Goal: Task Accomplishment & Management: Manage account settings

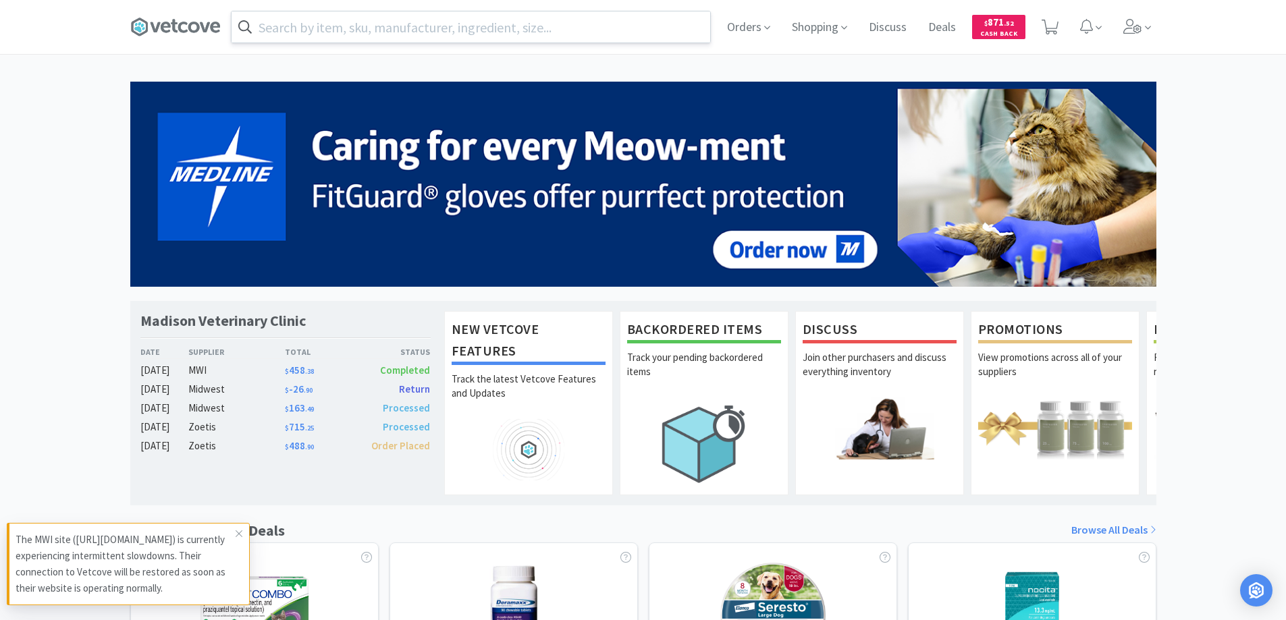
click at [345, 24] on input "text" at bounding box center [470, 26] width 478 height 31
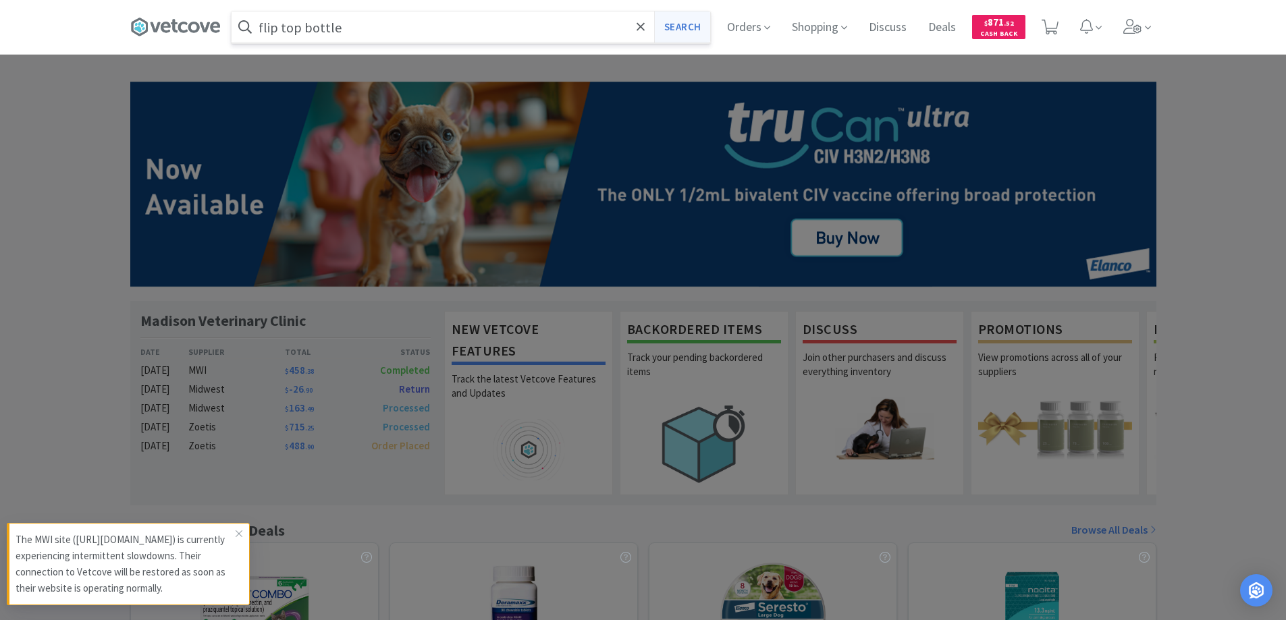
type input "flip top bottle"
click at [669, 25] on button "Search" at bounding box center [682, 26] width 56 height 31
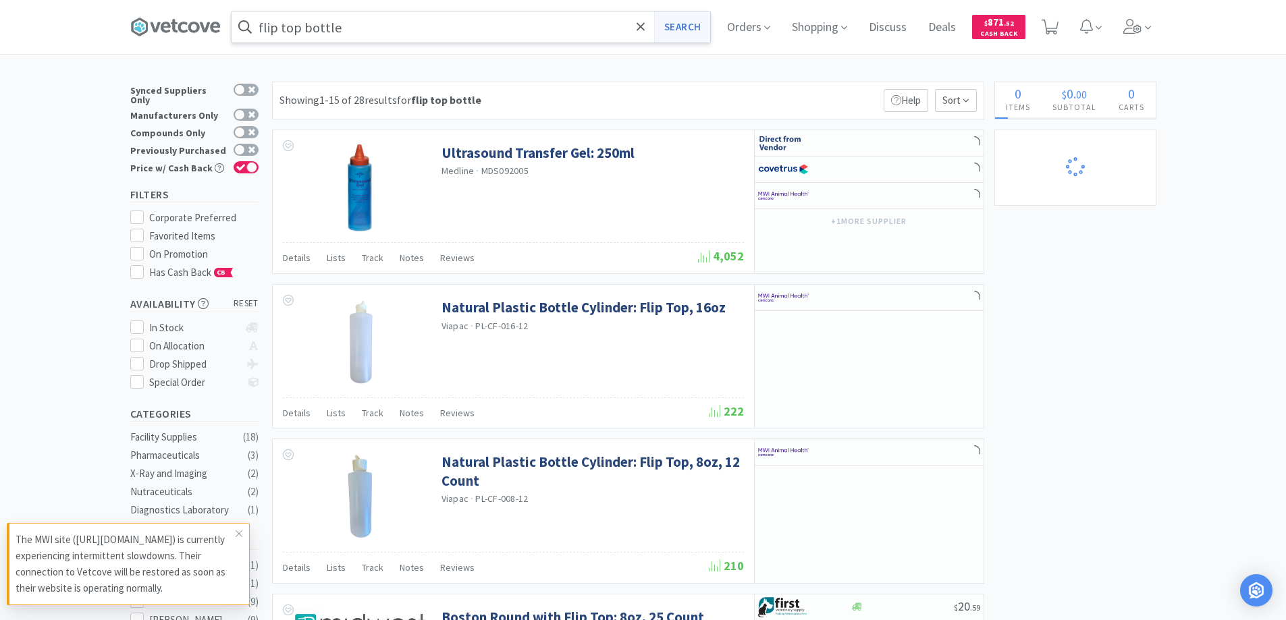
select select "2"
select select "1"
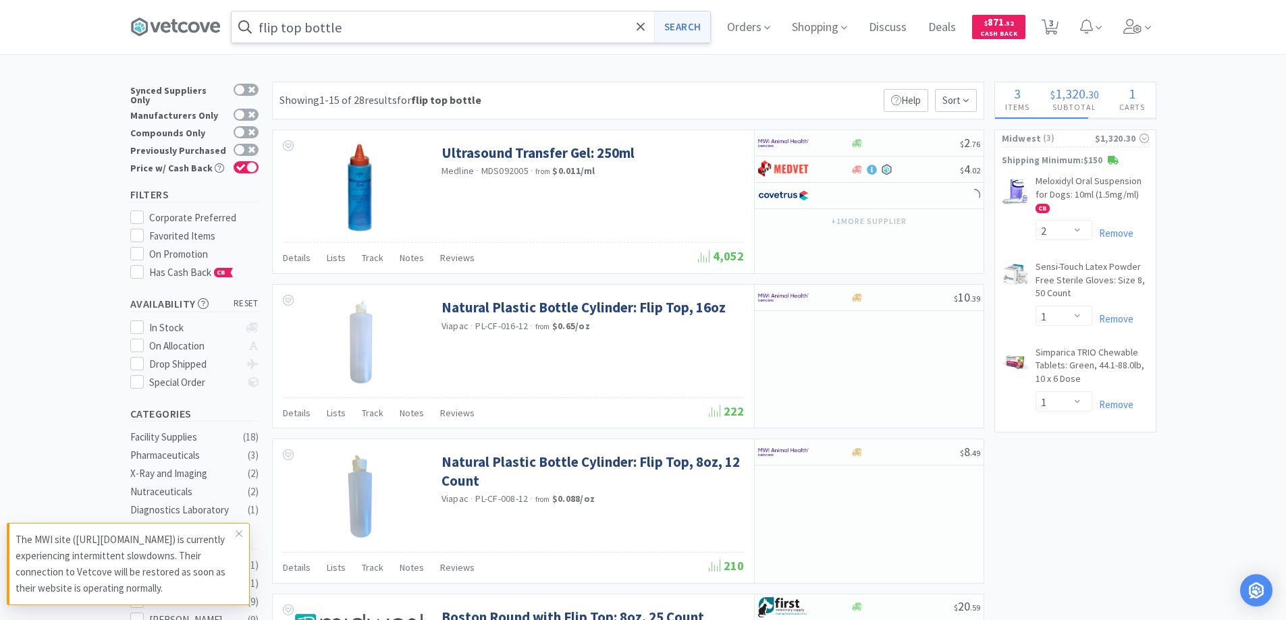
select select "4"
select select "1"
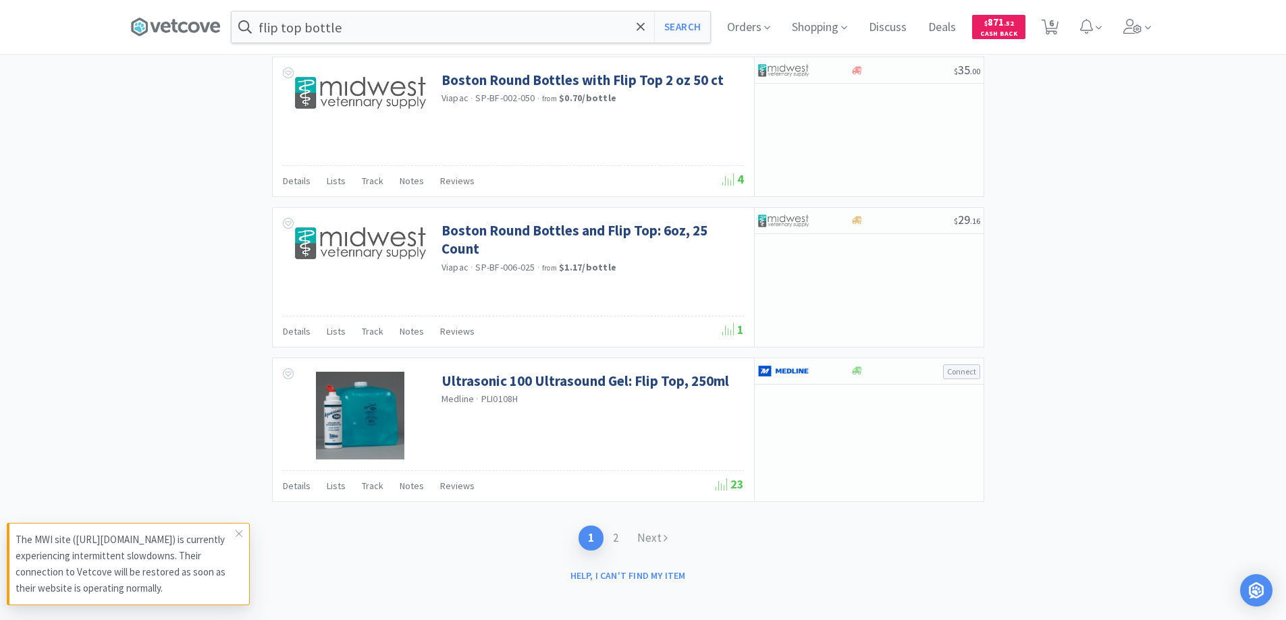
scroll to position [1927, 0]
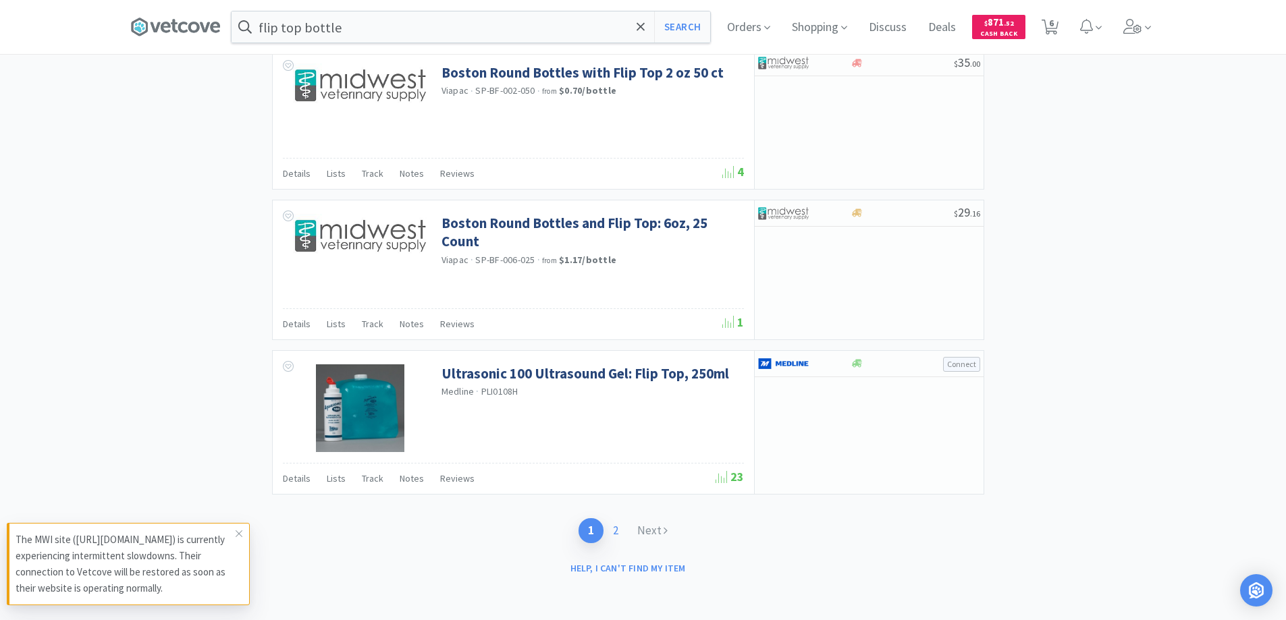
click at [616, 532] on link "2" at bounding box center [615, 530] width 24 height 25
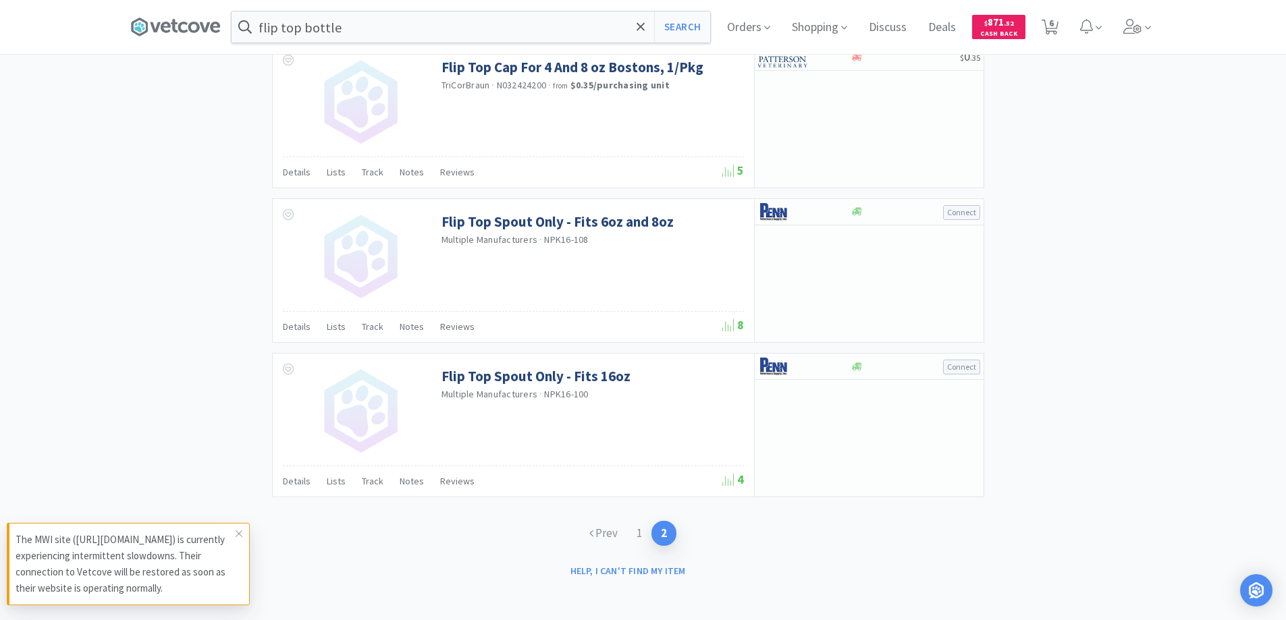
scroll to position [1776, 0]
click at [613, 531] on link "Prev" at bounding box center [603, 530] width 47 height 25
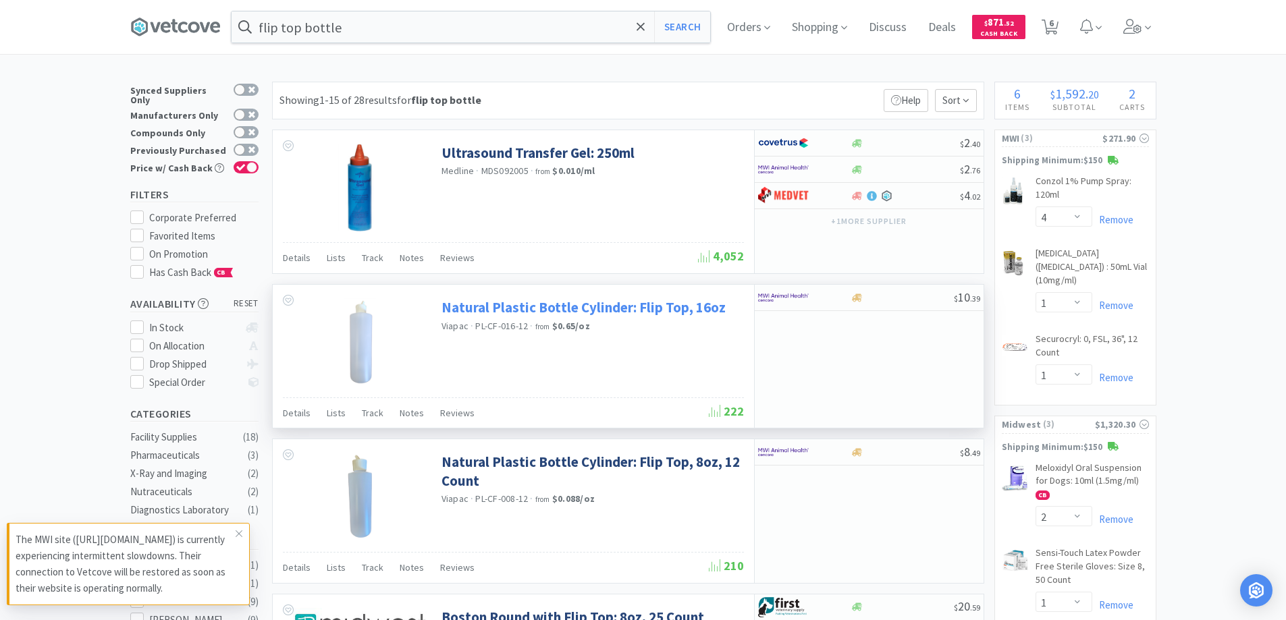
click at [543, 306] on link "Natural Plastic Bottle Cylinder: Flip Top, 16oz" at bounding box center [583, 307] width 284 height 18
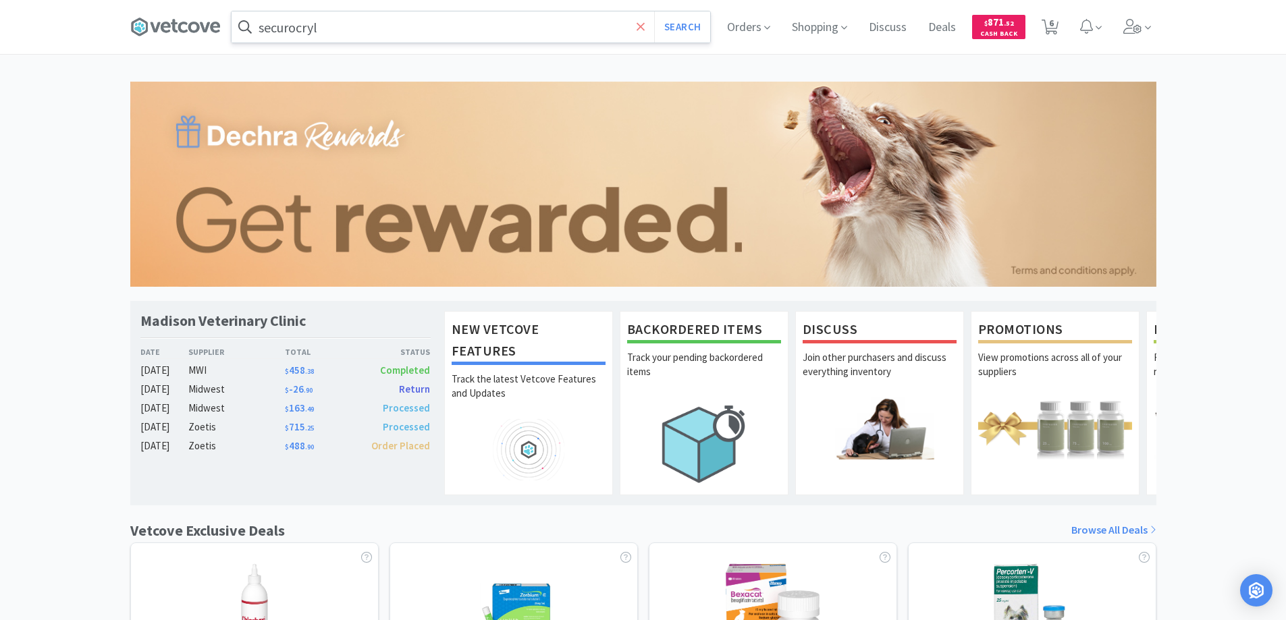
click at [639, 26] on icon at bounding box center [640, 26] width 8 height 8
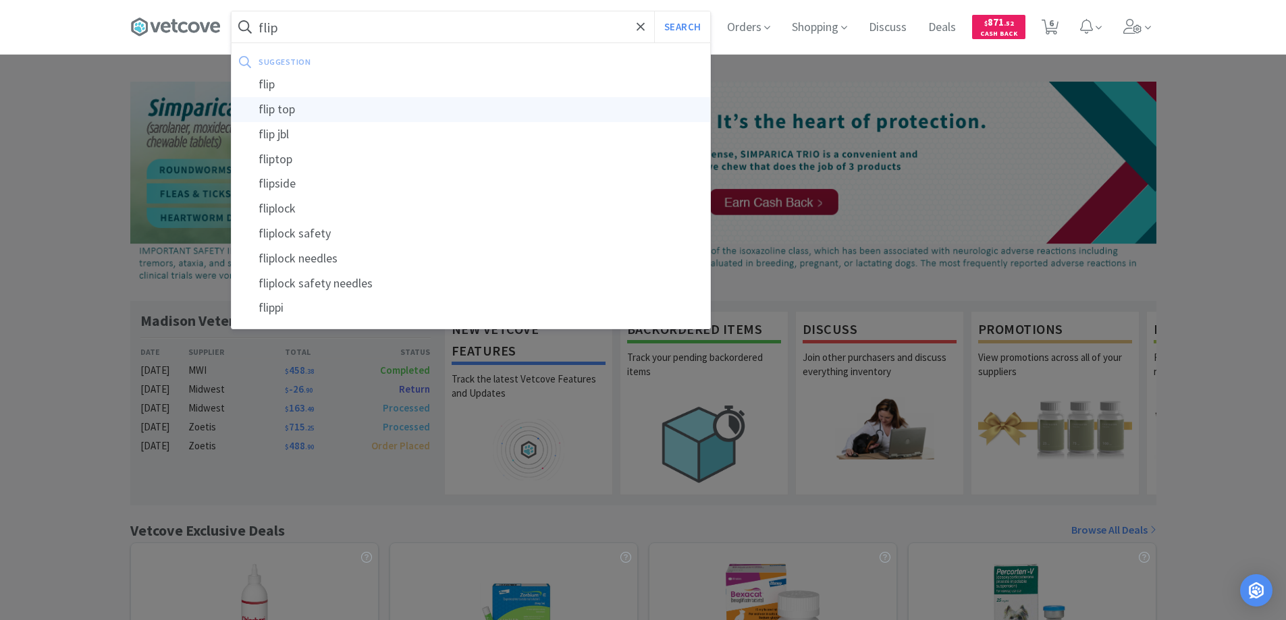
click at [281, 109] on div "flip top" at bounding box center [470, 109] width 478 height 25
type input "flip top"
select select "4"
select select "1"
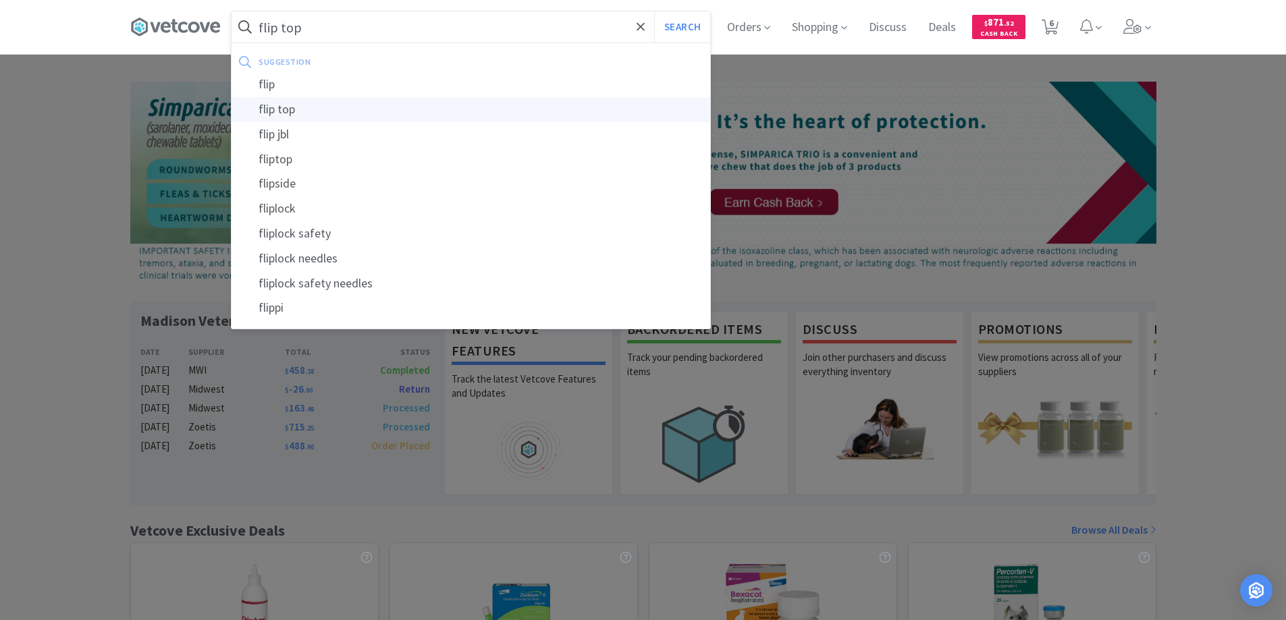
select select "2"
select select "1"
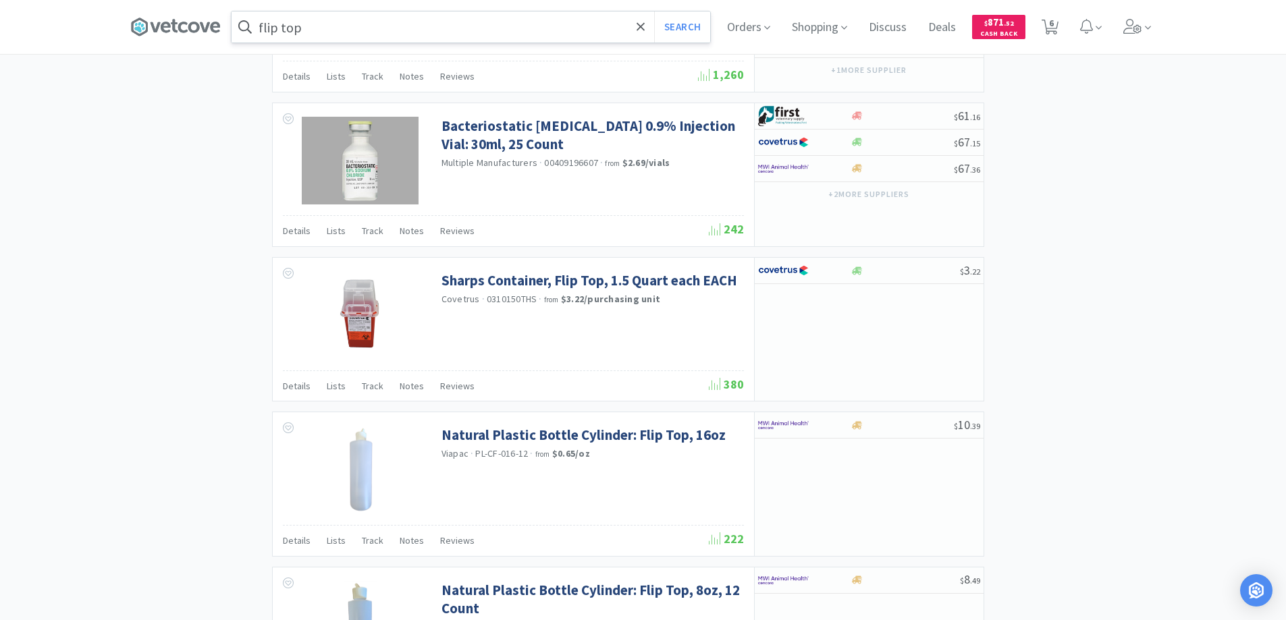
scroll to position [1687, 0]
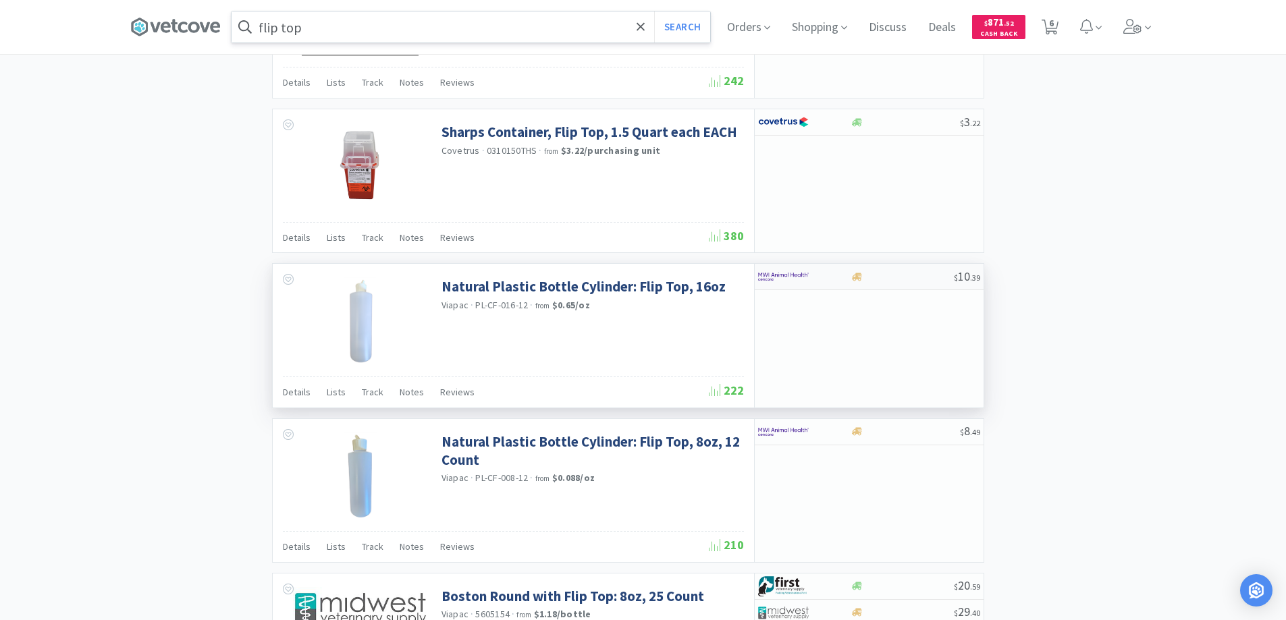
click at [829, 277] on div at bounding box center [795, 276] width 74 height 23
select select "1"
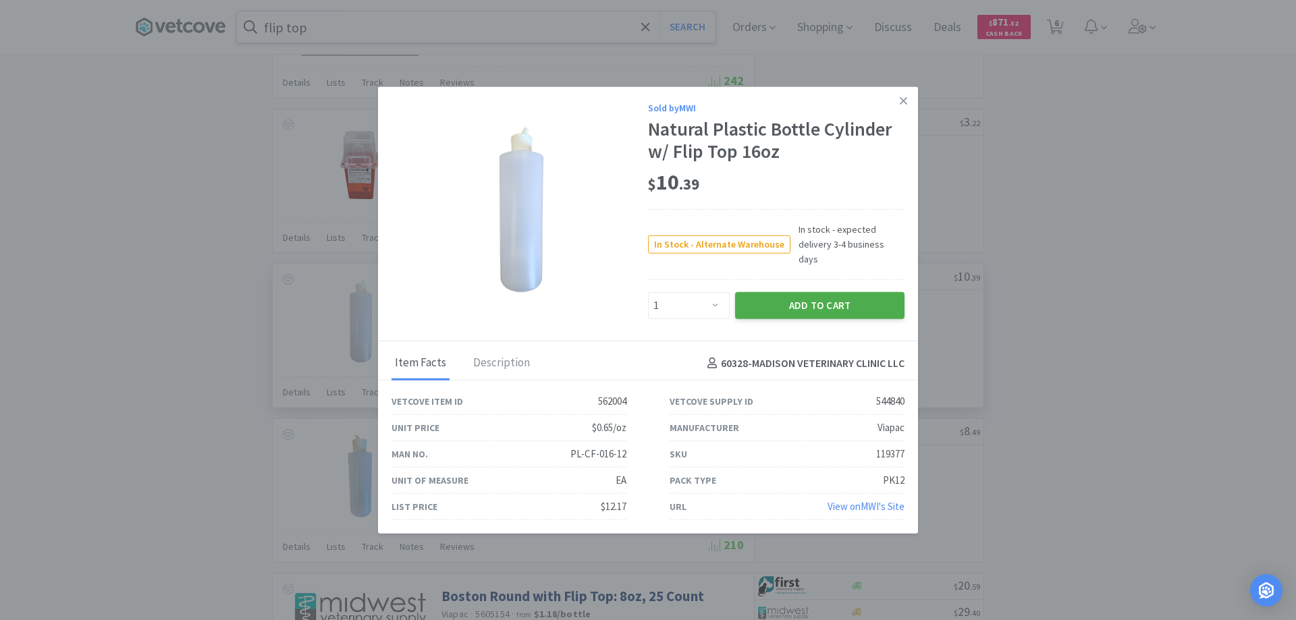
click at [768, 294] on button "Add to Cart" at bounding box center [819, 305] width 169 height 27
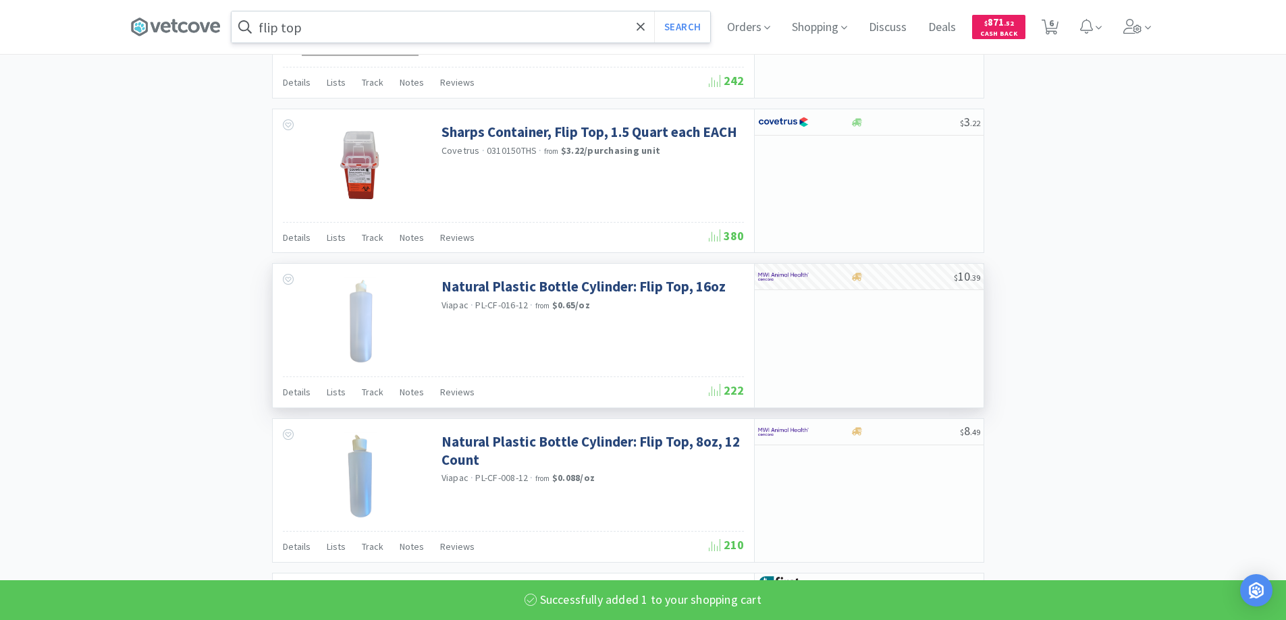
select select "1"
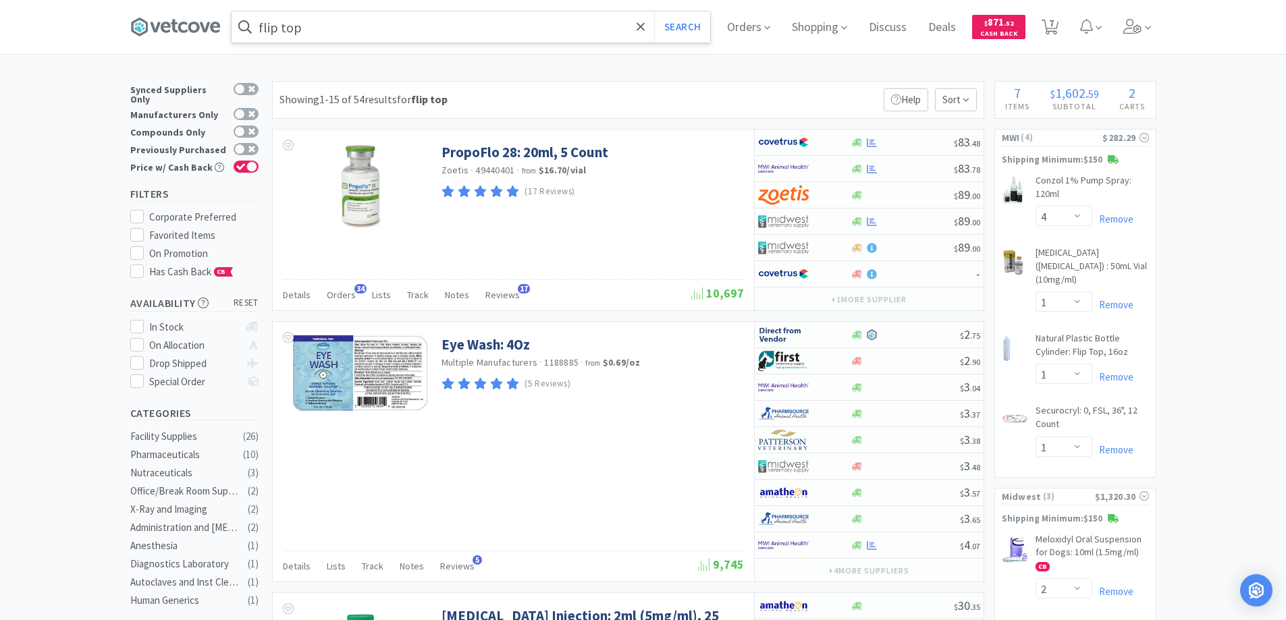
scroll to position [0, 0]
click at [1076, 373] on select "Enter Quantity 1 2 3 4 5 6 7 8 9 10 11 12 13 14 15 16 17 18 19 20 Enter Quantity" at bounding box center [1063, 374] width 57 height 20
click at [1035, 364] on select "Enter Quantity 1 2 3 4 5 6 7 8 9 10 11 12 13 14 15 16 17 18 19 20 Enter Quantity" at bounding box center [1063, 374] width 57 height 20
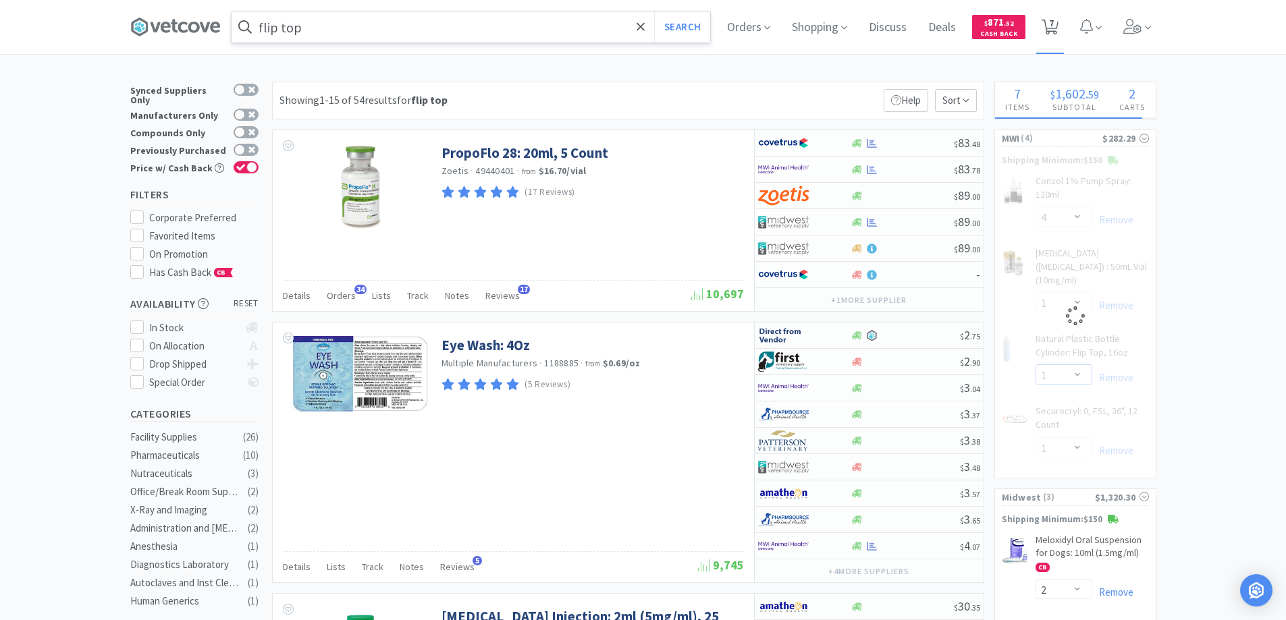
select select "2"
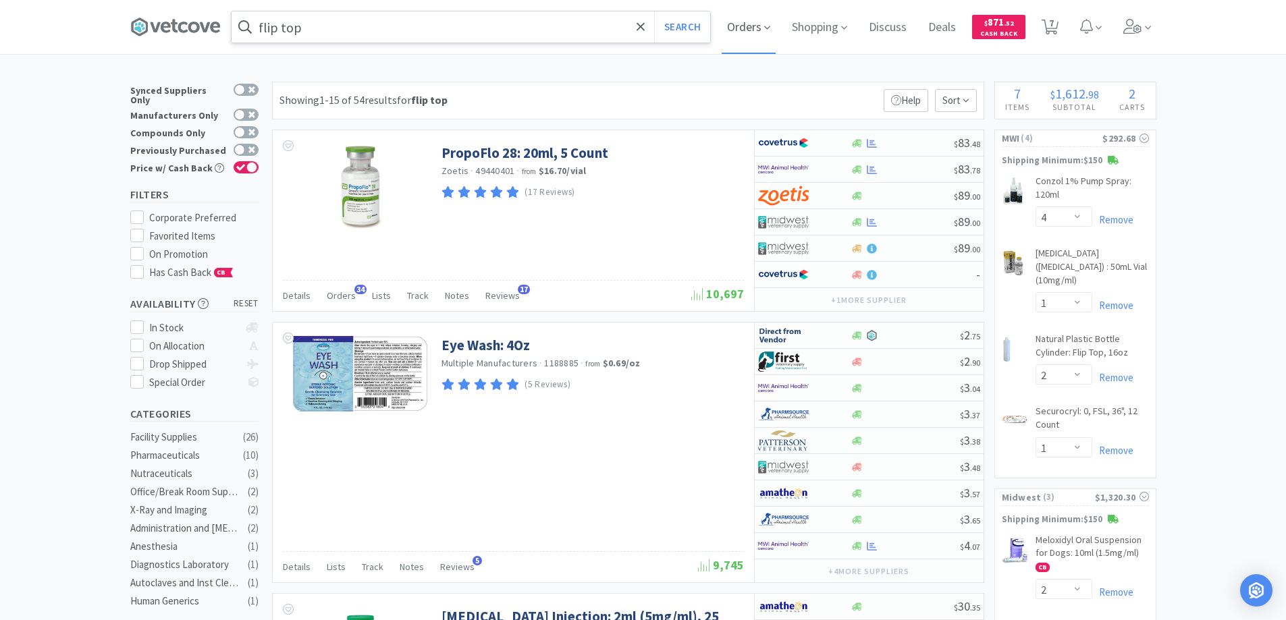
click at [745, 26] on span "Orders" at bounding box center [748, 27] width 54 height 54
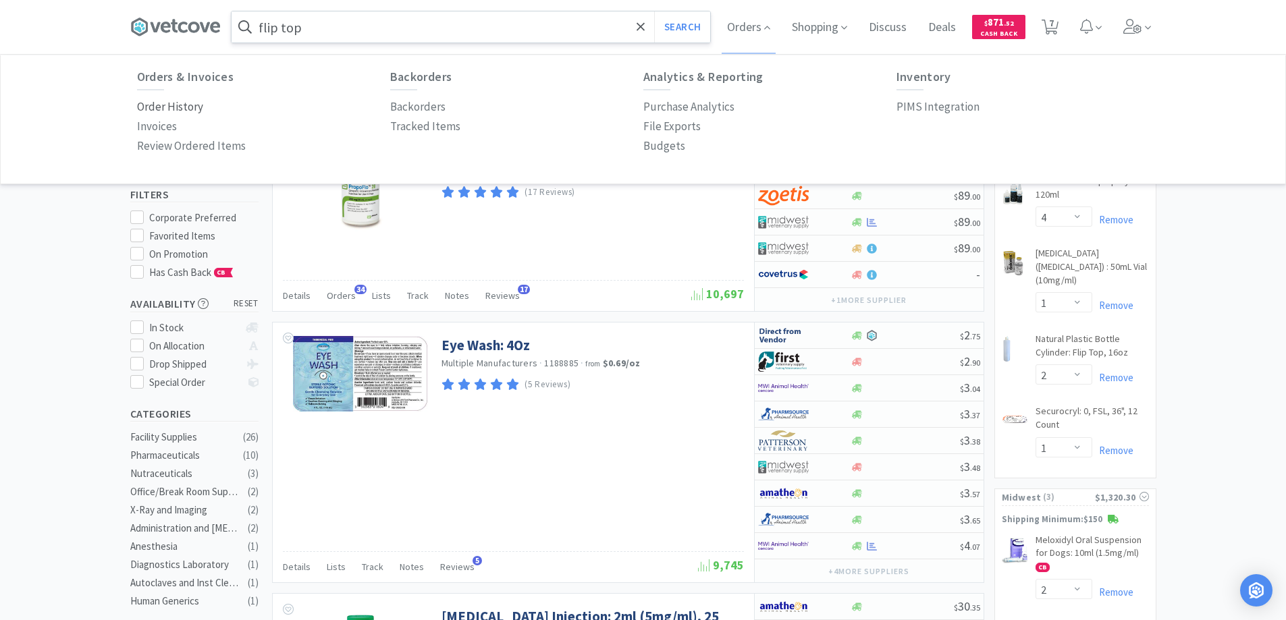
click at [192, 107] on p "Order History" at bounding box center [170, 107] width 66 height 18
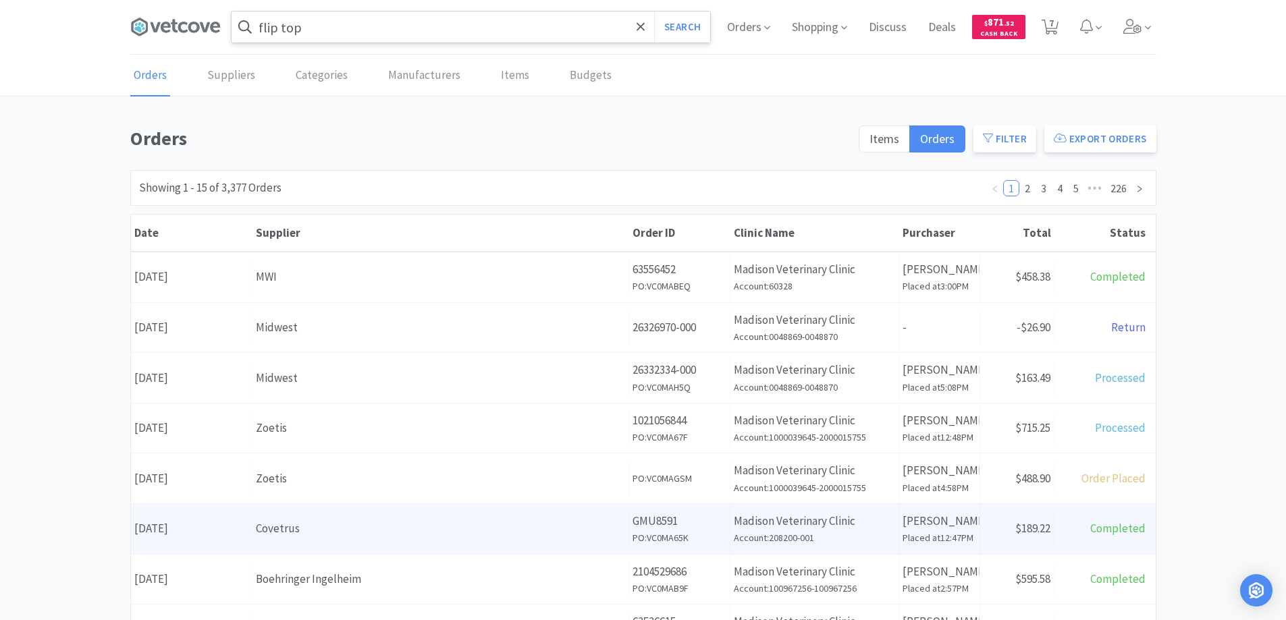
click at [352, 530] on div "Covetrus" at bounding box center [440, 529] width 369 height 18
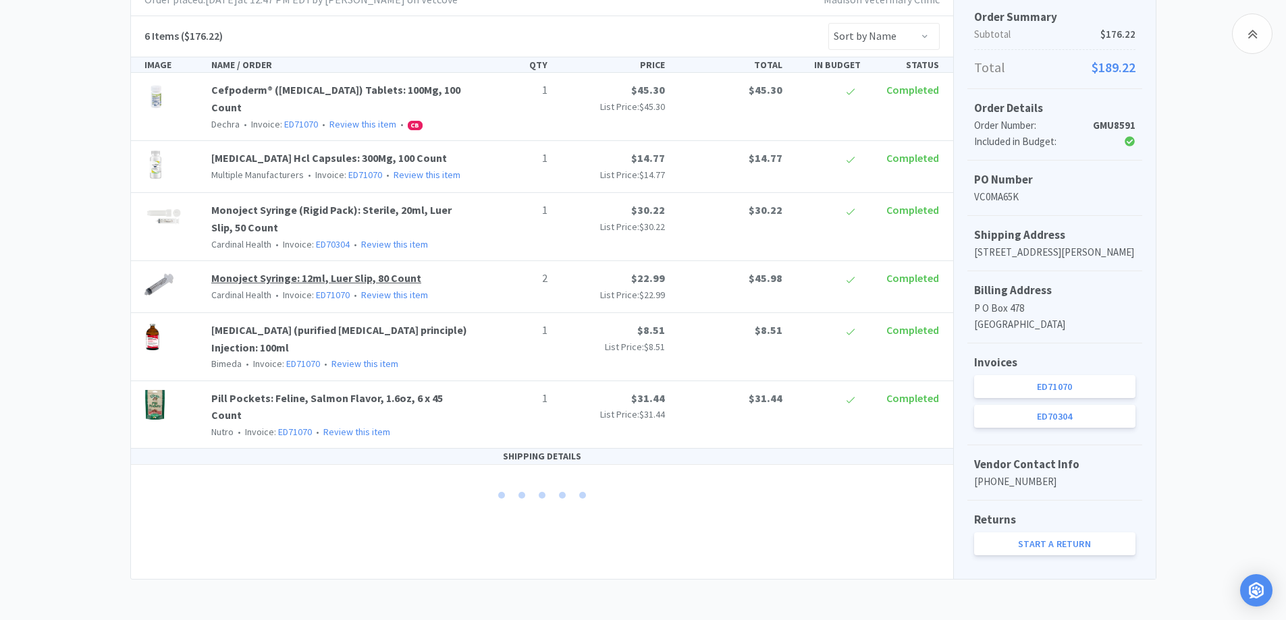
scroll to position [284, 0]
click at [1034, 384] on link "ED71070" at bounding box center [1054, 386] width 161 height 23
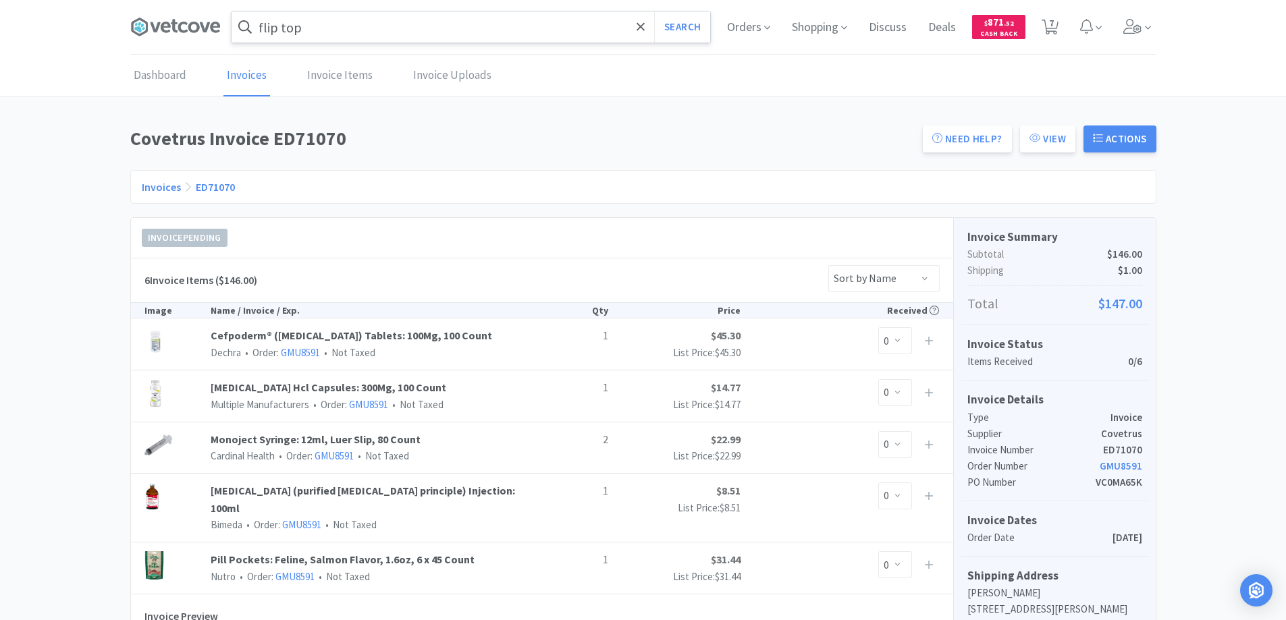
click at [164, 190] on link "Invoices" at bounding box center [161, 186] width 39 height 13
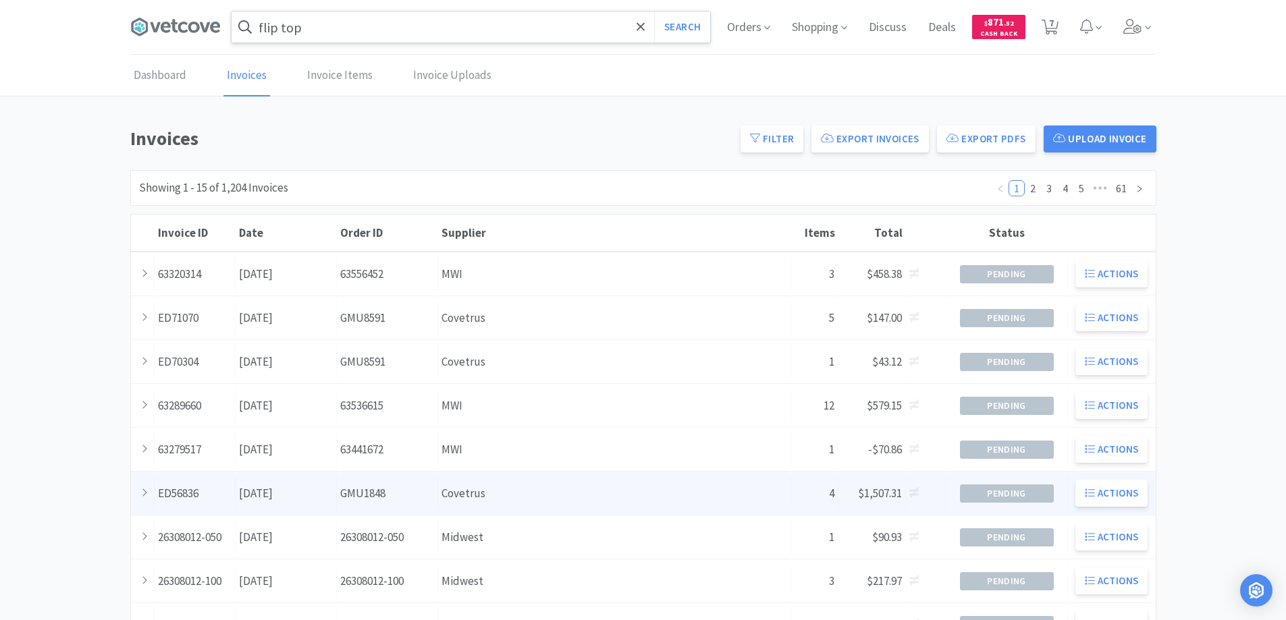
click at [526, 496] on div "Supplier Covetrus" at bounding box center [614, 493] width 353 height 34
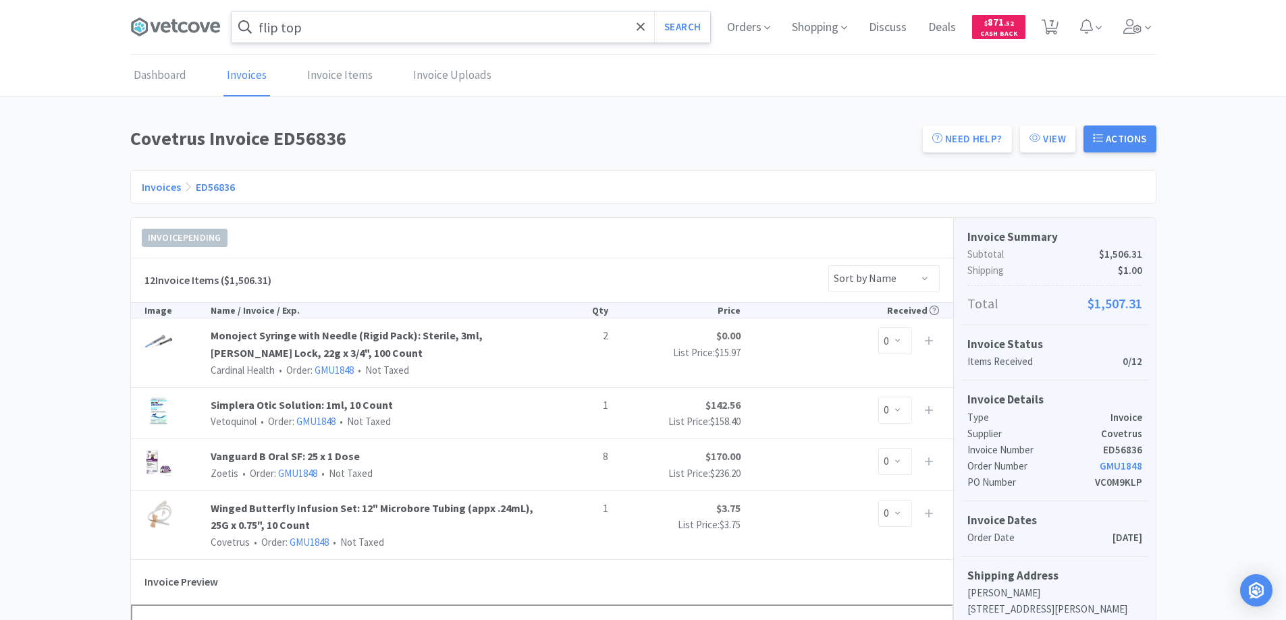
click at [158, 186] on link "Invoices" at bounding box center [161, 186] width 39 height 13
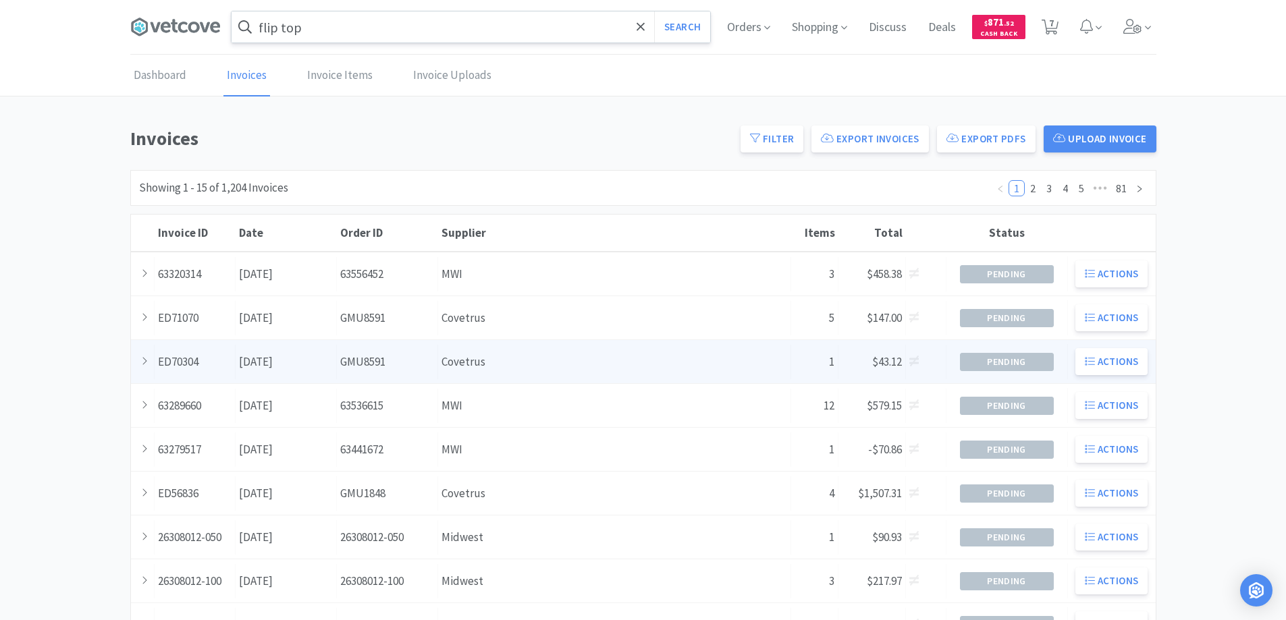
click at [512, 365] on div "Supplier Covetrus" at bounding box center [614, 362] width 353 height 34
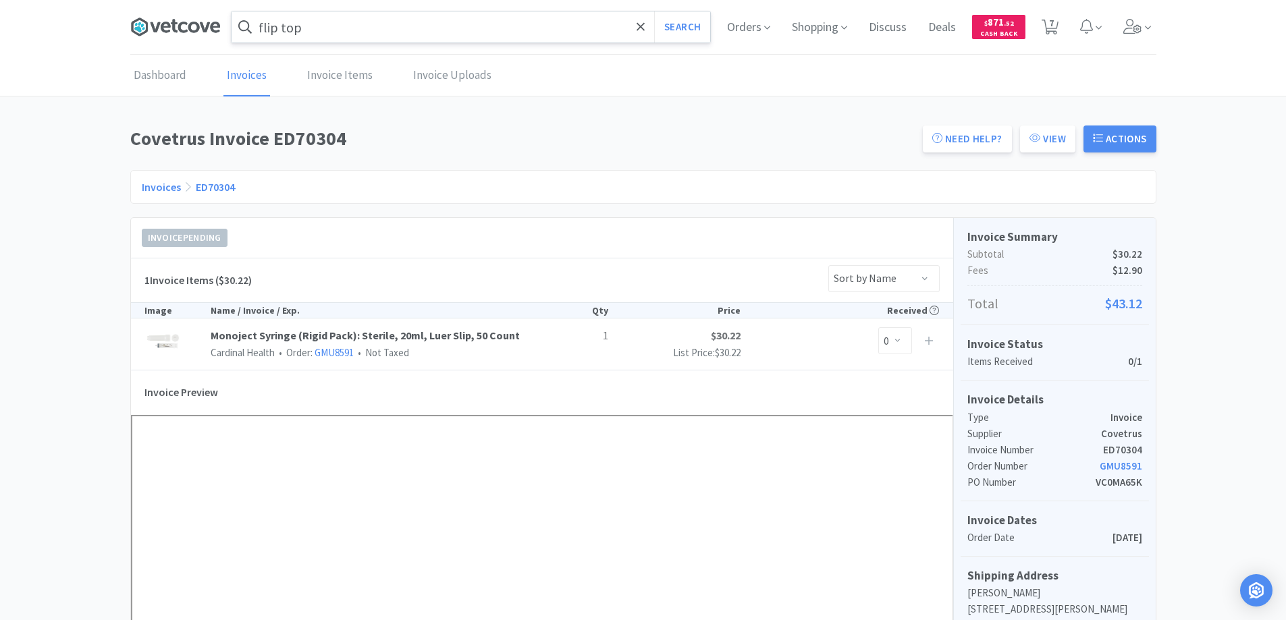
click at [179, 25] on icon at bounding box center [175, 27] width 90 height 20
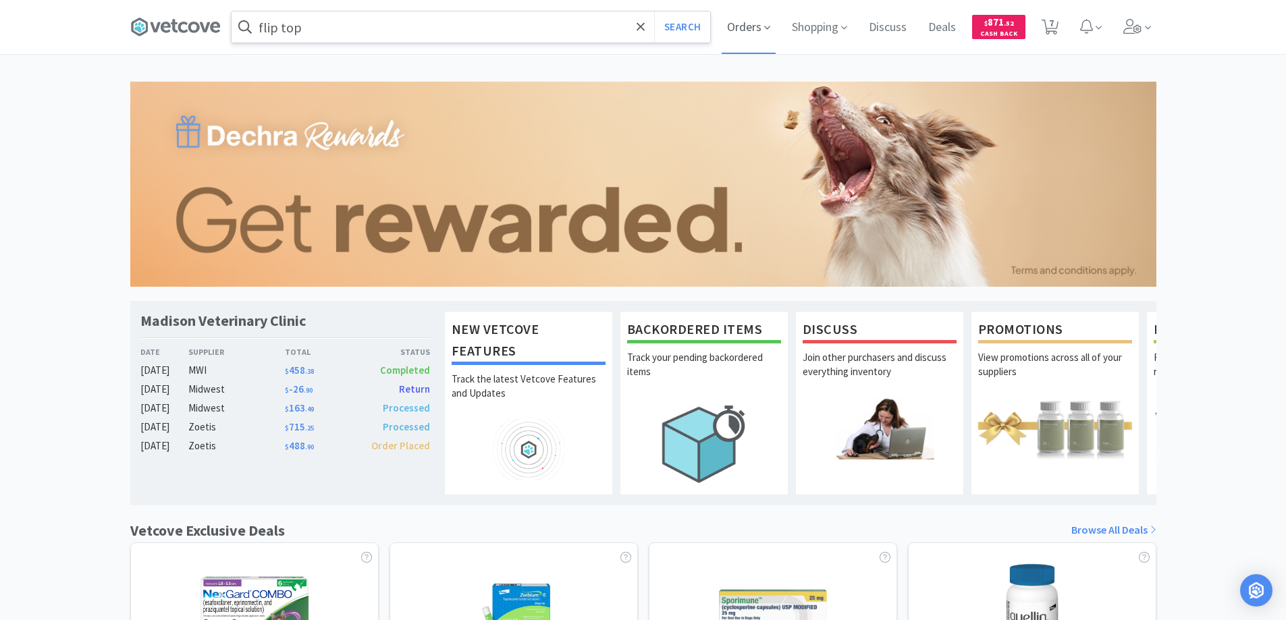
click at [744, 26] on span "Orders" at bounding box center [748, 27] width 54 height 54
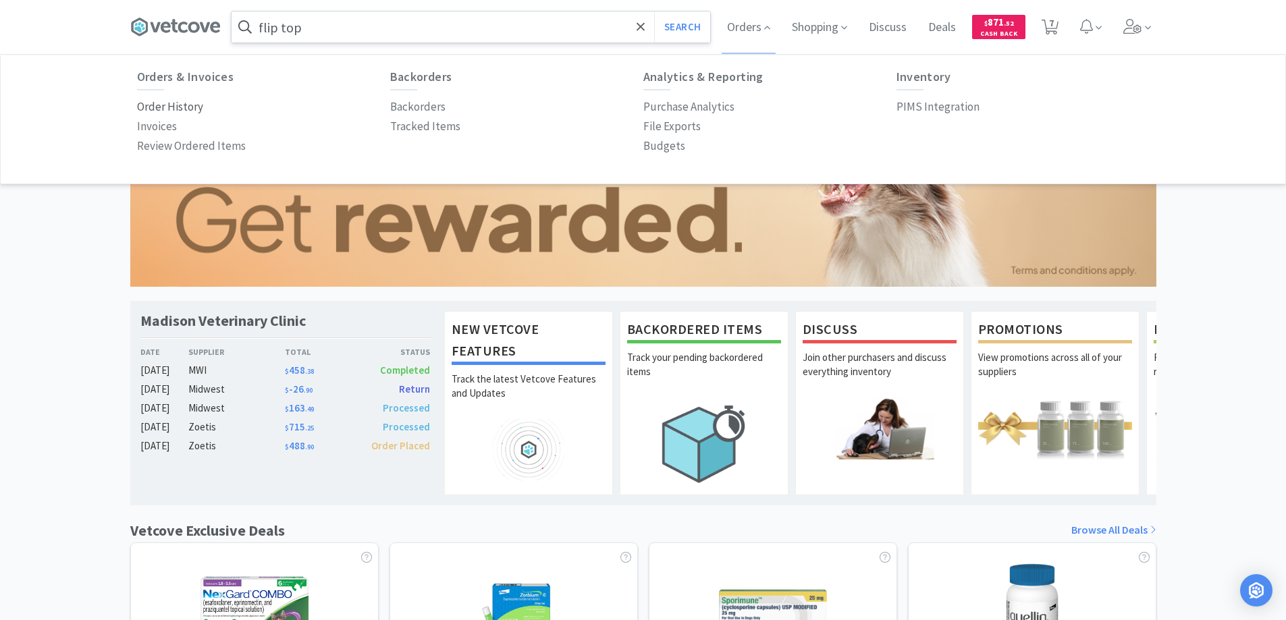
click at [188, 105] on p "Order History" at bounding box center [170, 107] width 66 height 18
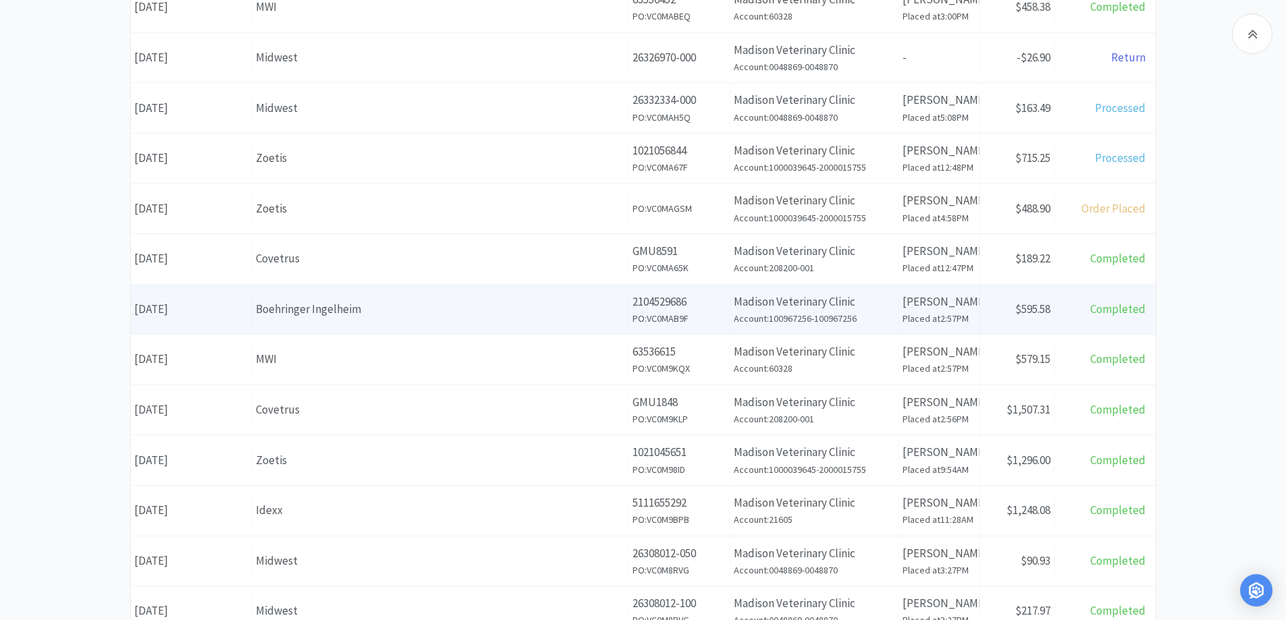
scroll to position [472, 0]
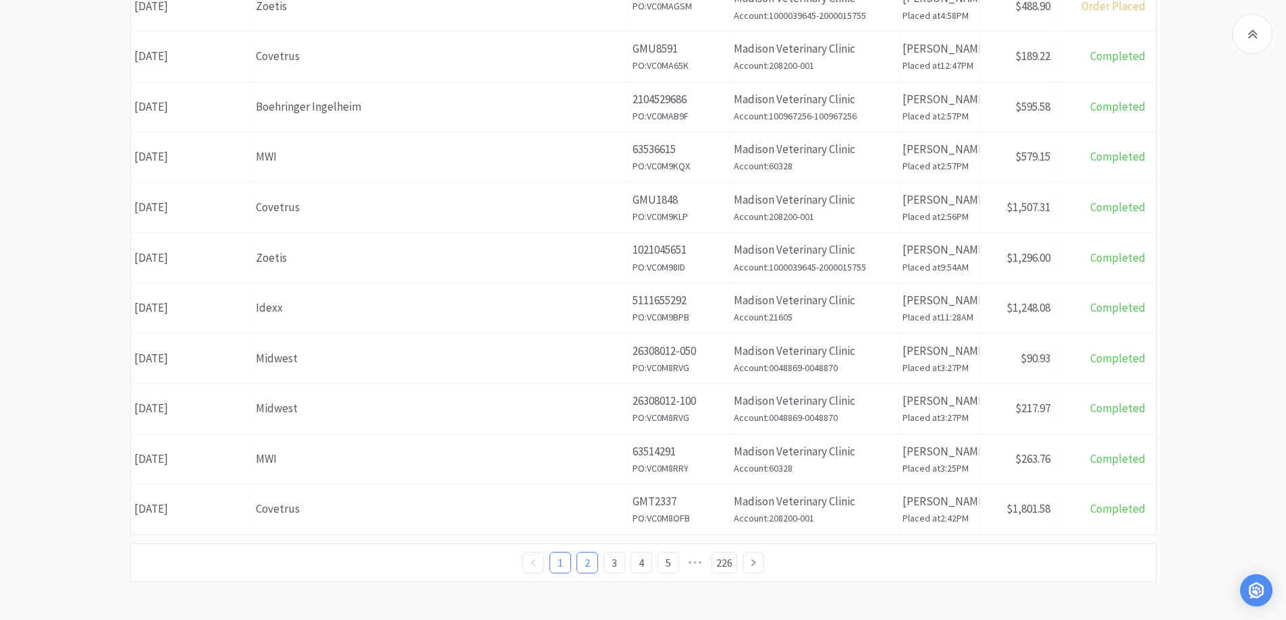
click at [584, 560] on link "2" at bounding box center [587, 563] width 20 height 20
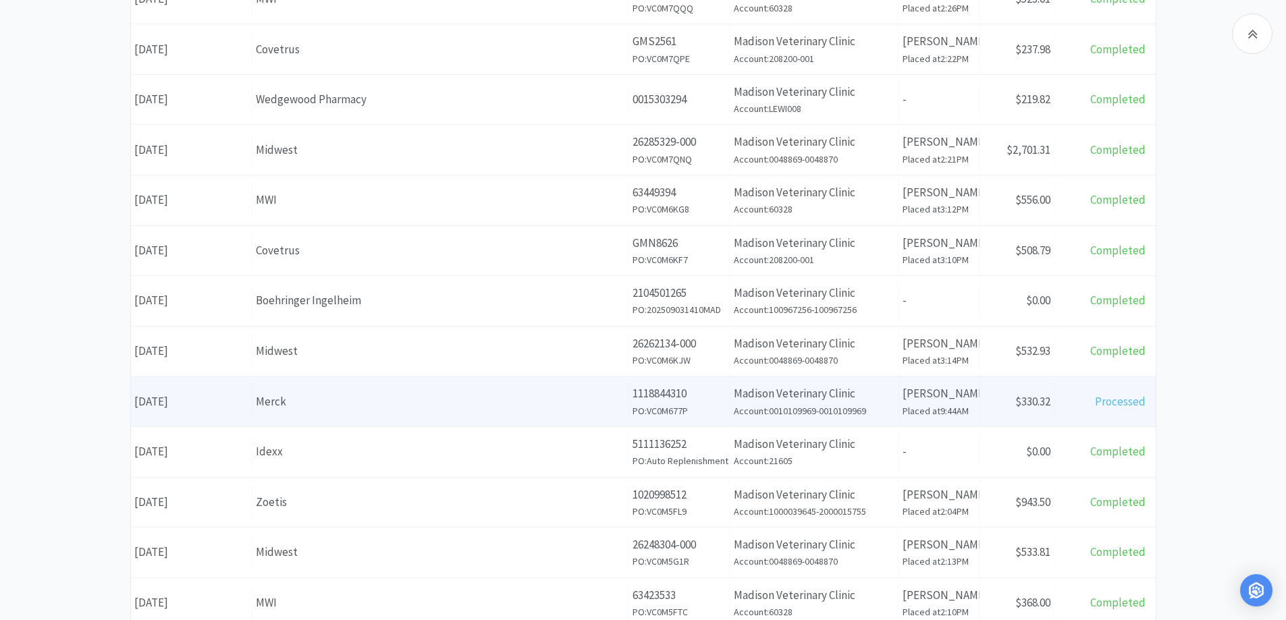
scroll to position [472, 0]
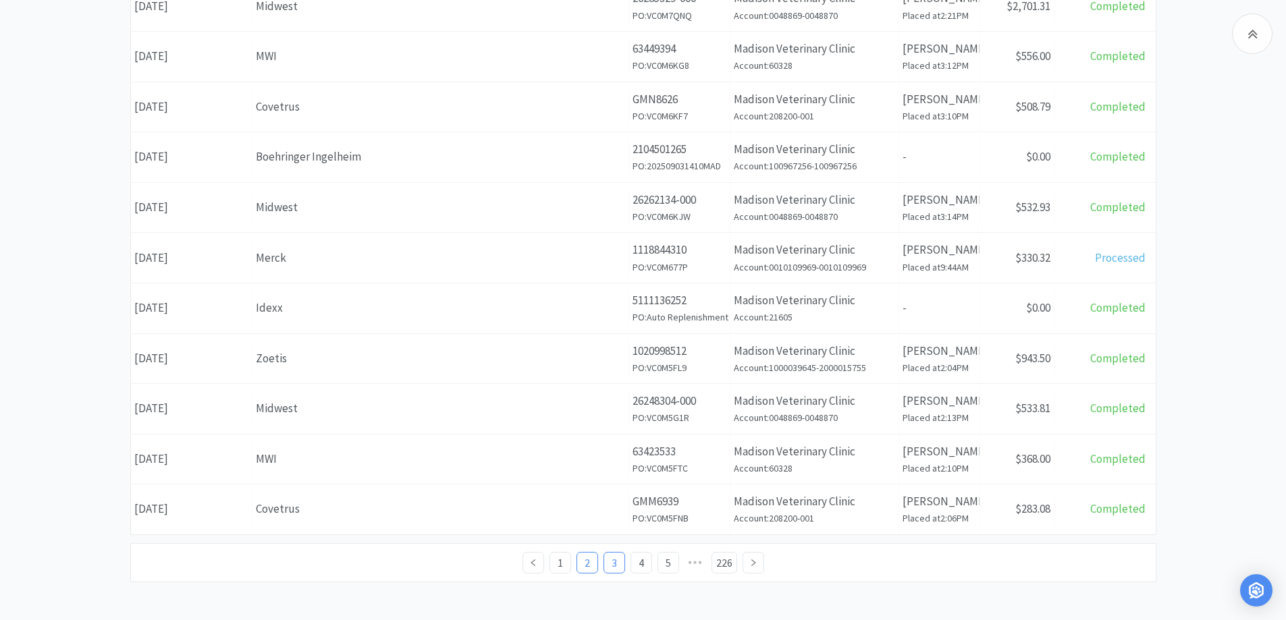
click at [609, 562] on link "3" at bounding box center [614, 563] width 20 height 20
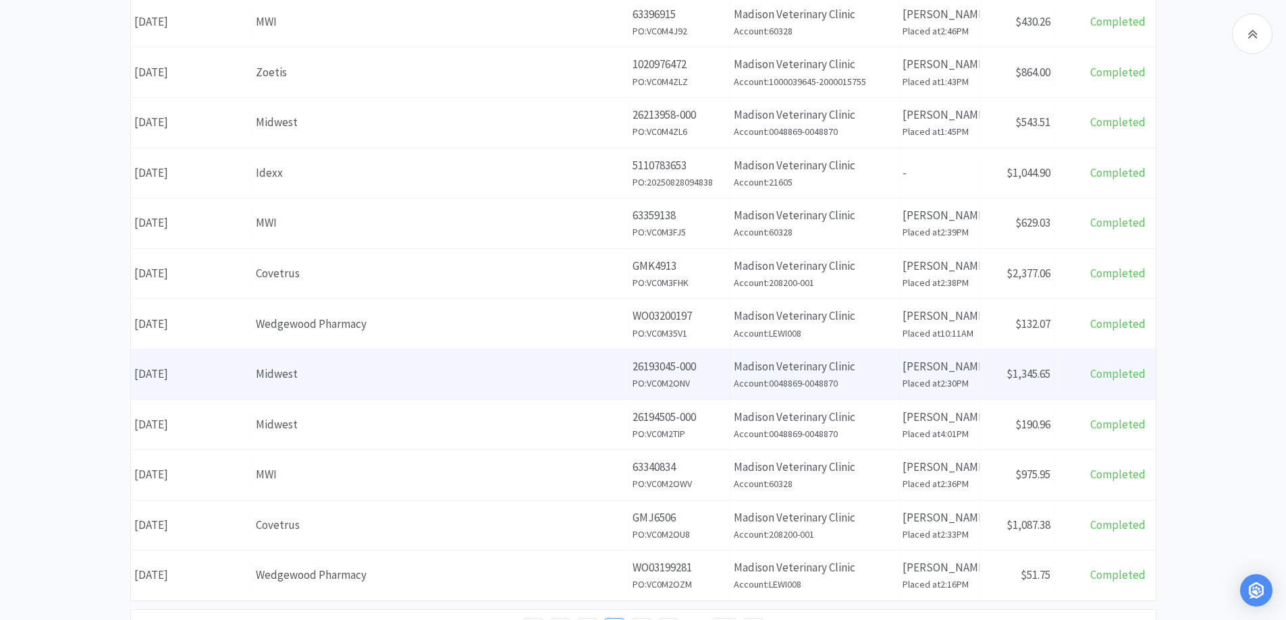
scroll to position [475, 0]
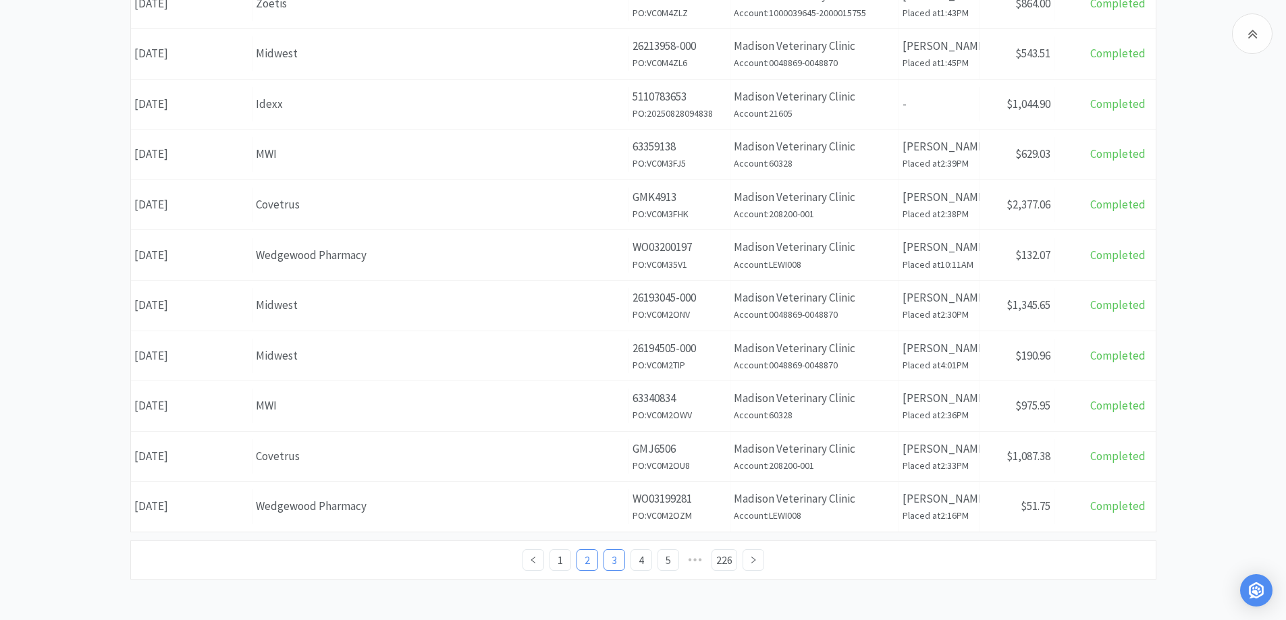
click at [588, 560] on link "2" at bounding box center [587, 560] width 20 height 20
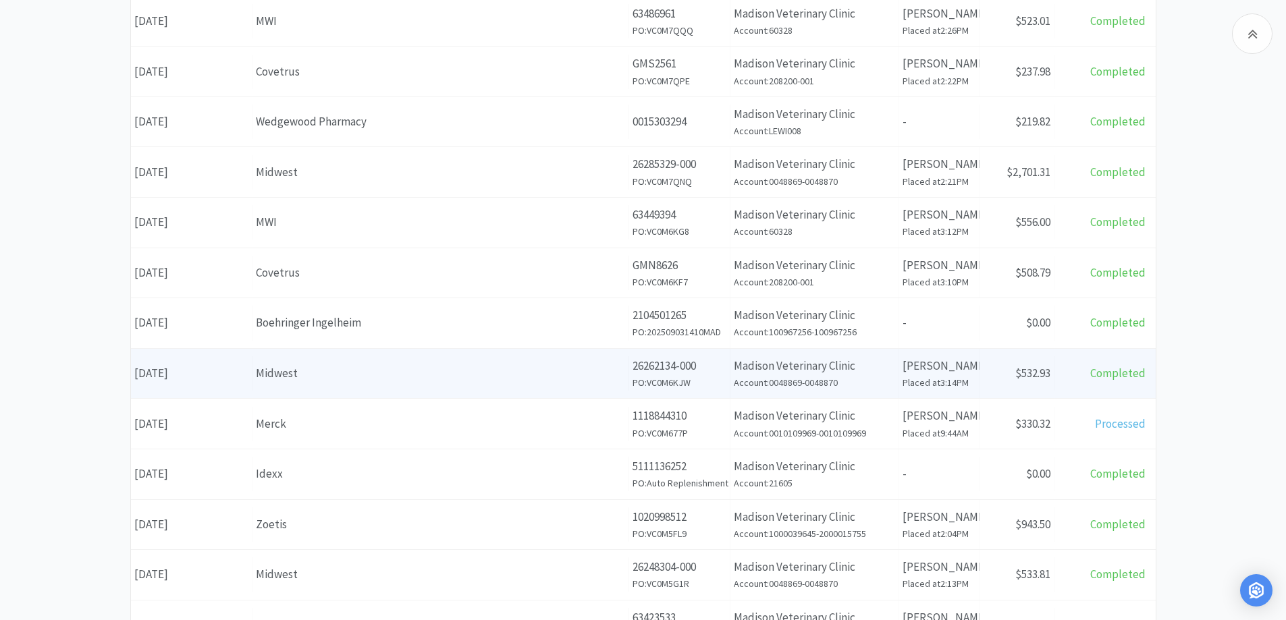
scroll to position [475, 0]
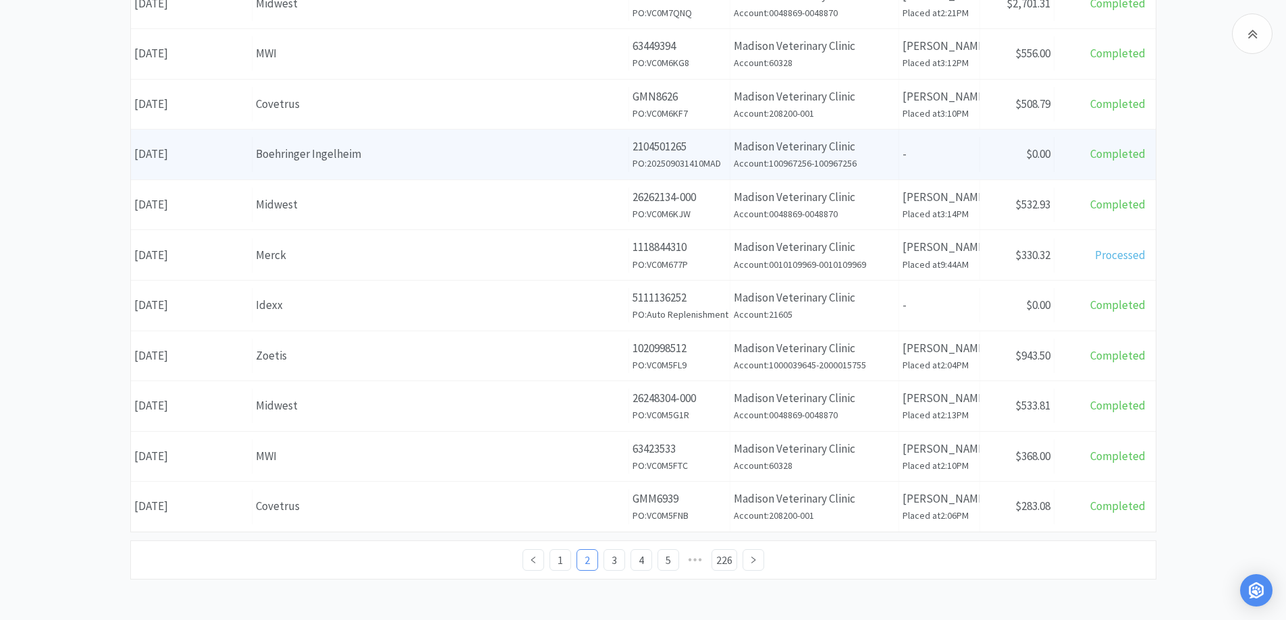
click at [420, 149] on div "Boehringer Ingelheim" at bounding box center [440, 154] width 369 height 18
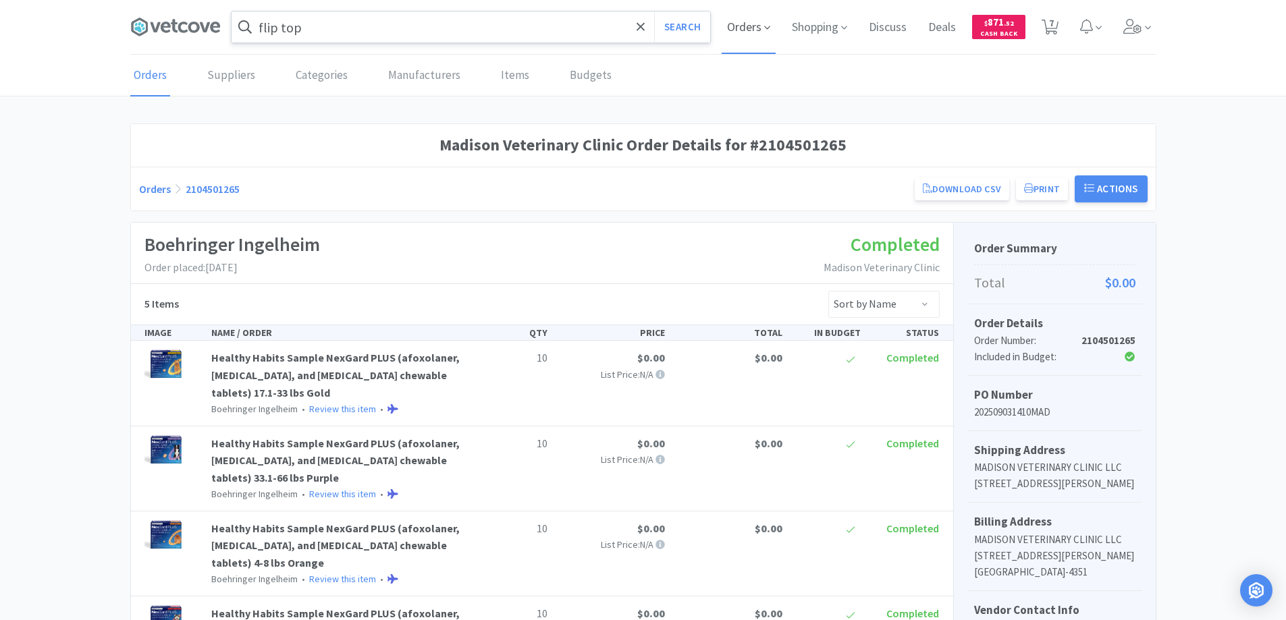
click at [744, 24] on span "Orders" at bounding box center [748, 27] width 54 height 54
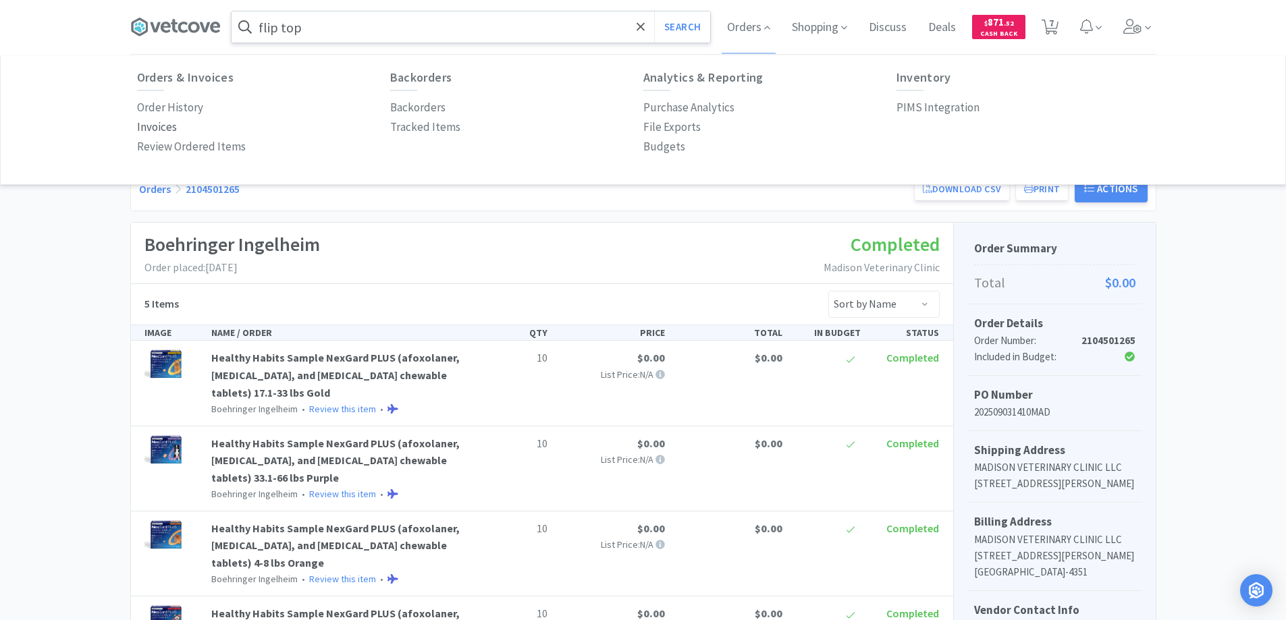
click at [163, 124] on p "Invoices" at bounding box center [157, 127] width 40 height 18
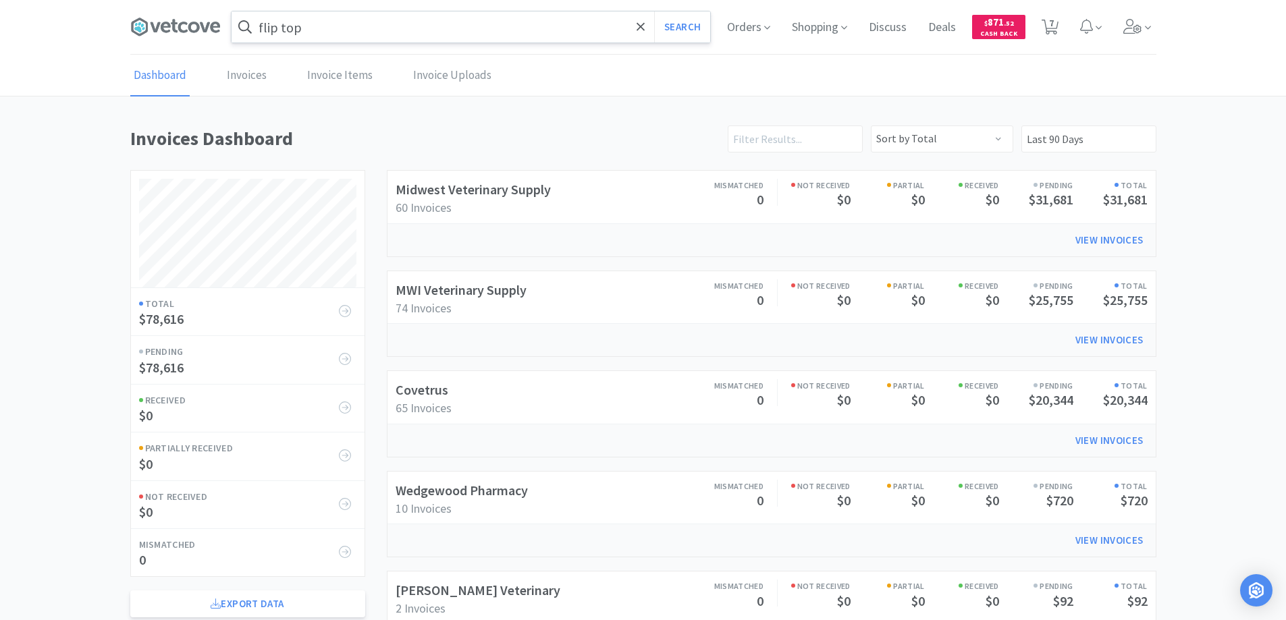
scroll to position [649, 1026]
click at [239, 74] on link "Invoices" at bounding box center [246, 75] width 47 height 41
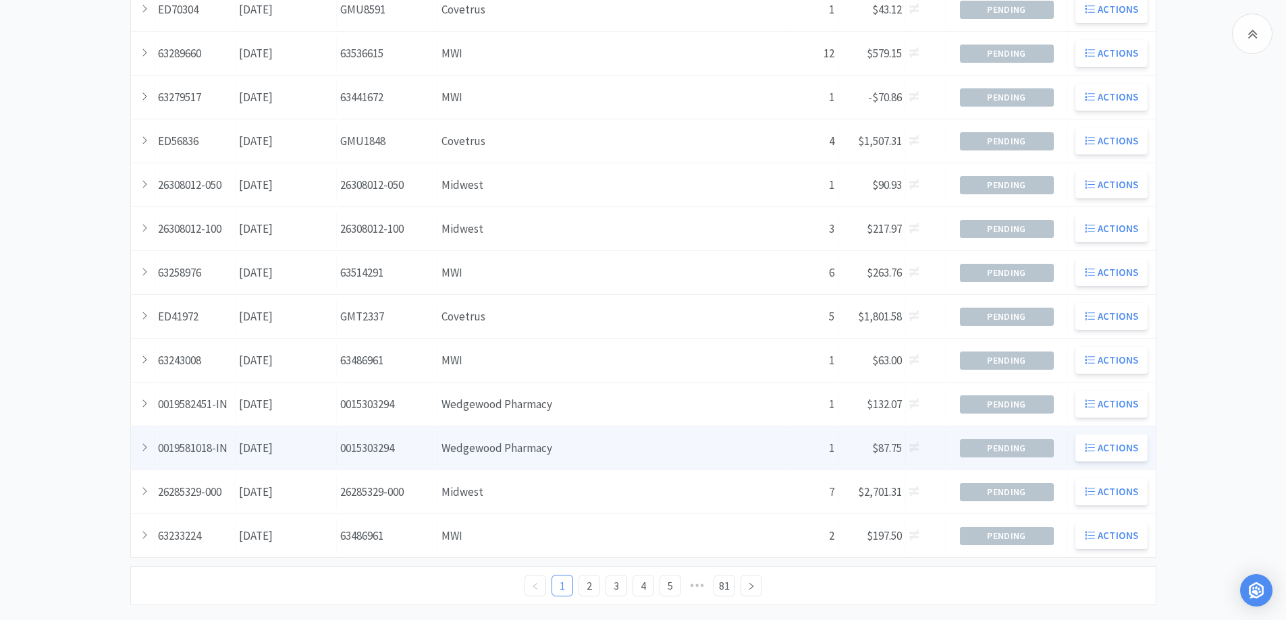
scroll to position [367, 0]
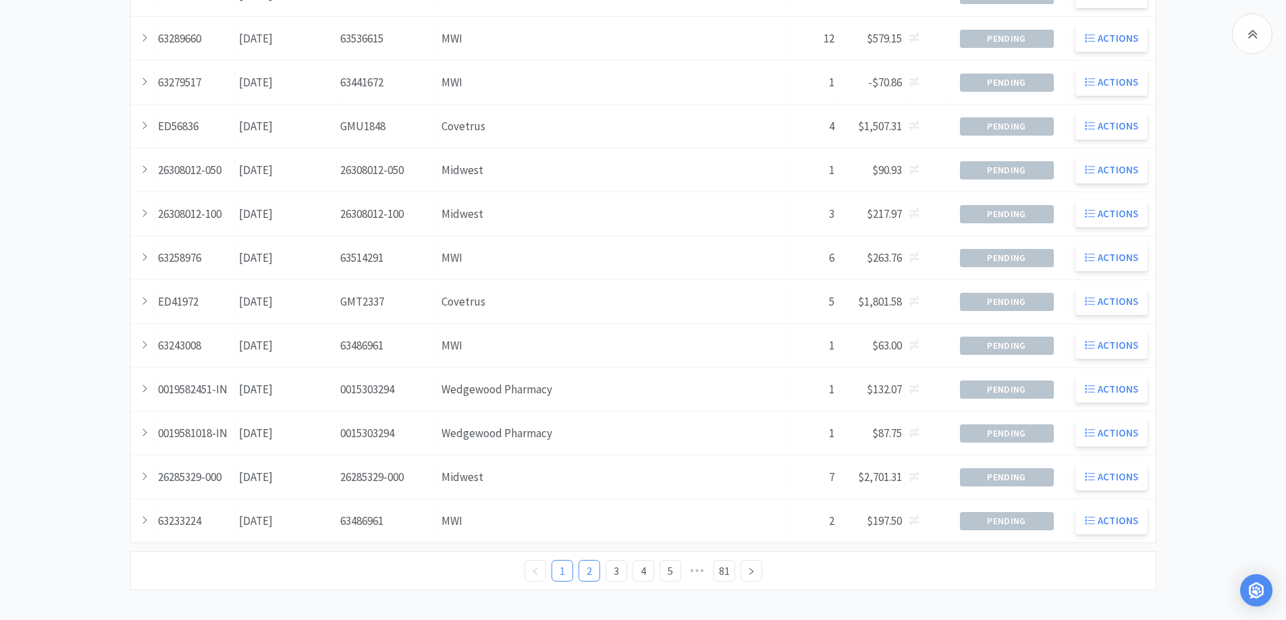
click at [588, 568] on link "2" at bounding box center [589, 571] width 20 height 20
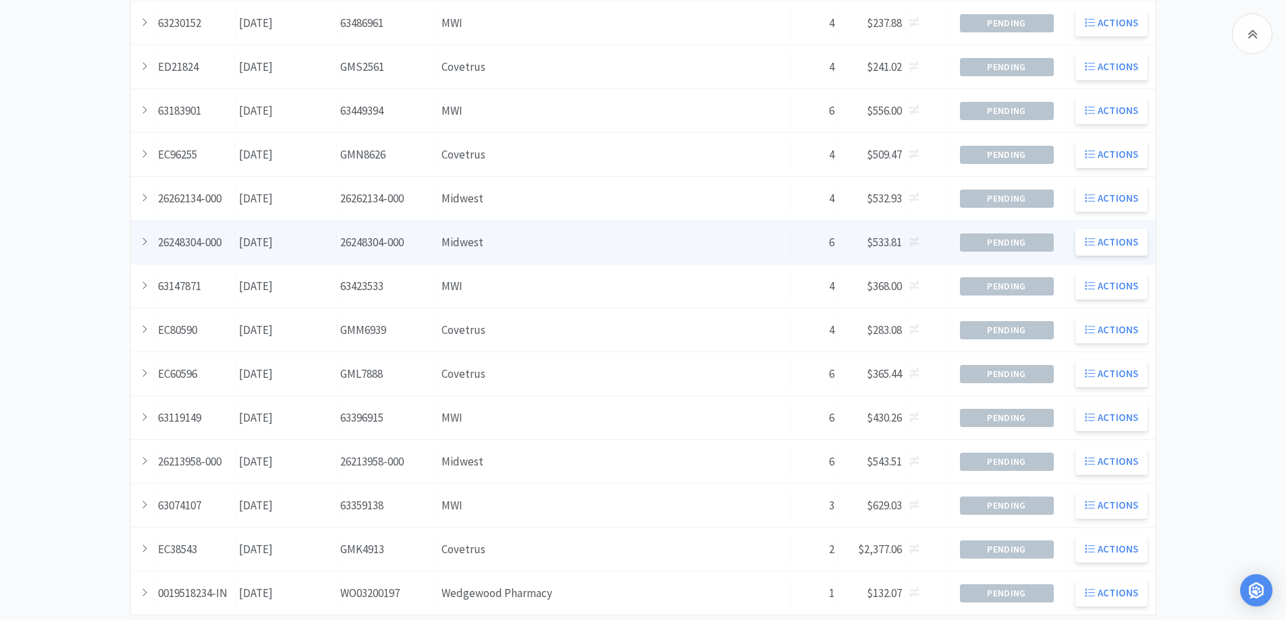
scroll to position [337, 0]
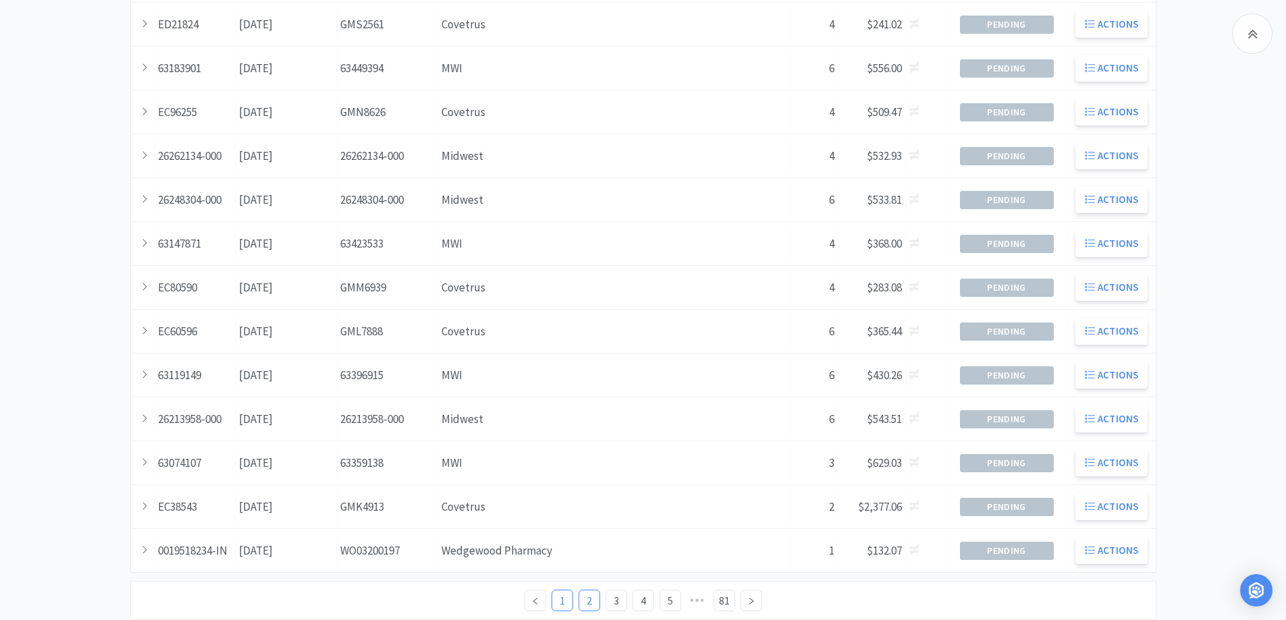
click at [561, 599] on link "1" at bounding box center [562, 600] width 20 height 20
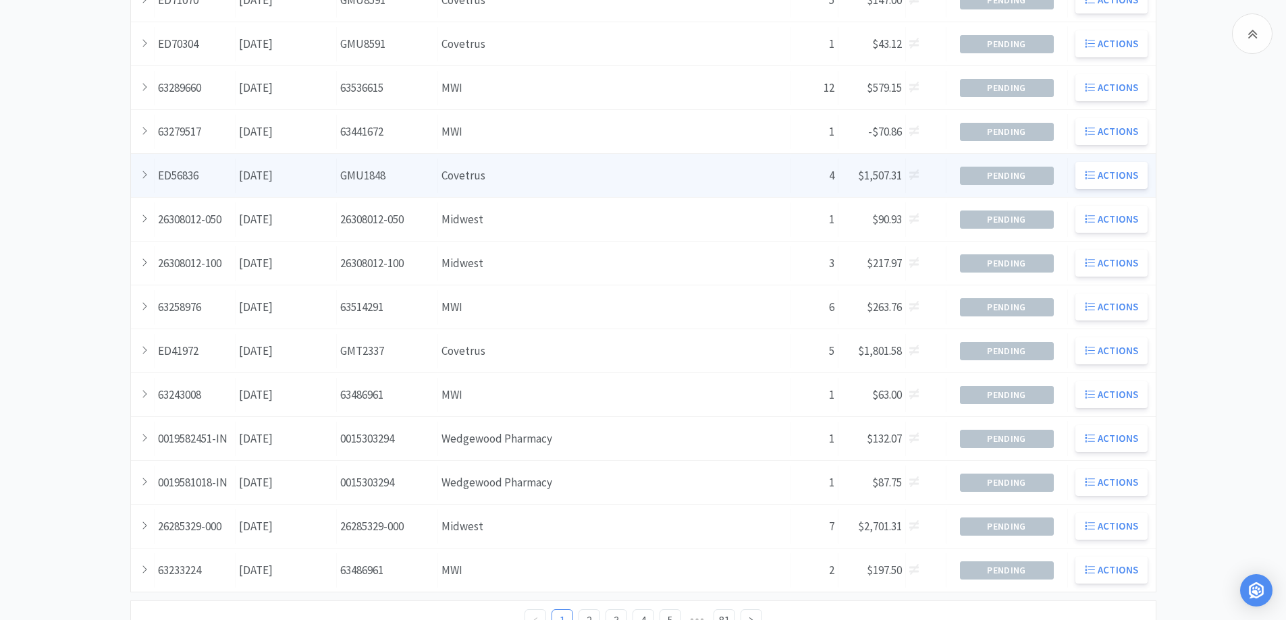
scroll to position [367, 0]
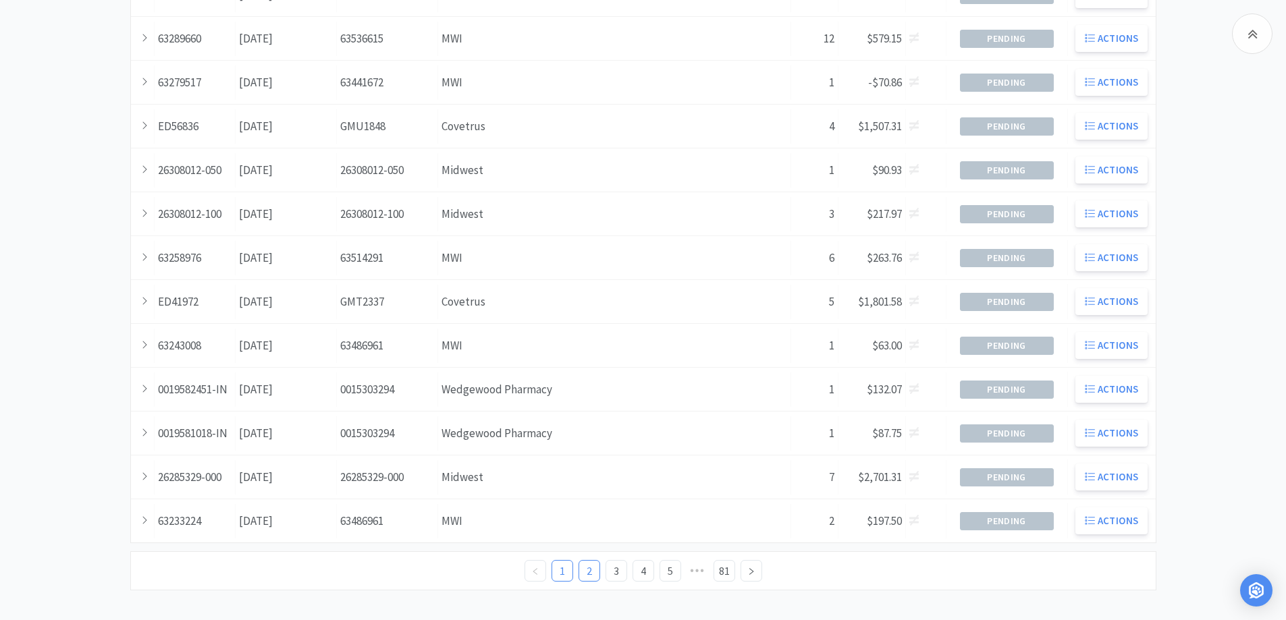
click at [589, 569] on link "2" at bounding box center [589, 571] width 20 height 20
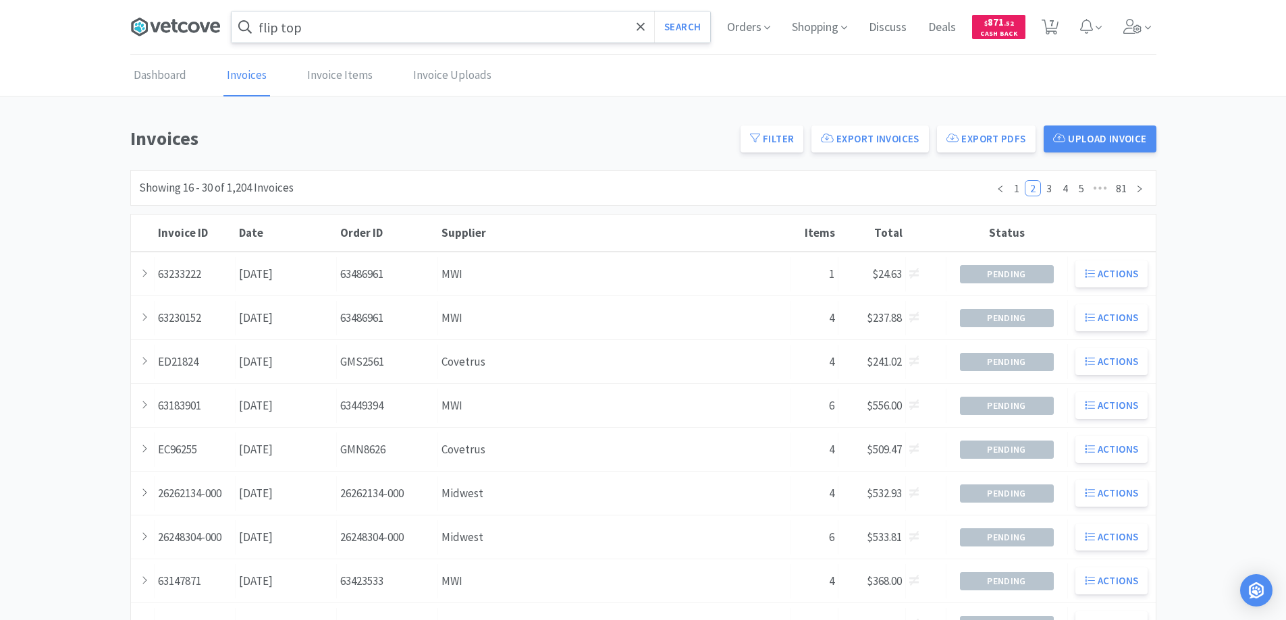
click at [177, 23] on icon at bounding box center [174, 26] width 7 height 13
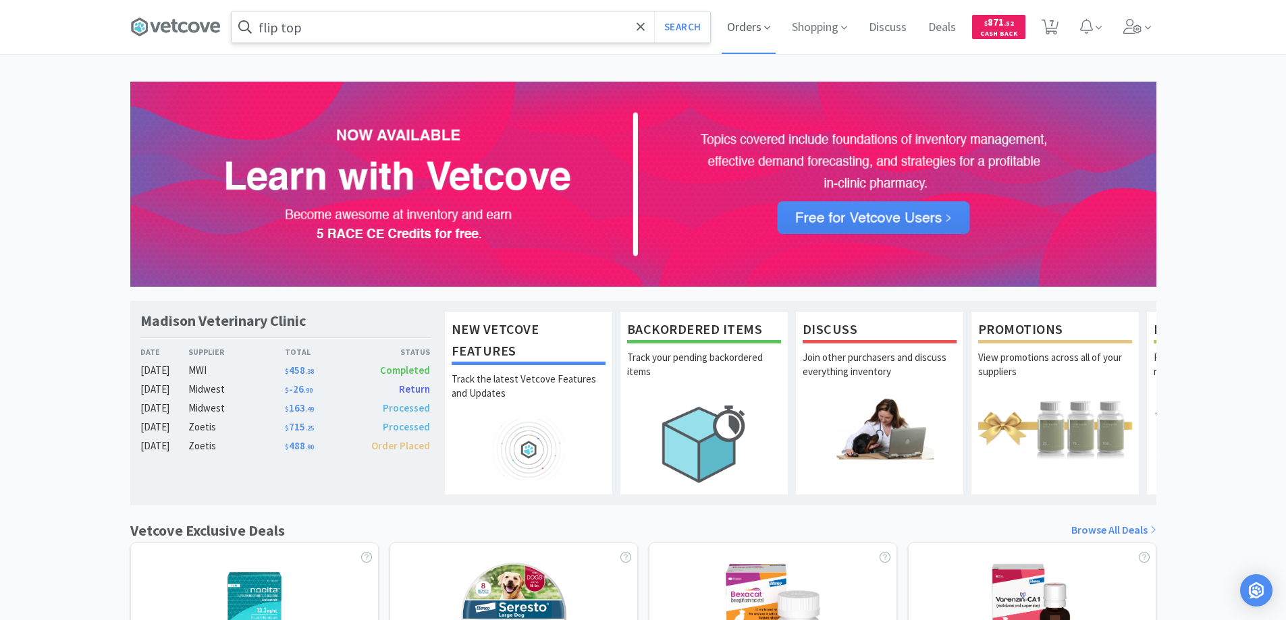
click at [743, 24] on span "Orders" at bounding box center [748, 27] width 54 height 54
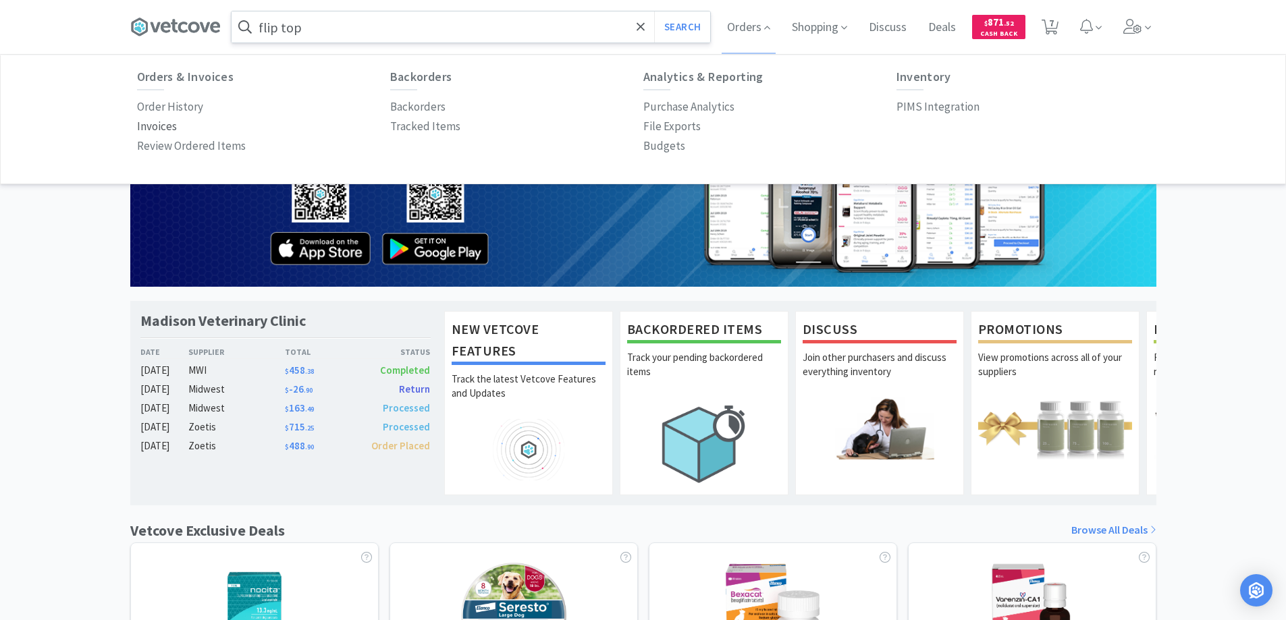
click at [165, 127] on p "Invoices" at bounding box center [157, 126] width 40 height 18
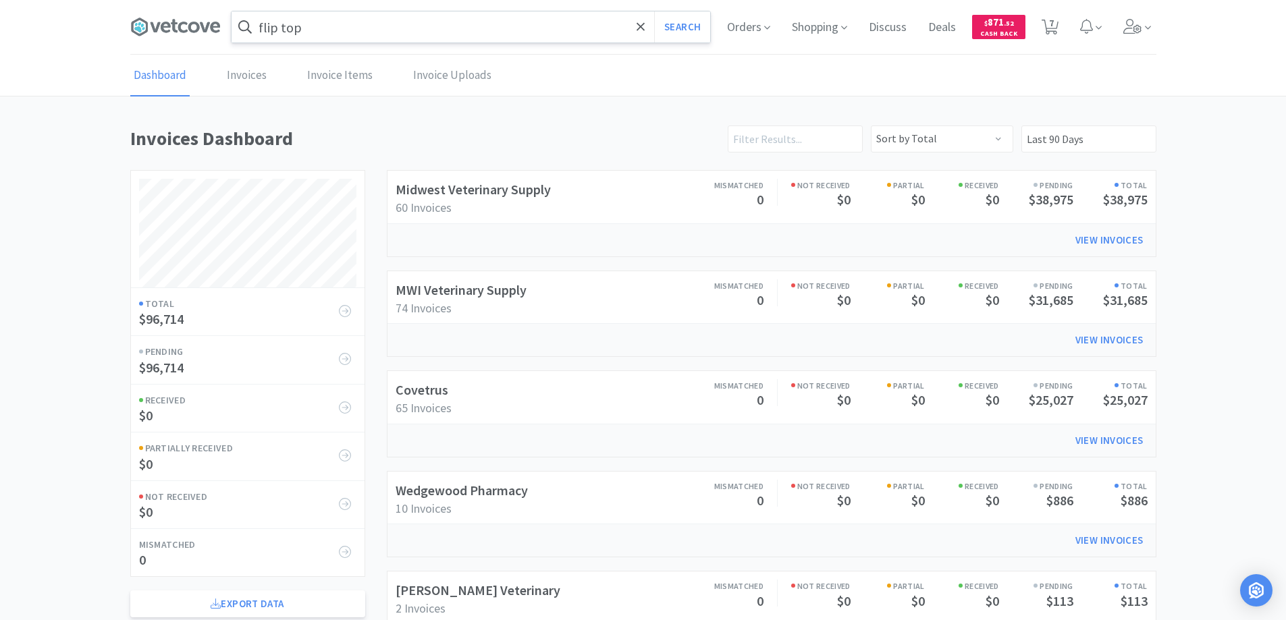
scroll to position [649, 1026]
click at [245, 80] on link "Invoices" at bounding box center [246, 75] width 47 height 41
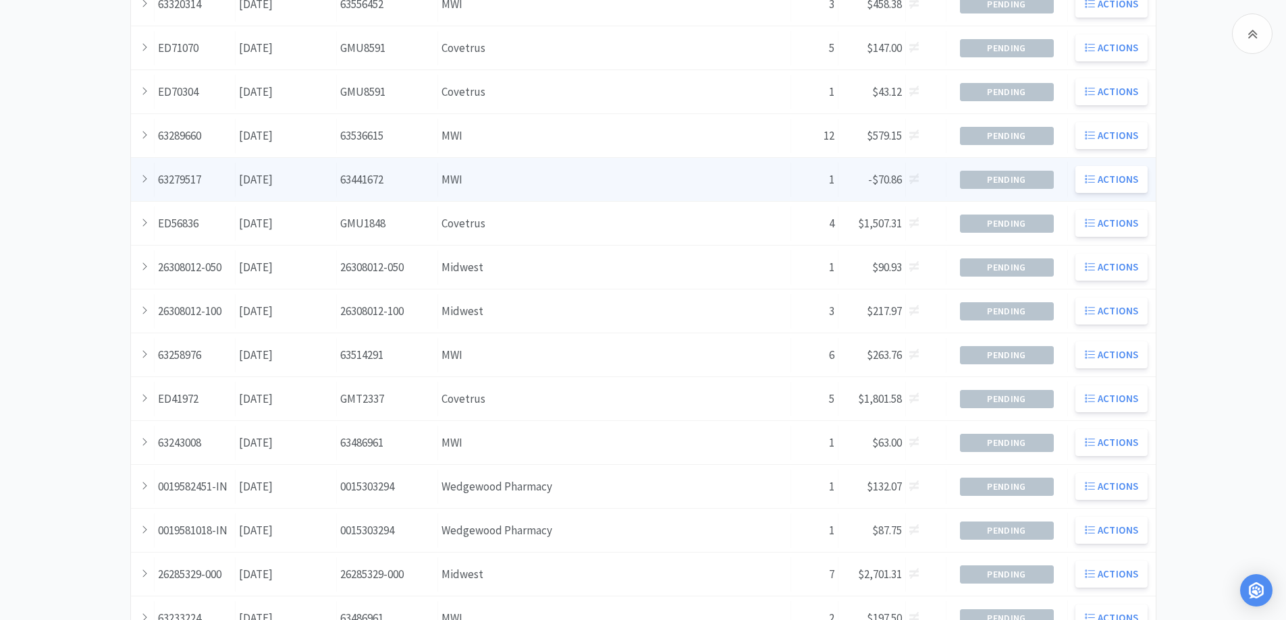
scroll to position [367, 0]
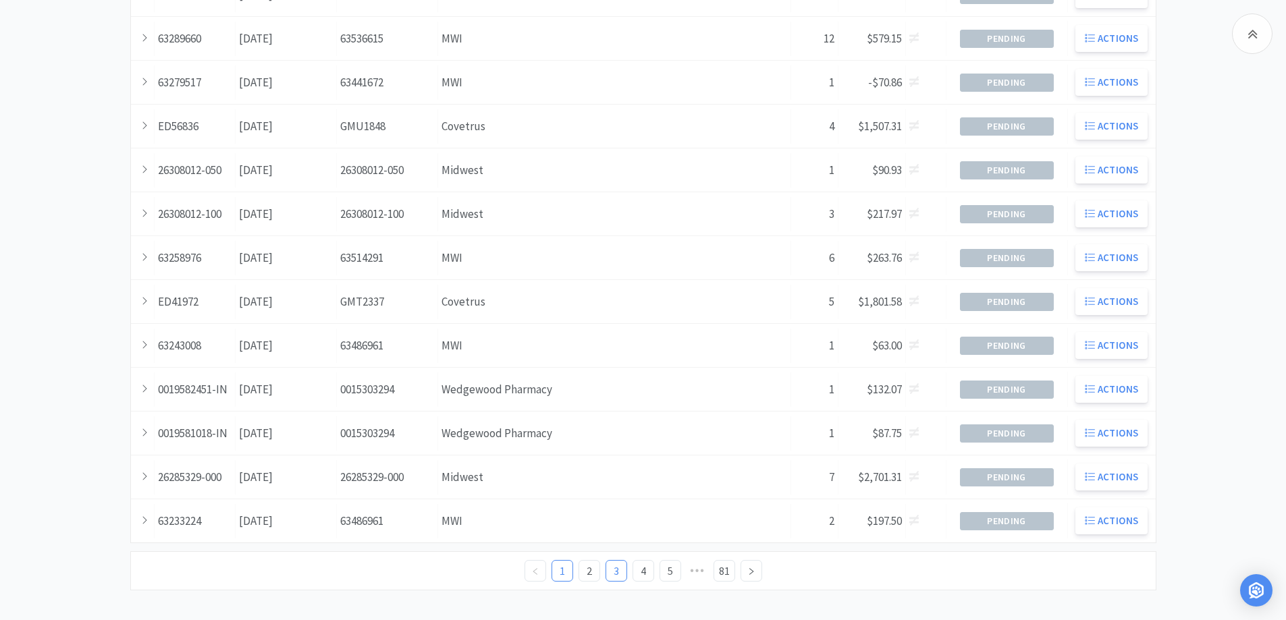
click at [617, 569] on link "3" at bounding box center [616, 571] width 20 height 20
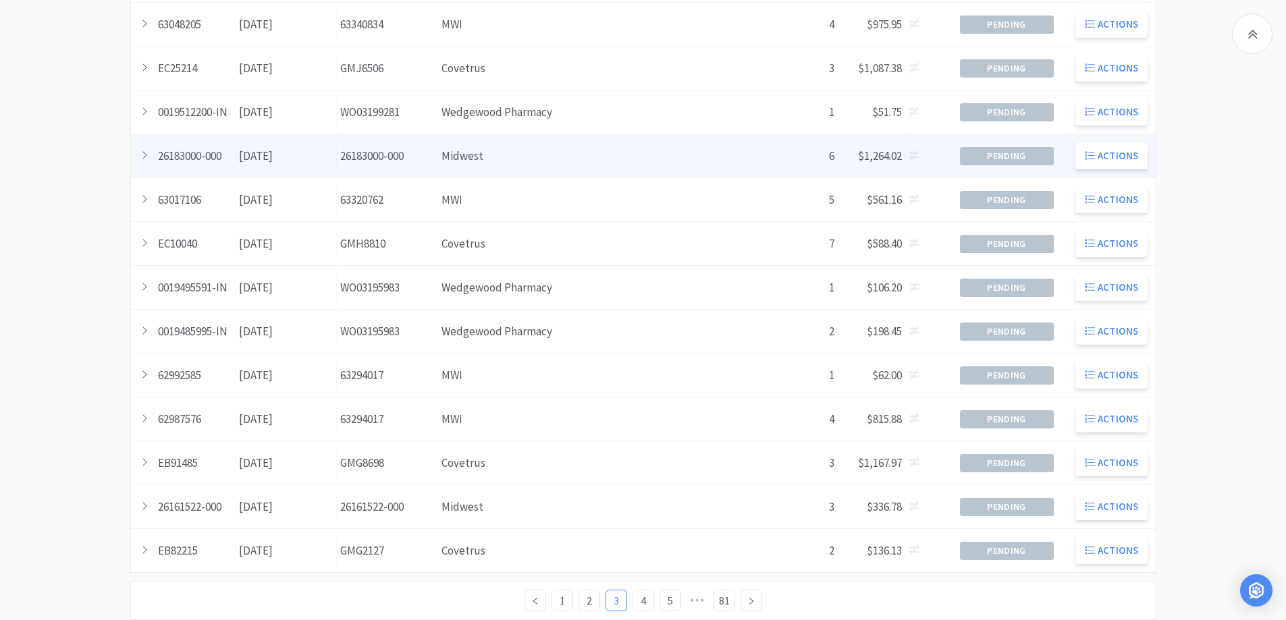
scroll to position [367, 0]
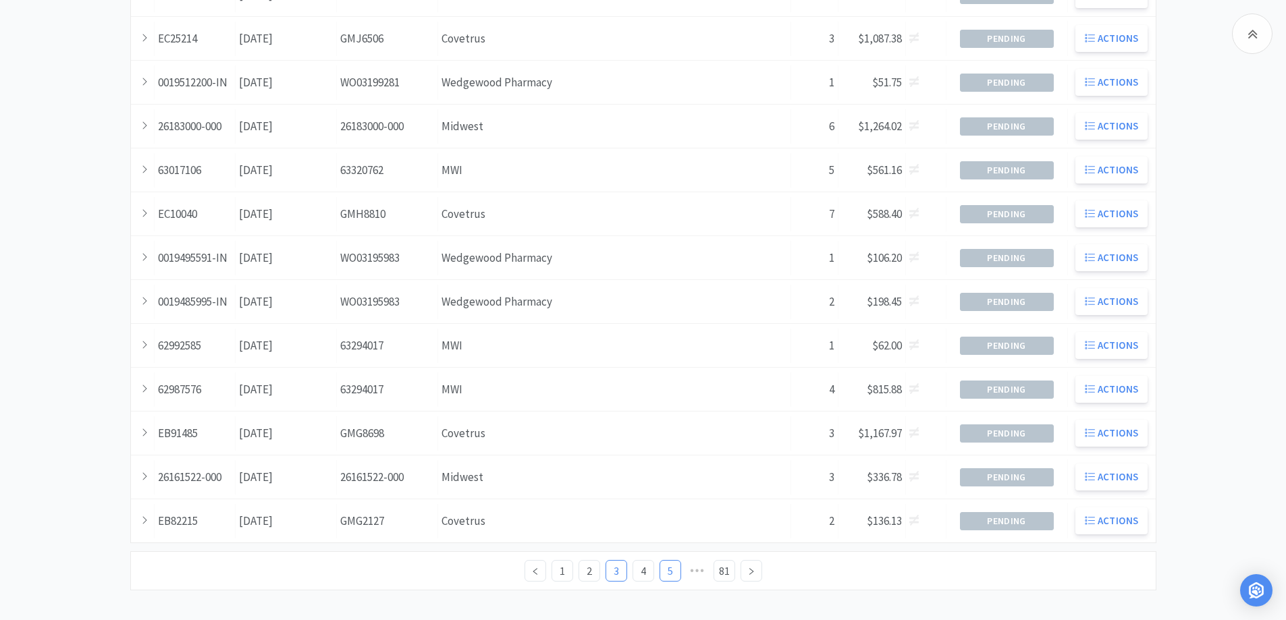
click at [669, 571] on link "5" at bounding box center [670, 571] width 20 height 20
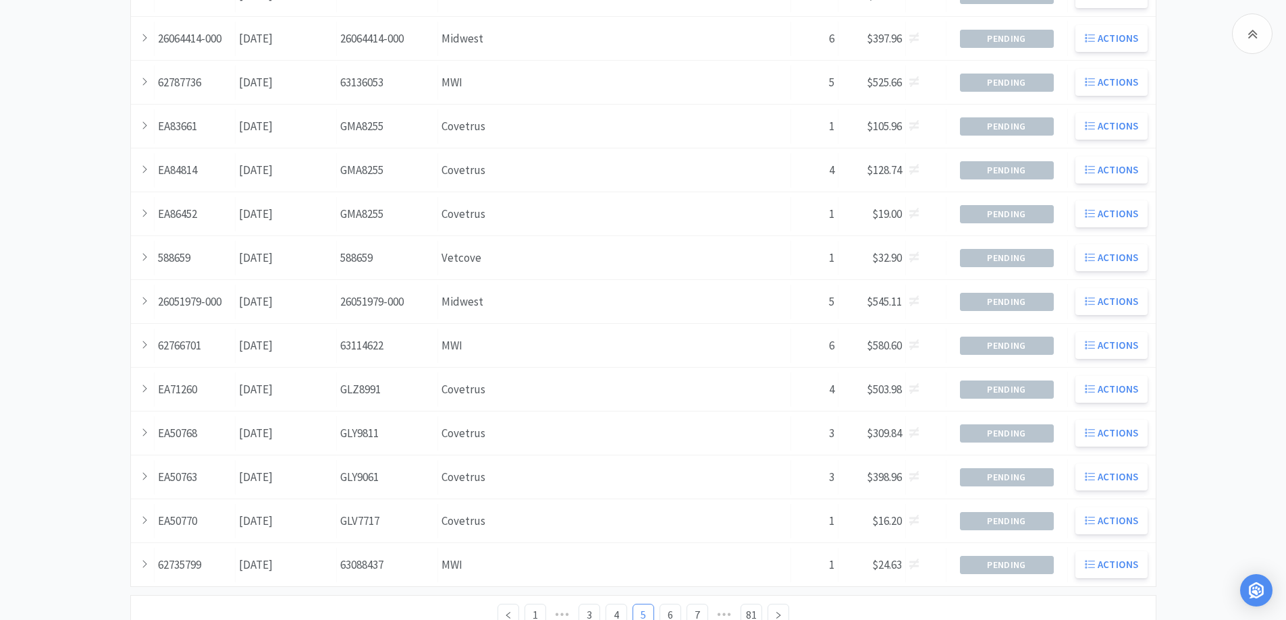
scroll to position [367, 0]
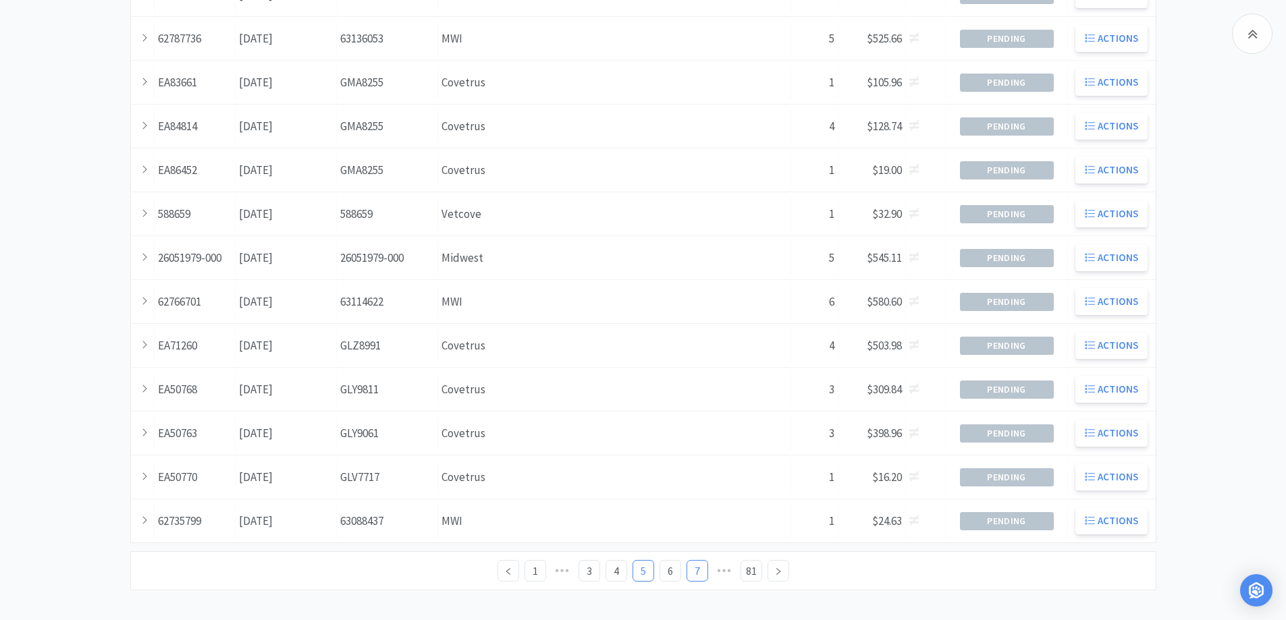
click at [694, 572] on link "7" at bounding box center [697, 571] width 20 height 20
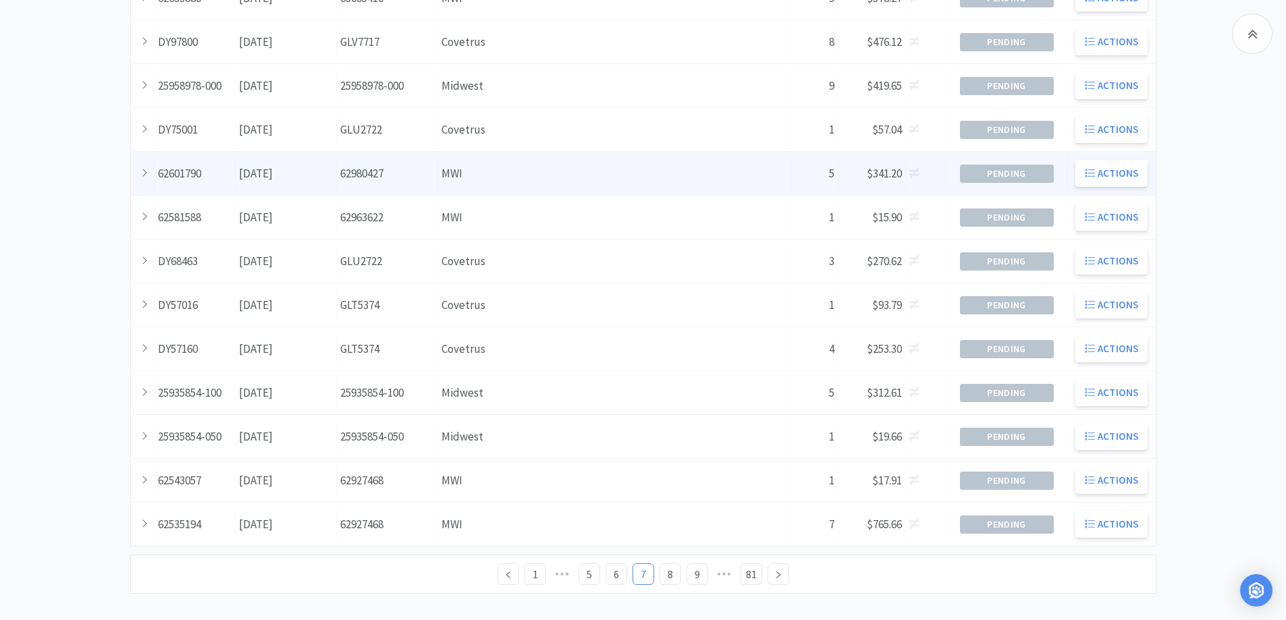
scroll to position [367, 0]
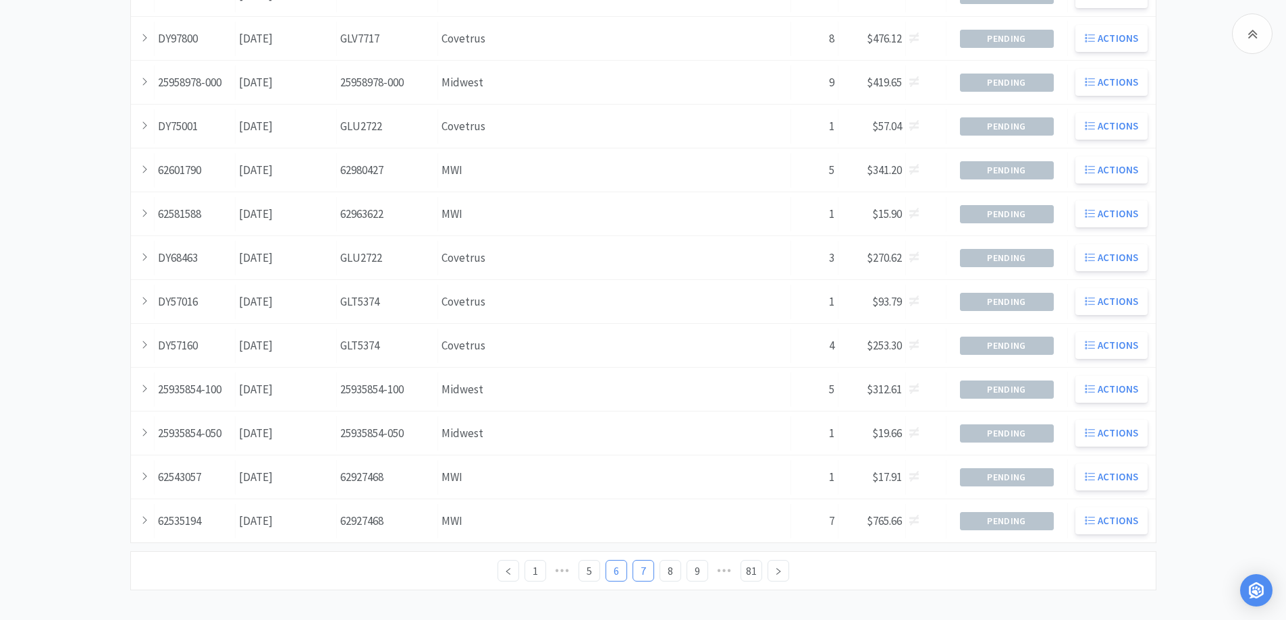
click at [615, 568] on link "6" at bounding box center [616, 571] width 20 height 20
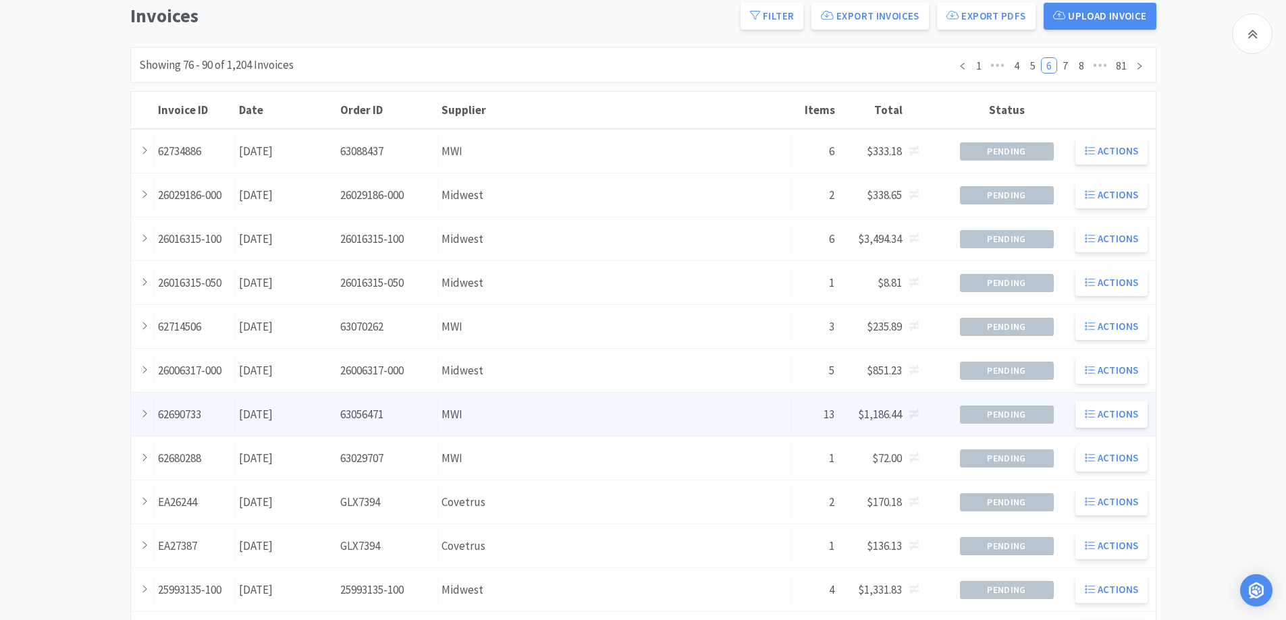
scroll to position [367, 0]
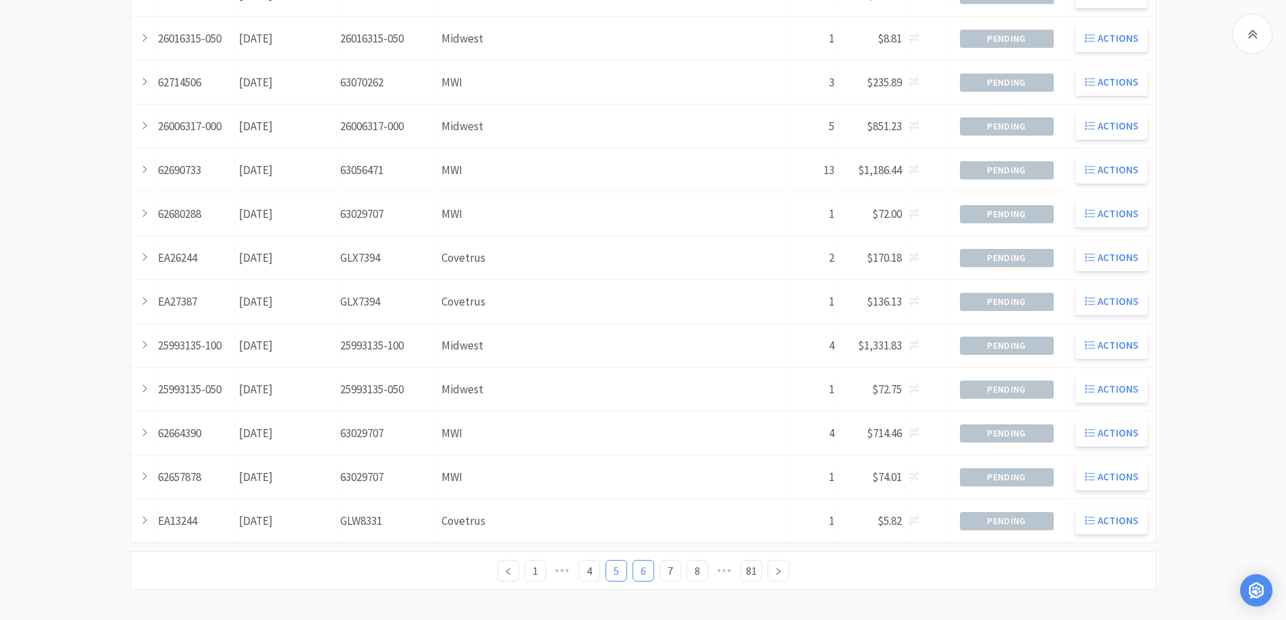
click at [616, 570] on link "5" at bounding box center [616, 571] width 20 height 20
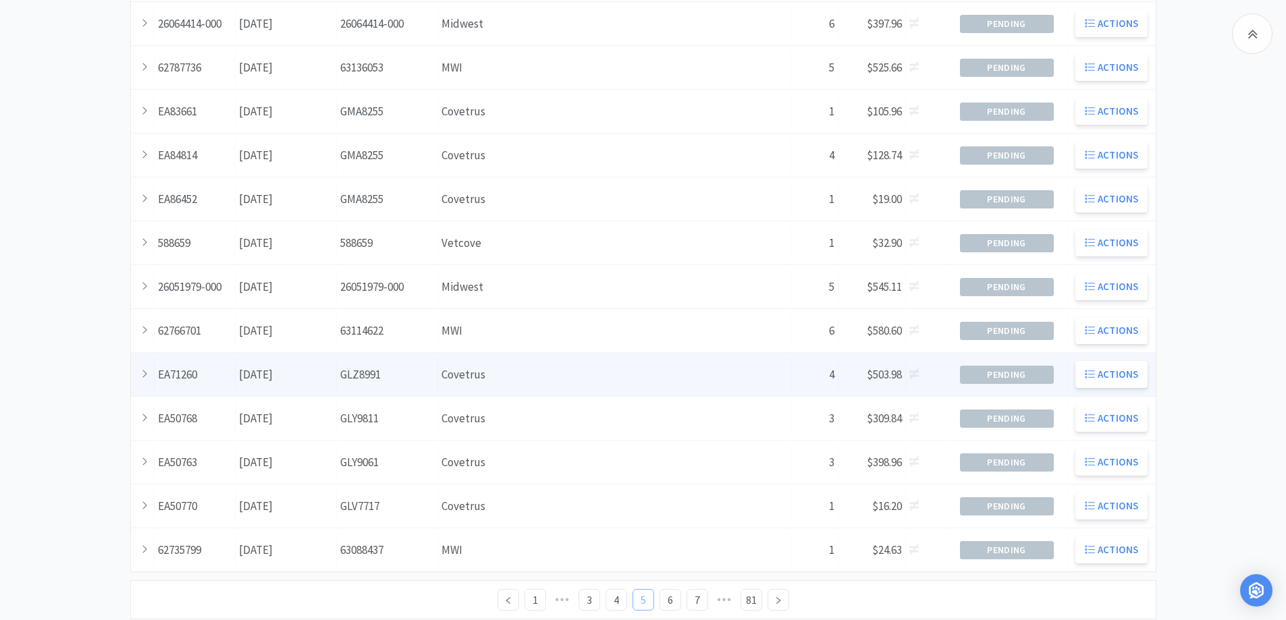
scroll to position [367, 0]
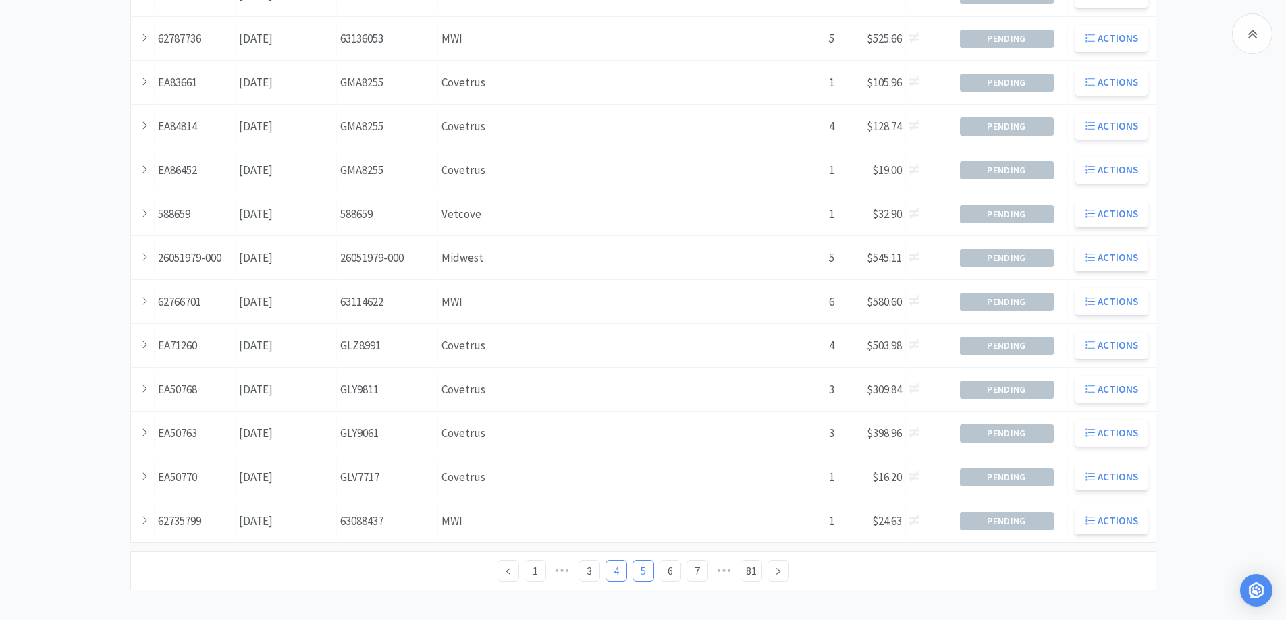
click at [613, 569] on link "4" at bounding box center [616, 571] width 20 height 20
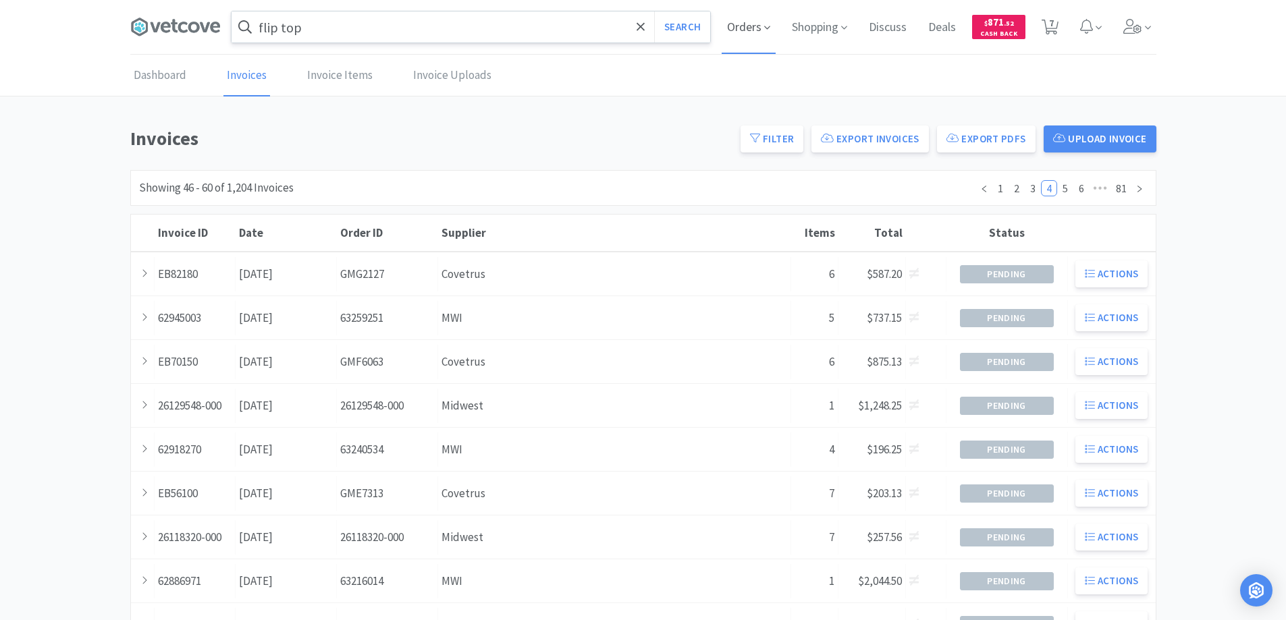
click at [741, 26] on span "Orders" at bounding box center [748, 27] width 54 height 54
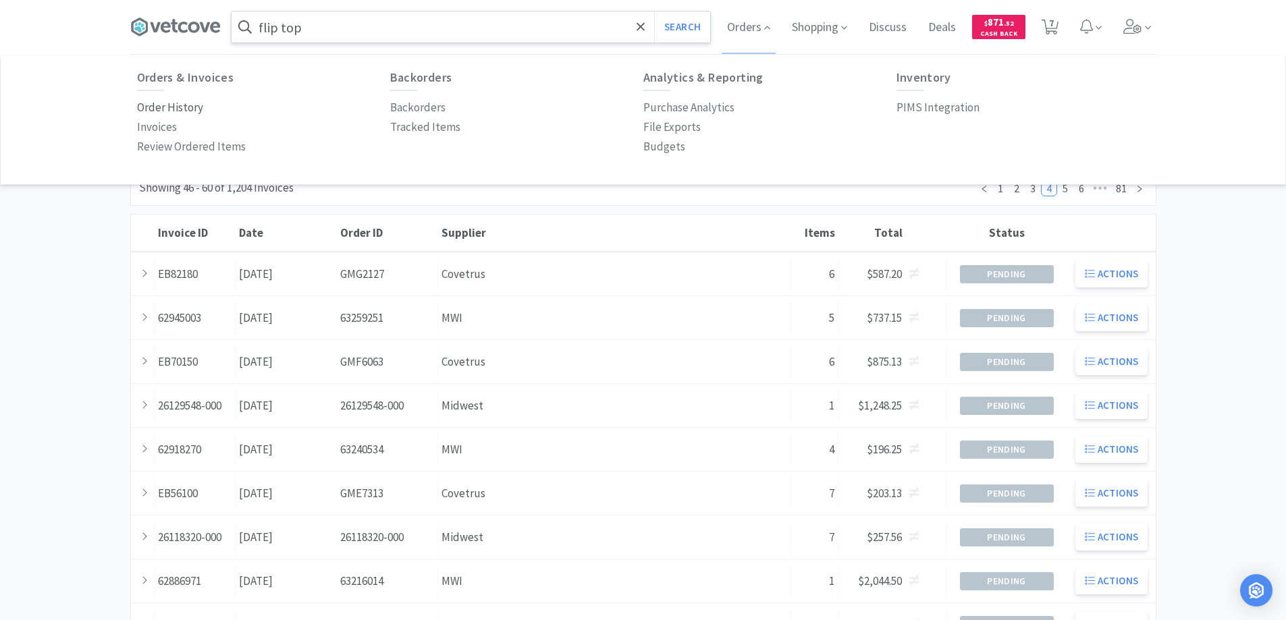
click at [191, 101] on p "Order History" at bounding box center [170, 108] width 66 height 18
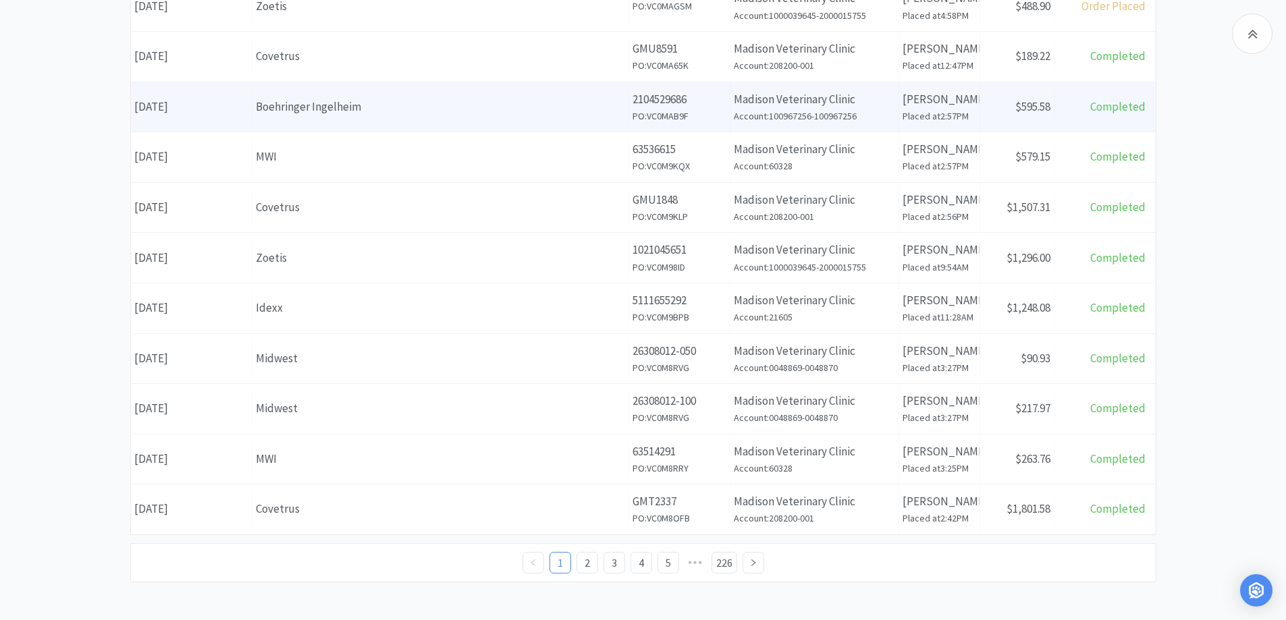
scroll to position [475, 0]
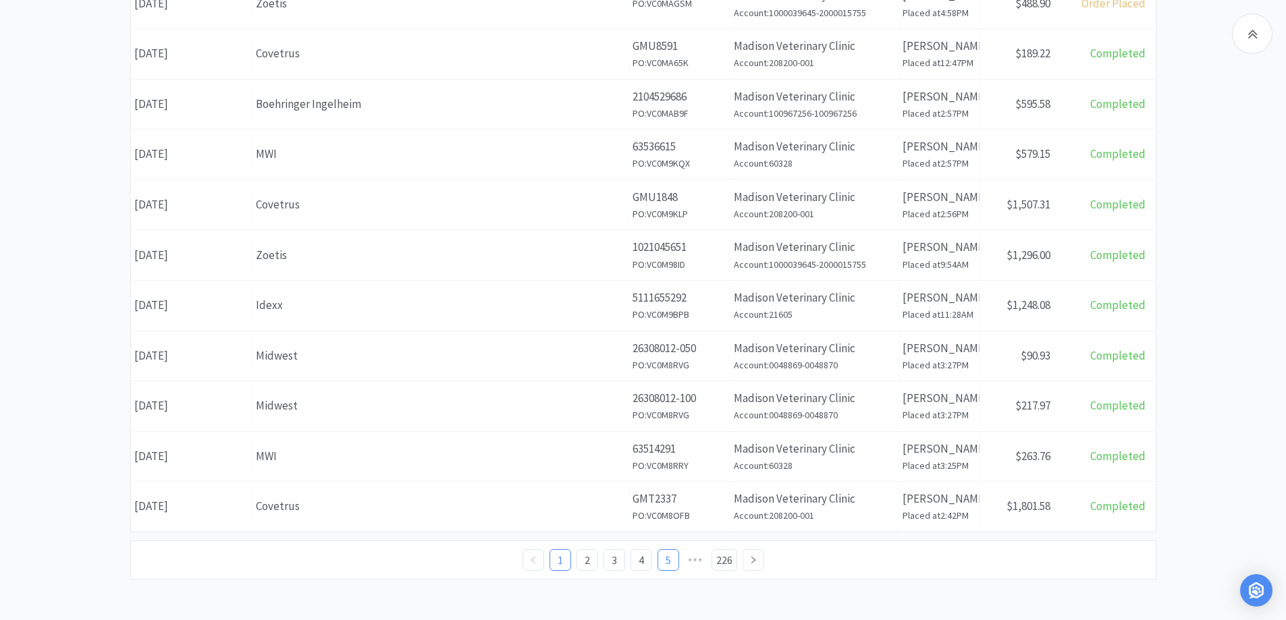
click at [669, 562] on link "5" at bounding box center [668, 560] width 20 height 20
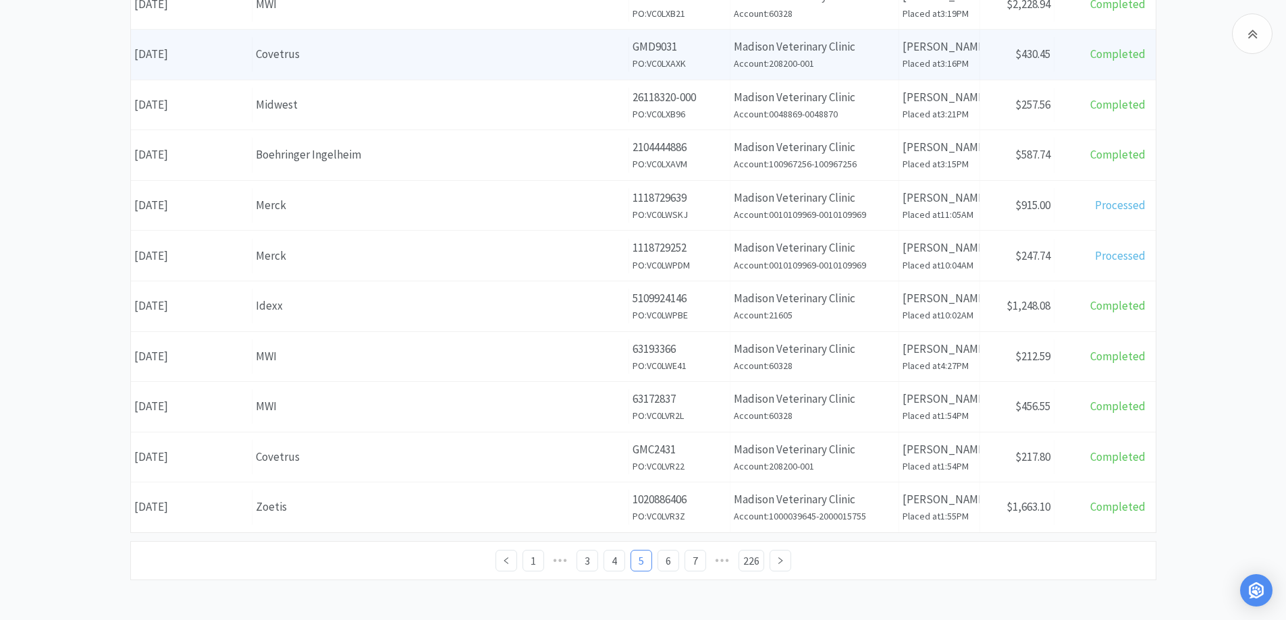
scroll to position [475, 0]
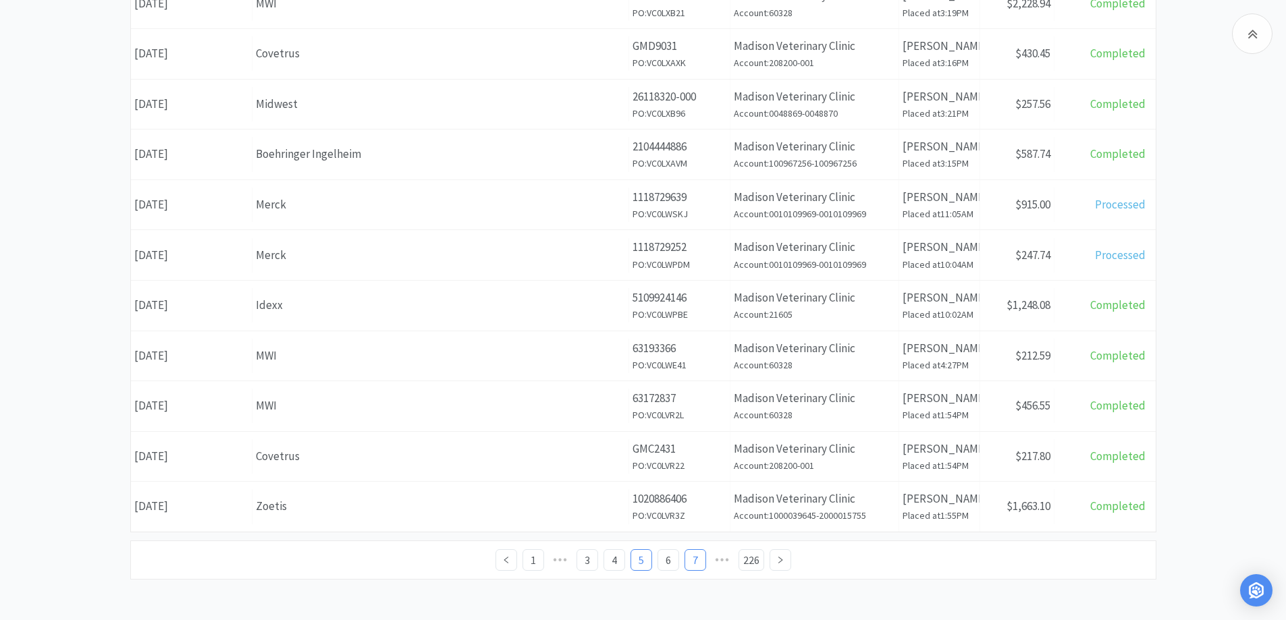
click at [691, 555] on link "7" at bounding box center [695, 560] width 20 height 20
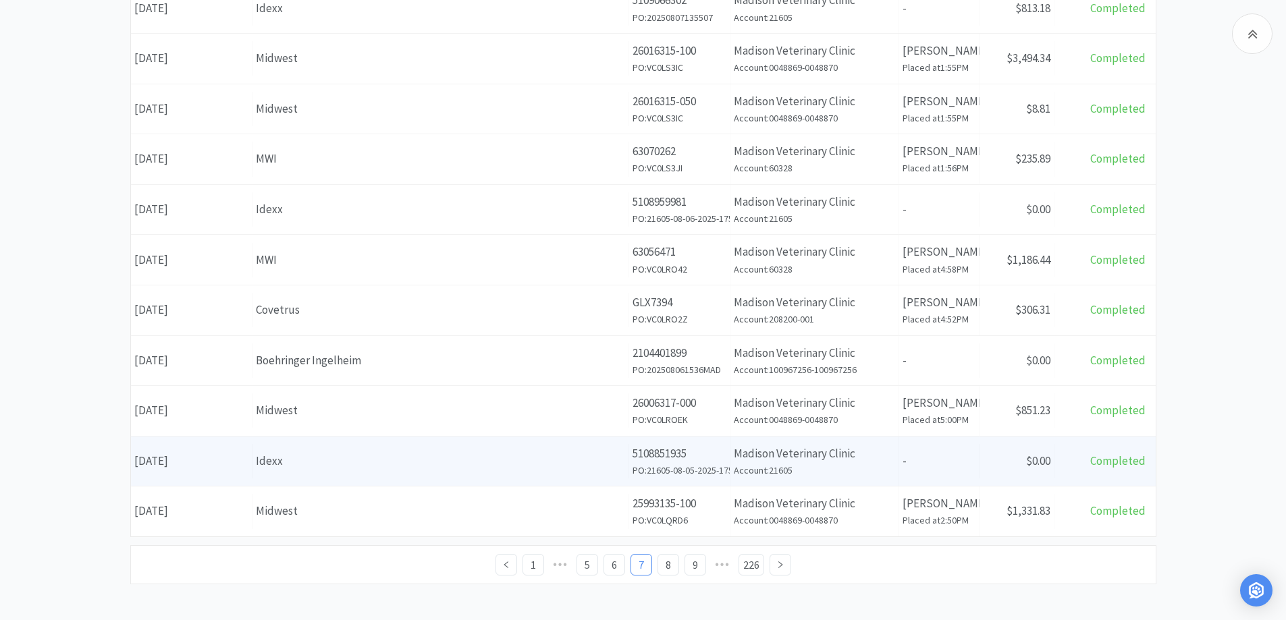
scroll to position [475, 0]
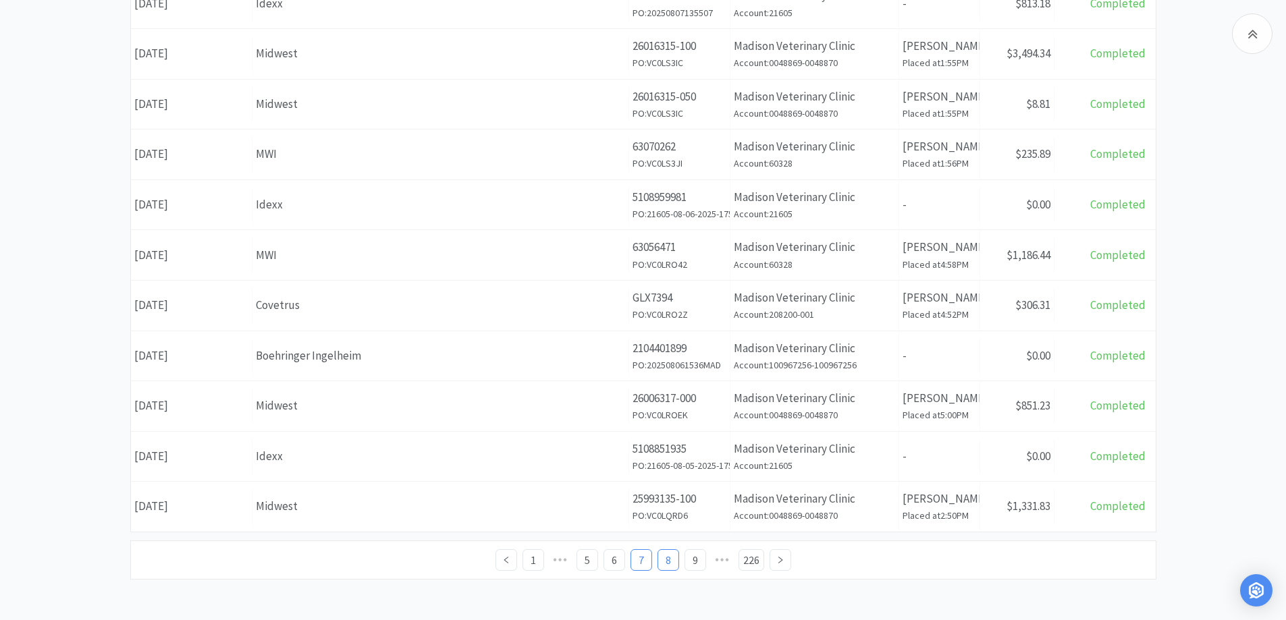
click at [671, 557] on link "8" at bounding box center [668, 560] width 20 height 20
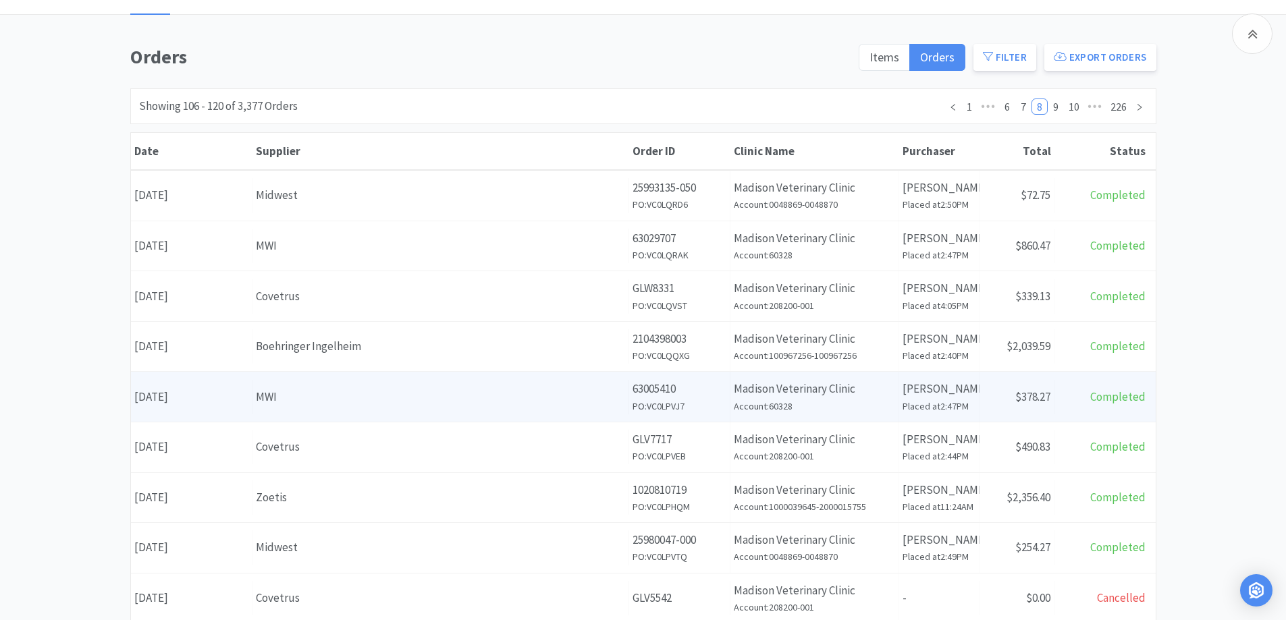
scroll to position [202, 0]
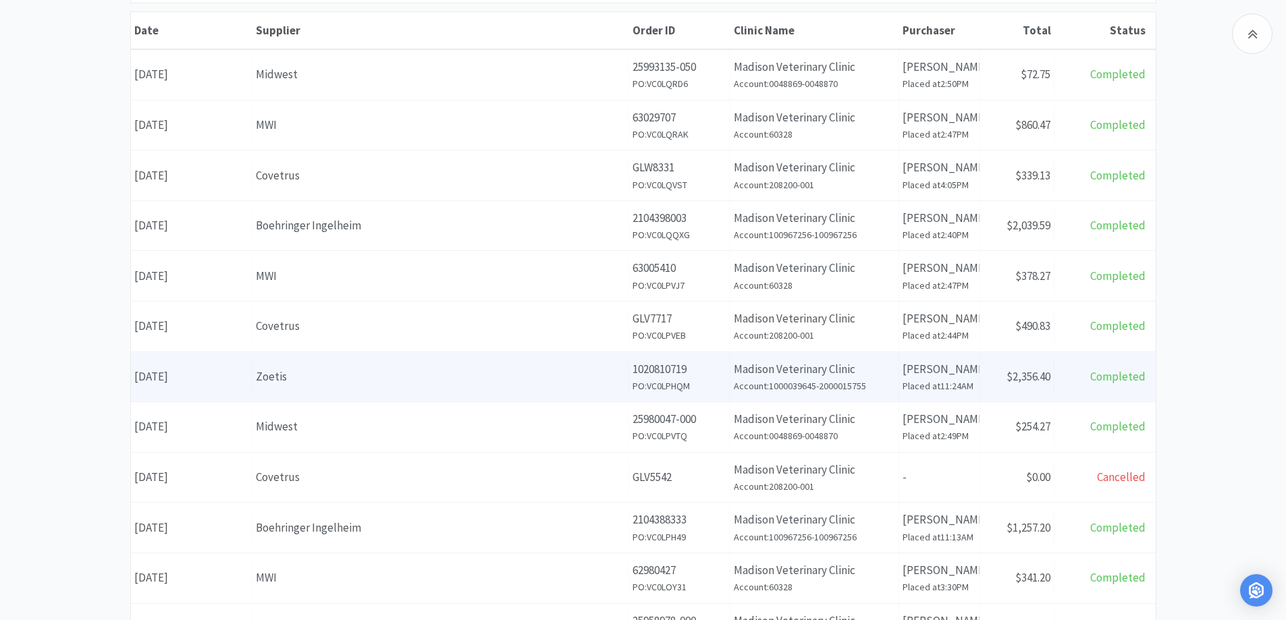
click at [410, 377] on div "Zoetis" at bounding box center [440, 377] width 369 height 18
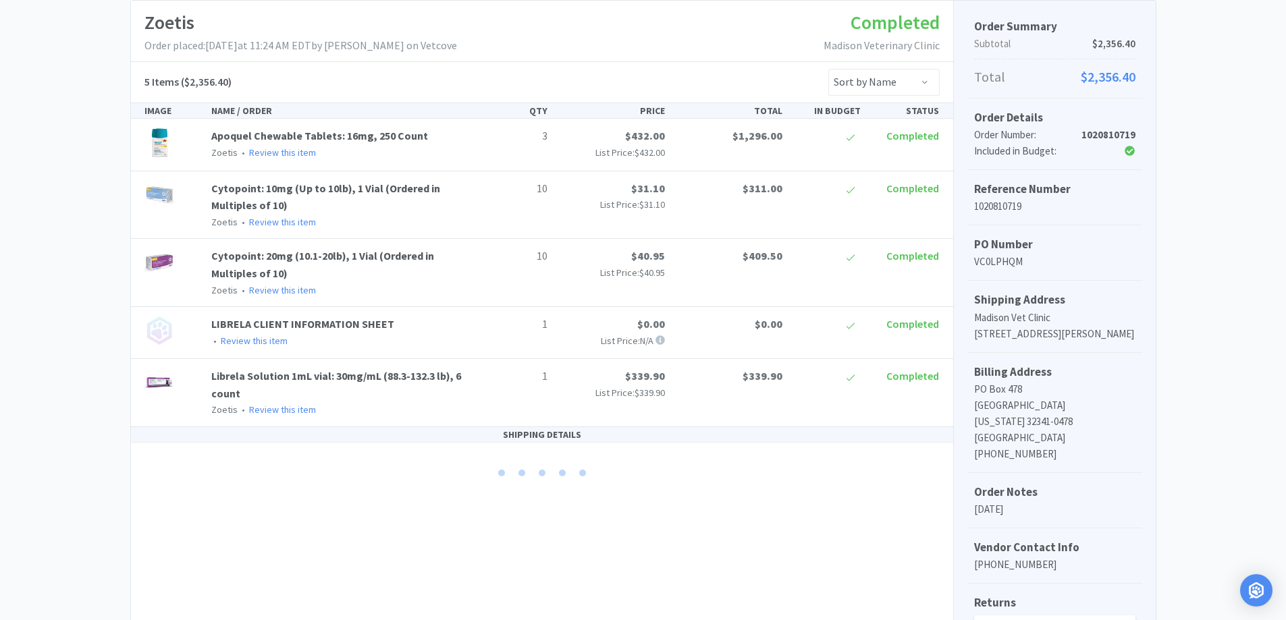
scroll to position [49, 0]
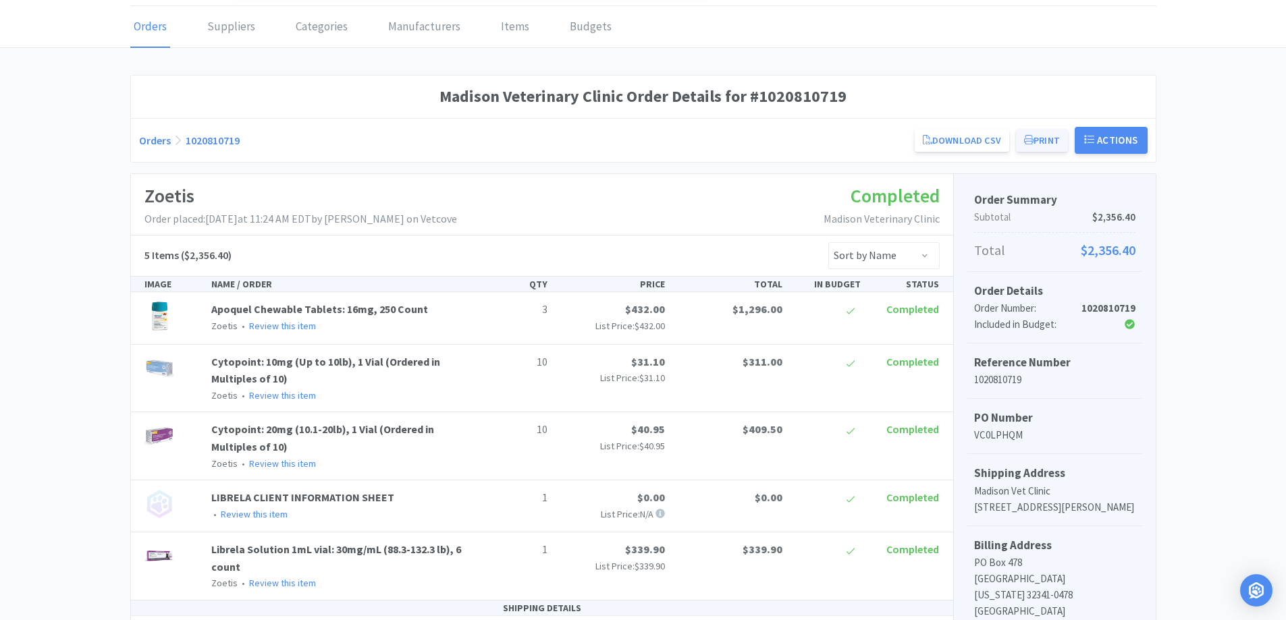
click at [1039, 141] on button "Print" at bounding box center [1042, 140] width 52 height 23
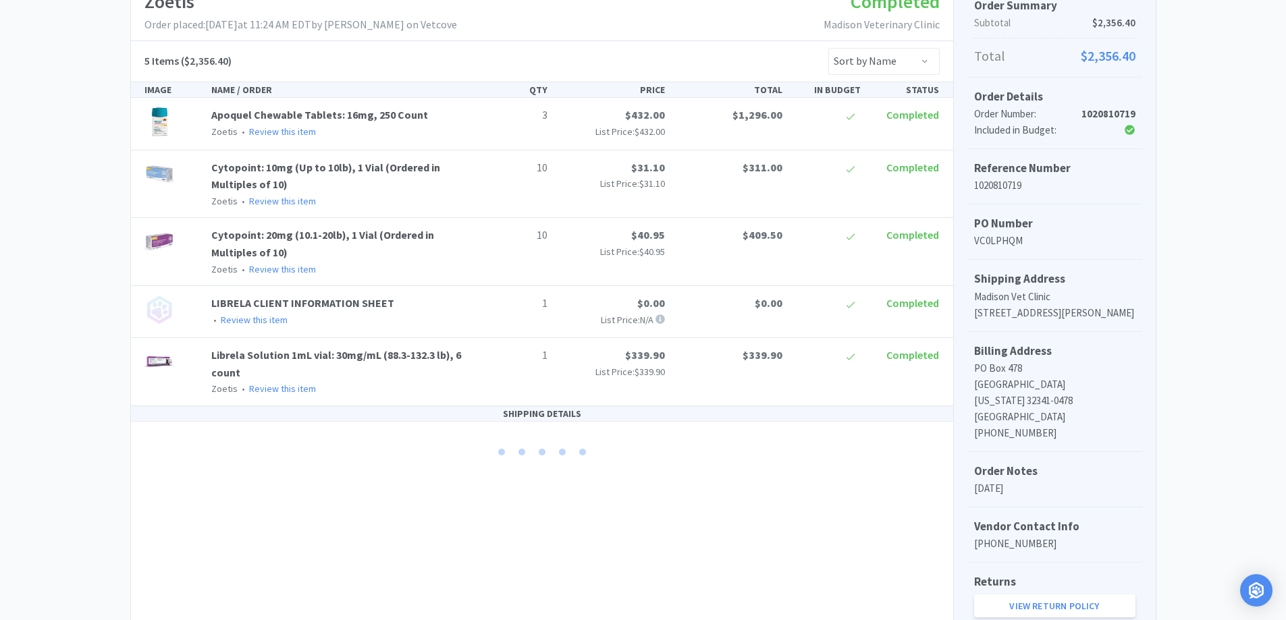
scroll to position [0, 0]
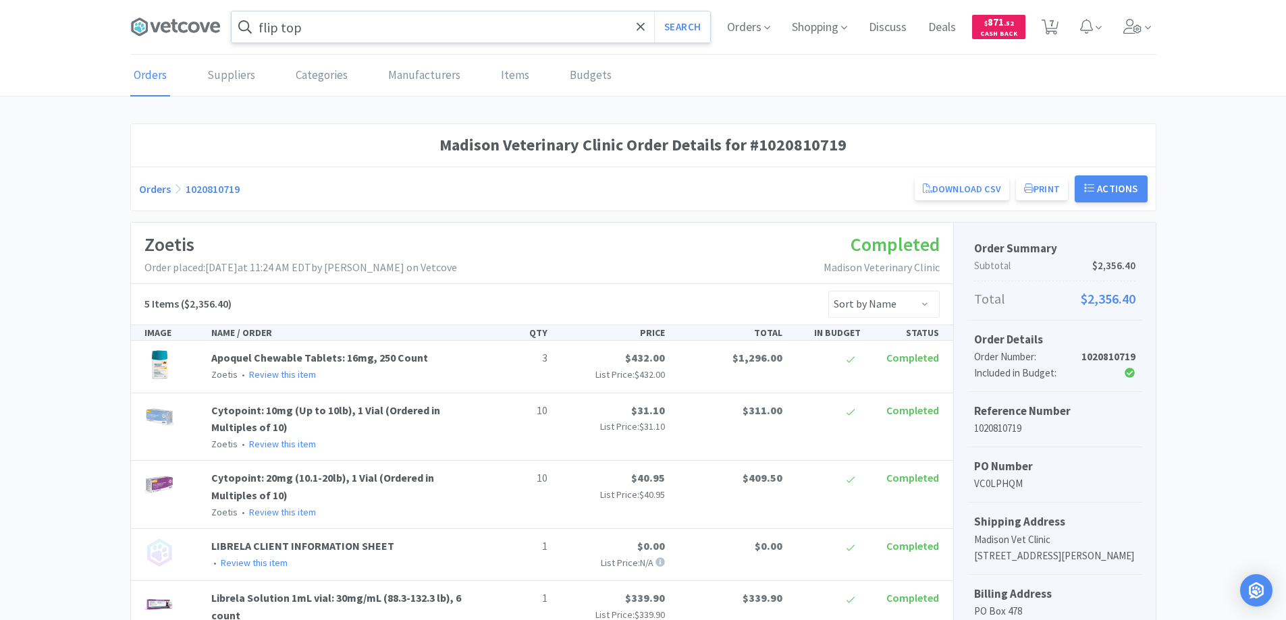
click at [154, 191] on link "Orders" at bounding box center [155, 188] width 32 height 13
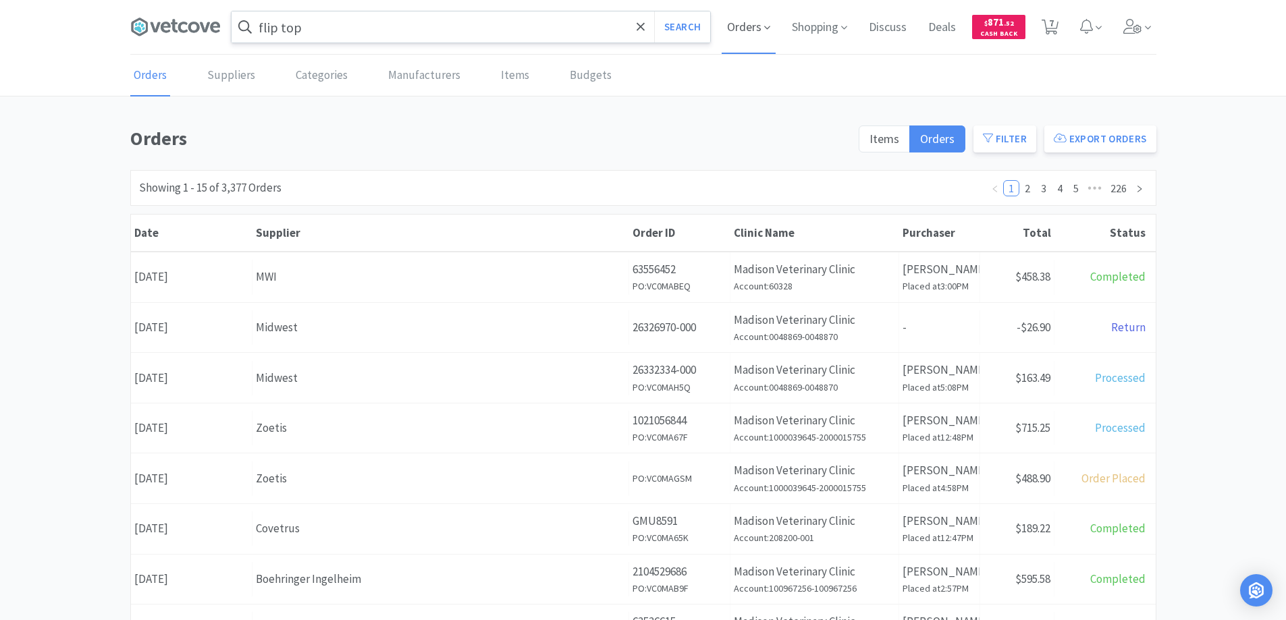
click at [742, 26] on span "Orders" at bounding box center [748, 27] width 54 height 54
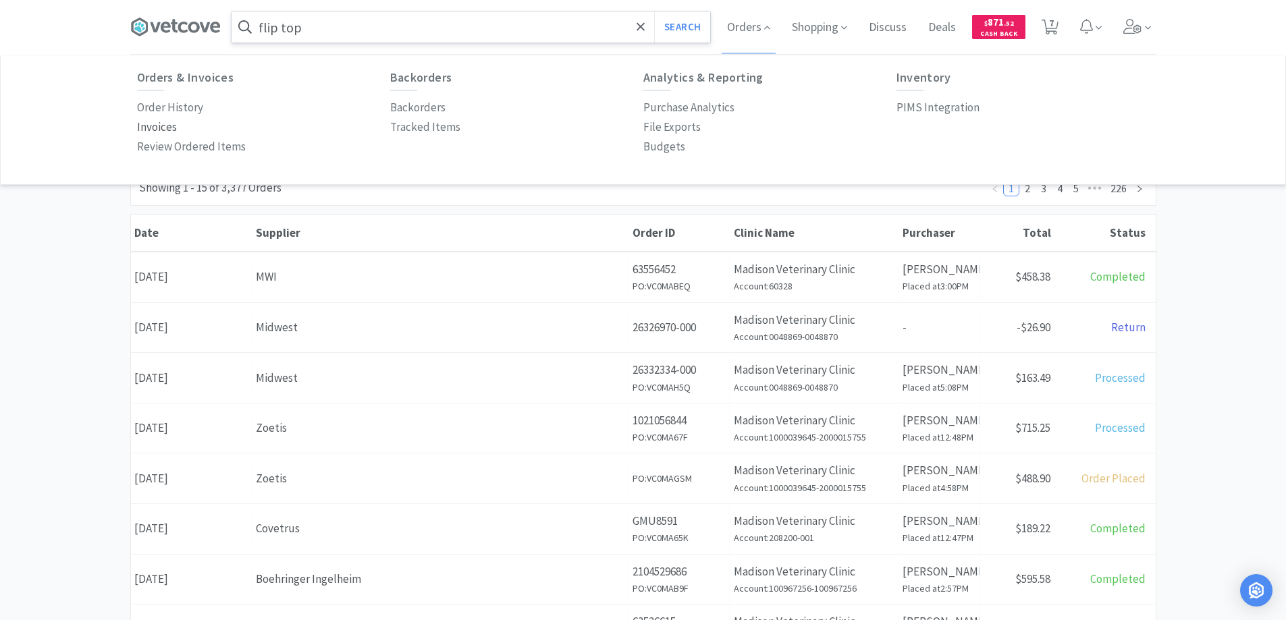
click at [156, 128] on p "Invoices" at bounding box center [157, 127] width 40 height 18
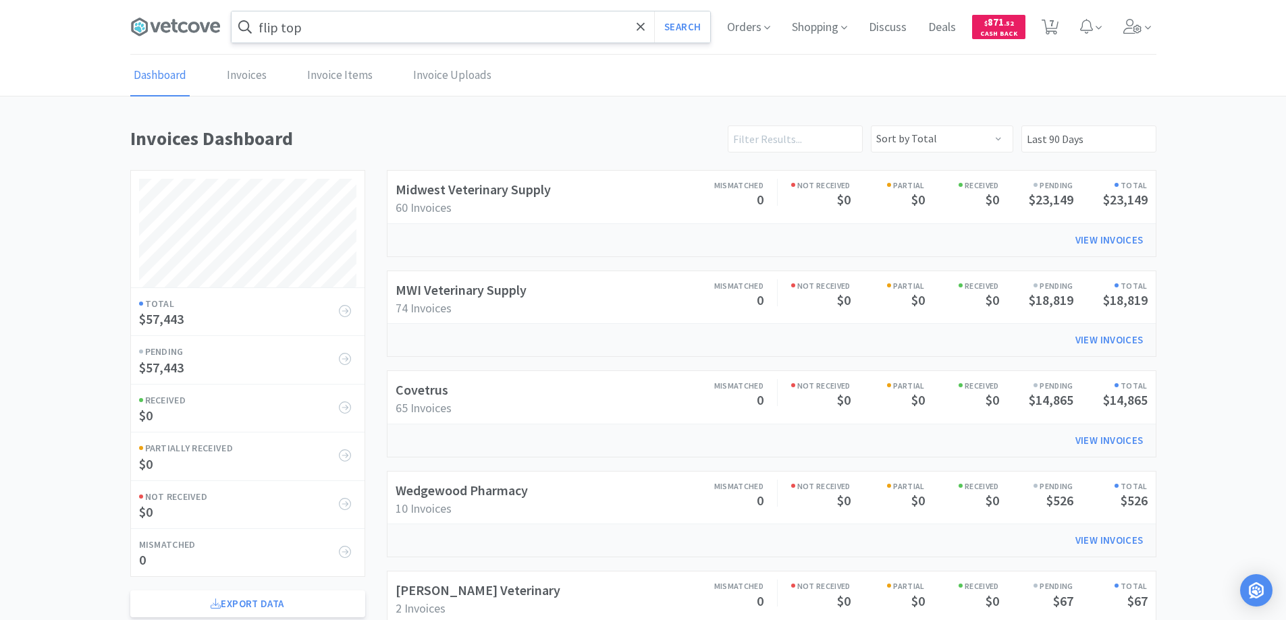
scroll to position [649, 1026]
click at [248, 74] on link "Invoices" at bounding box center [246, 75] width 47 height 41
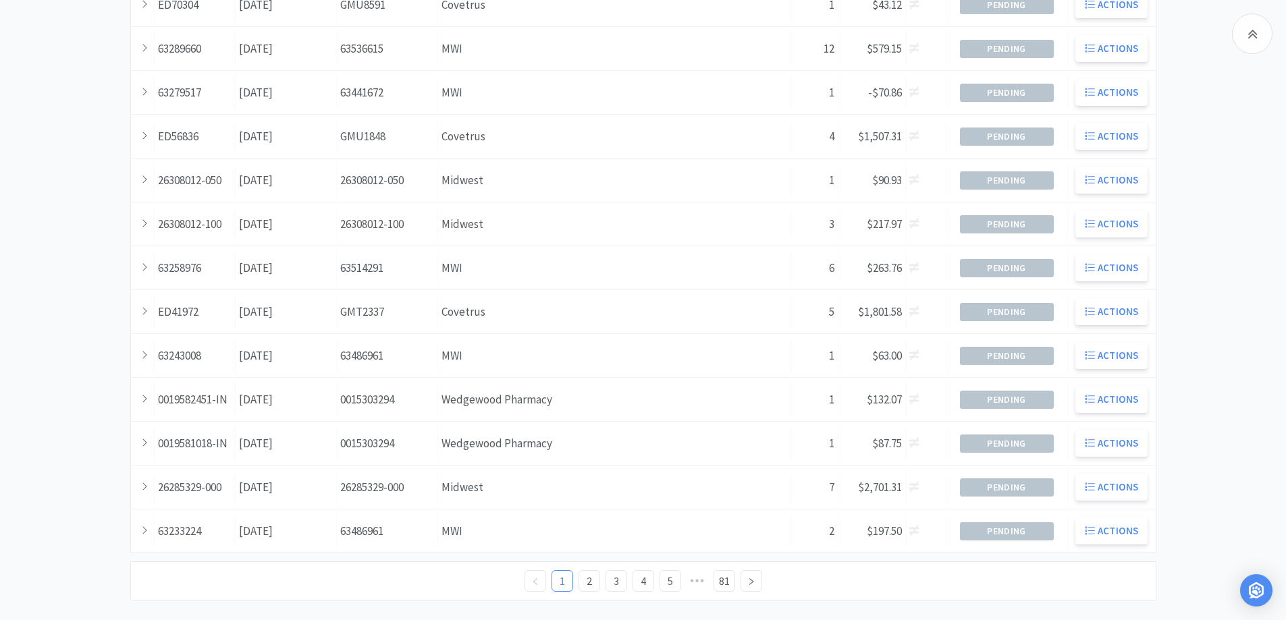
scroll to position [367, 0]
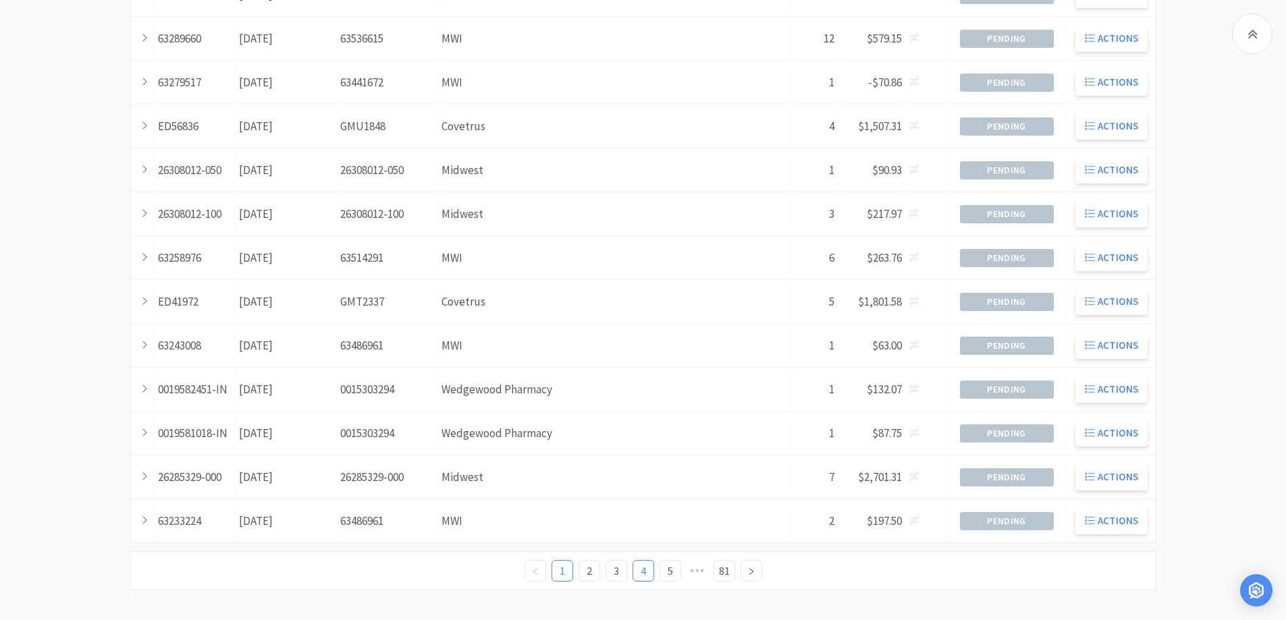
click at [638, 569] on link "4" at bounding box center [643, 571] width 20 height 20
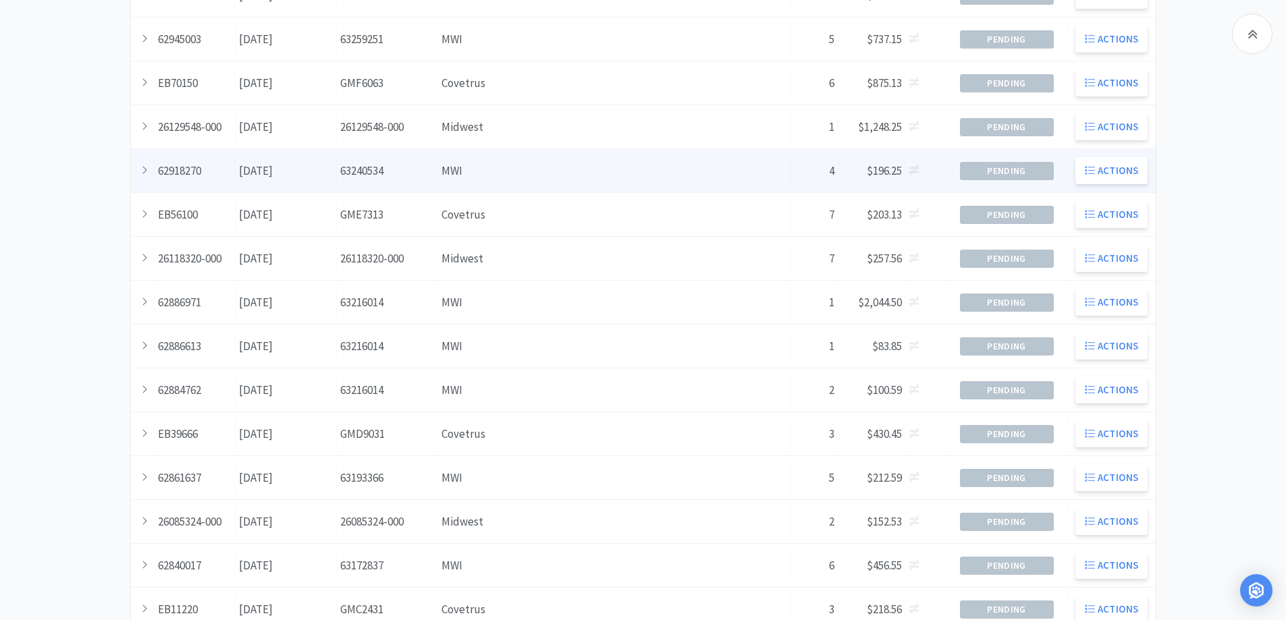
scroll to position [367, 0]
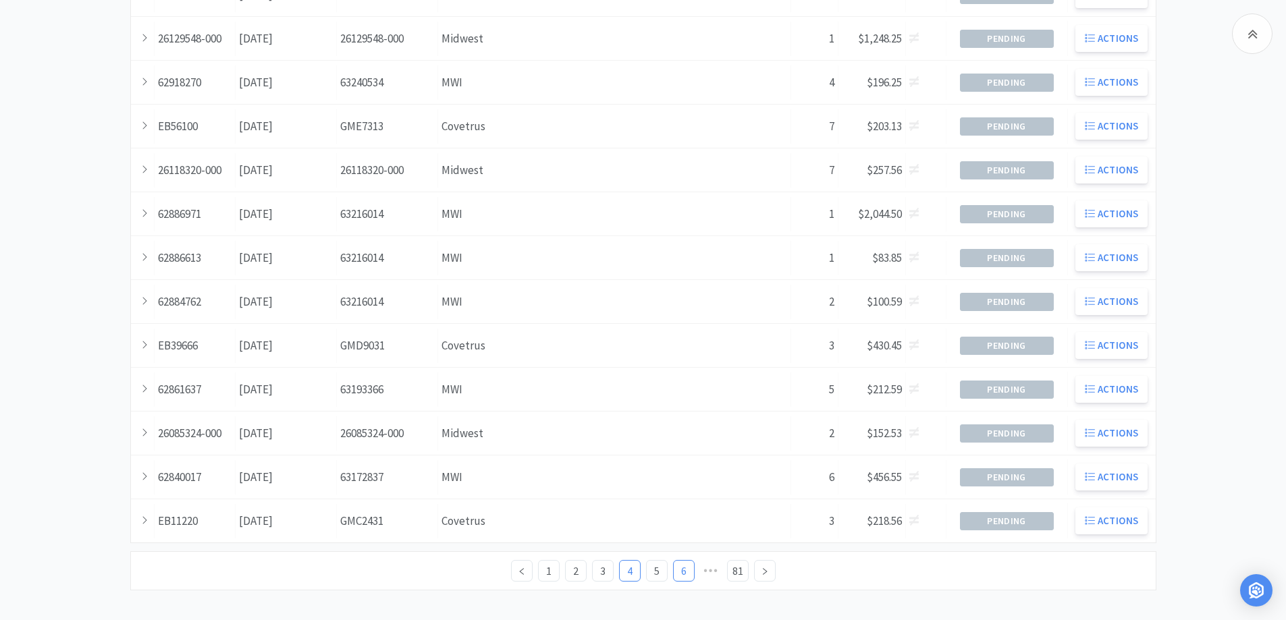
click at [684, 572] on link "6" at bounding box center [684, 571] width 20 height 20
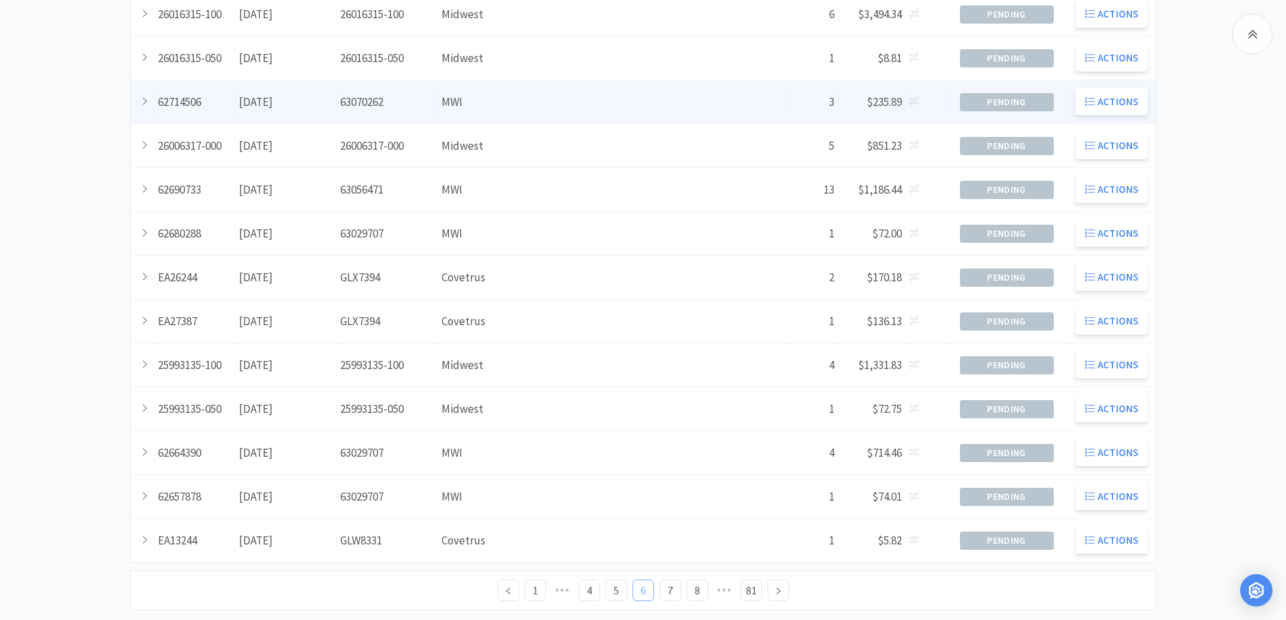
scroll to position [367, 0]
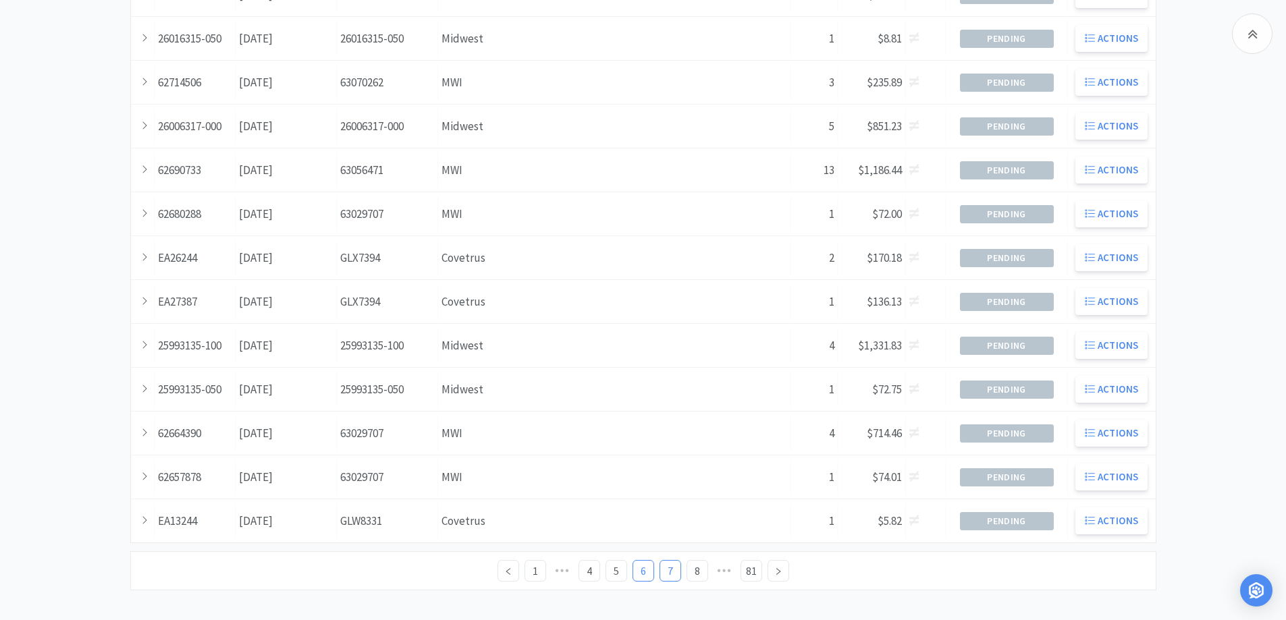
click at [671, 570] on link "7" at bounding box center [670, 571] width 20 height 20
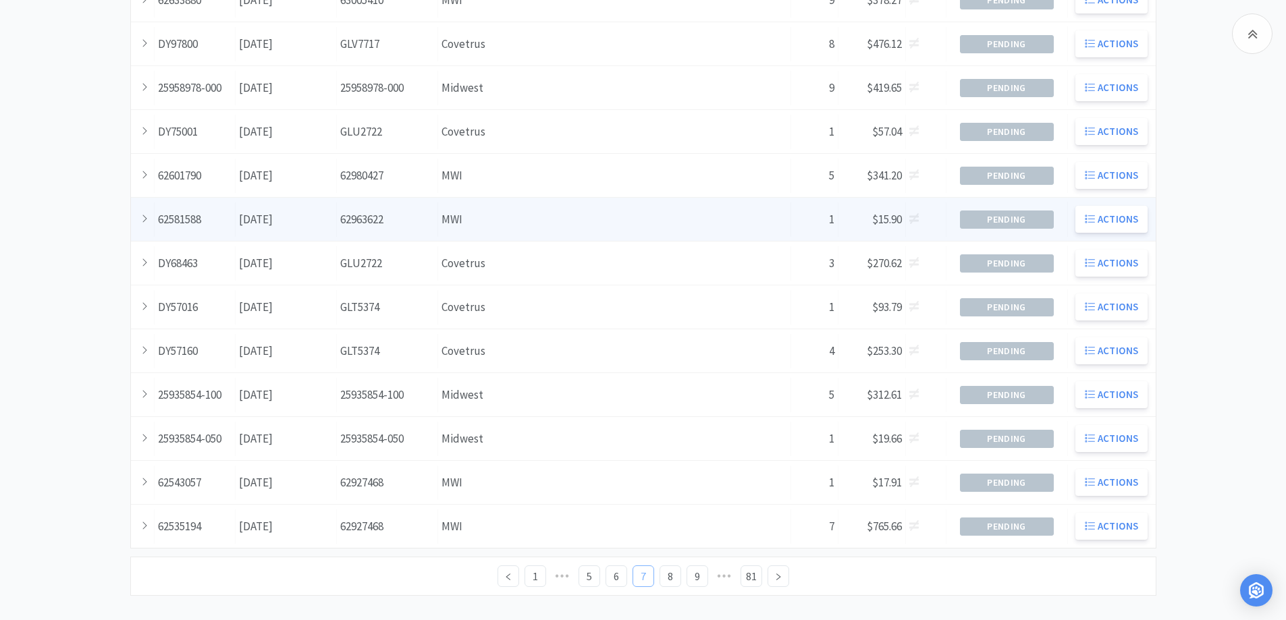
scroll to position [367, 0]
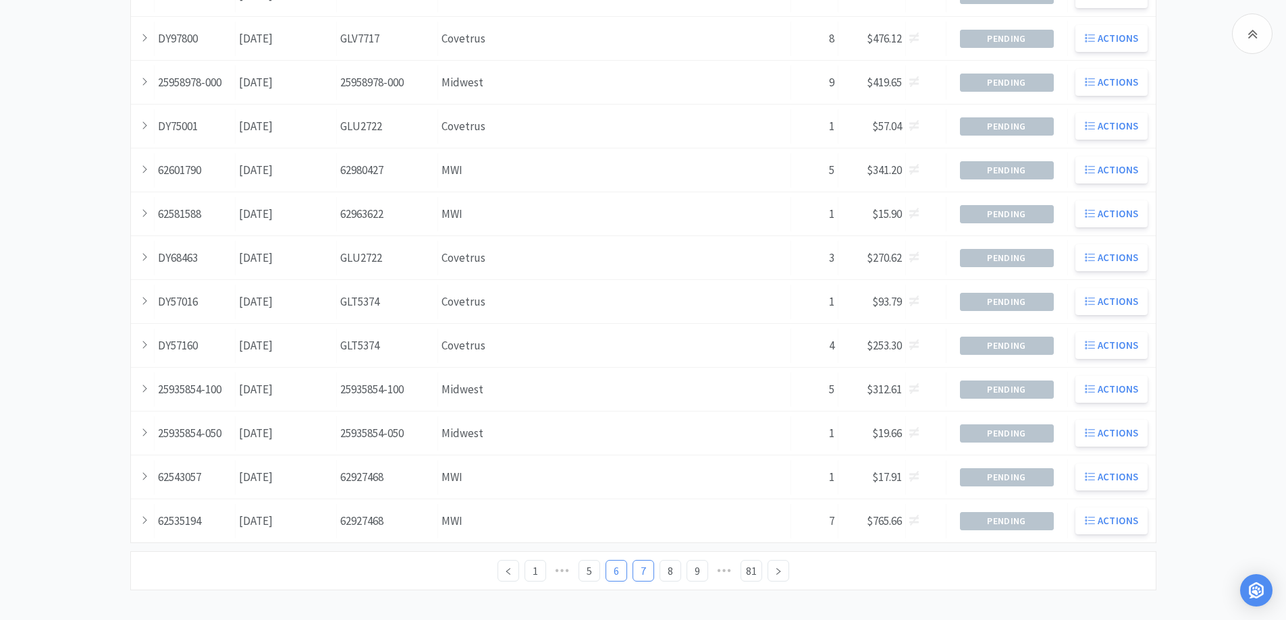
click at [618, 568] on link "6" at bounding box center [616, 571] width 20 height 20
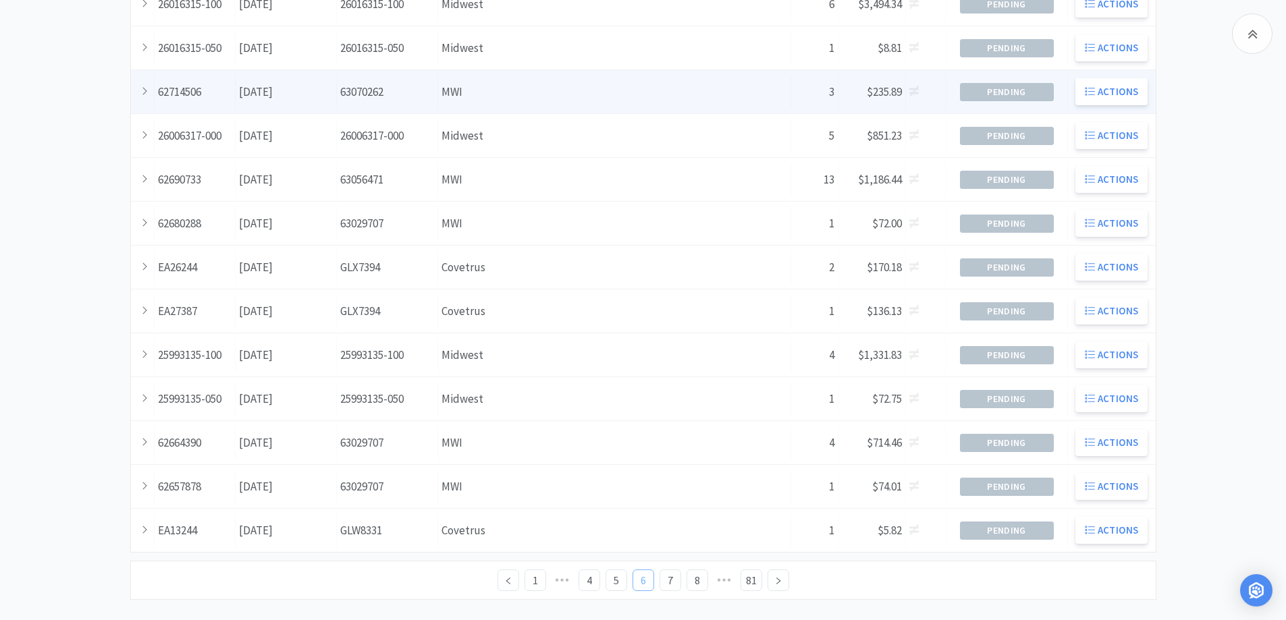
scroll to position [367, 0]
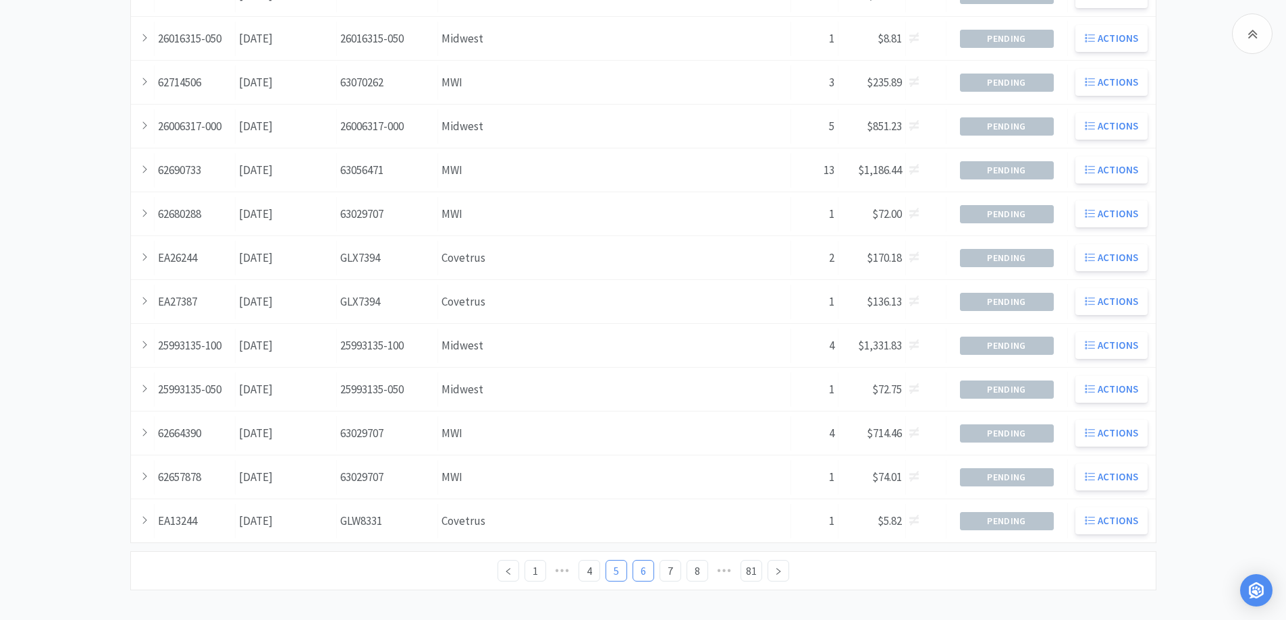
click at [615, 571] on link "5" at bounding box center [616, 571] width 20 height 20
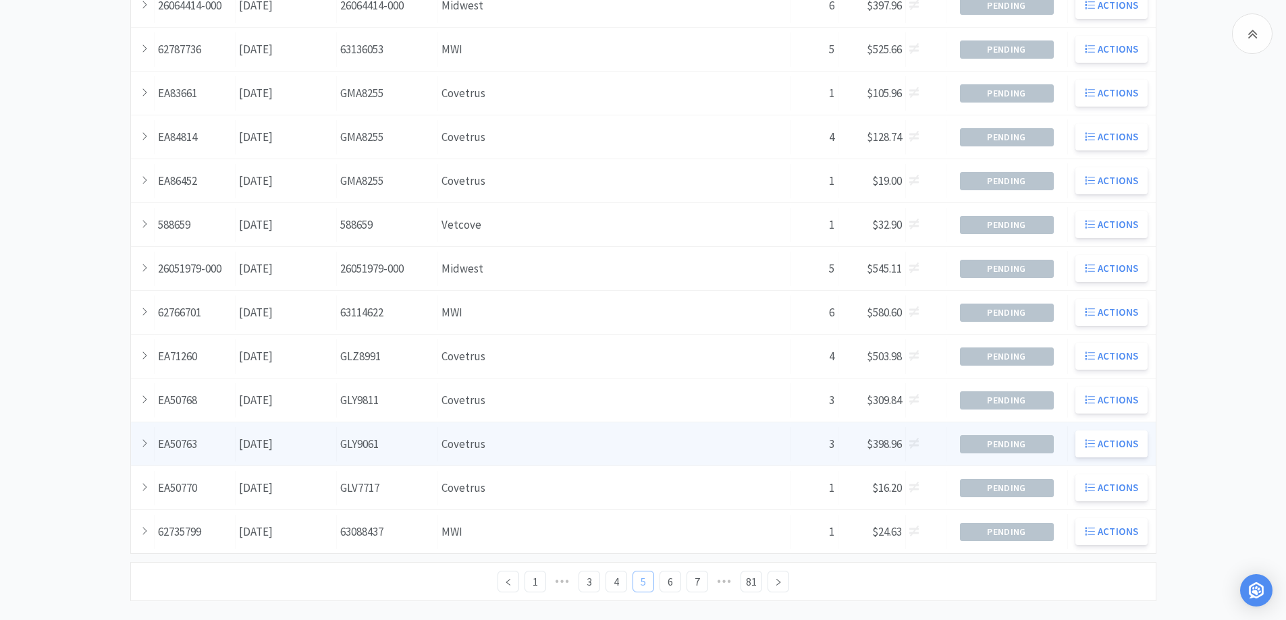
scroll to position [367, 0]
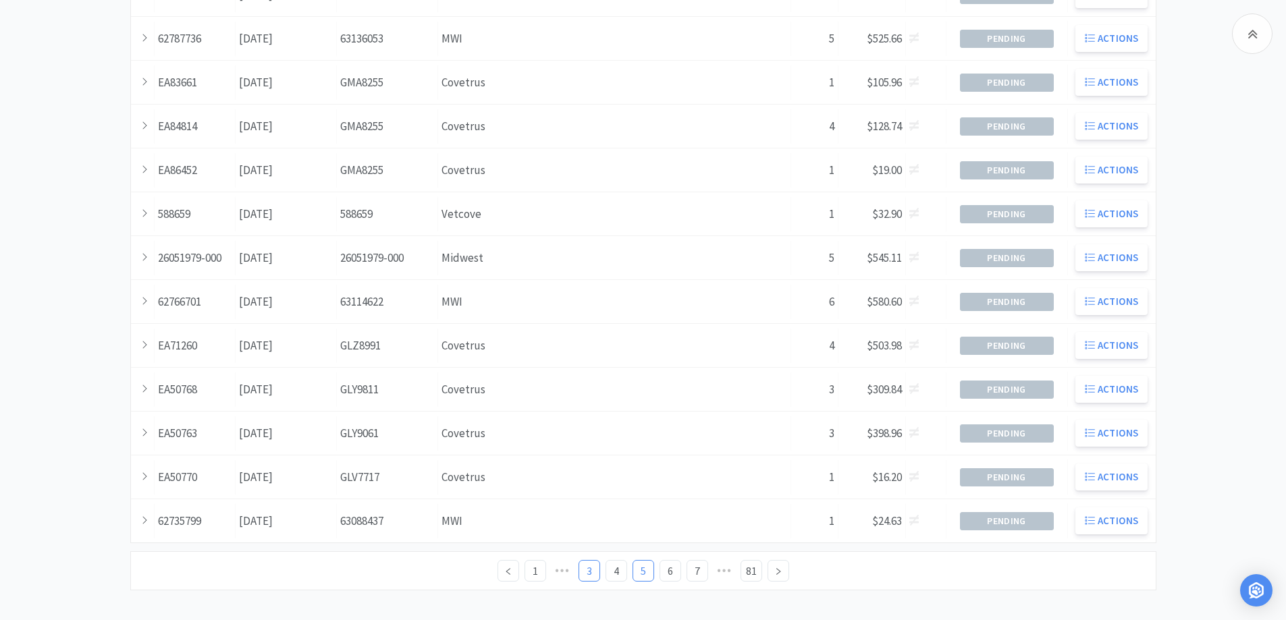
click at [588, 573] on link "3" at bounding box center [589, 571] width 20 height 20
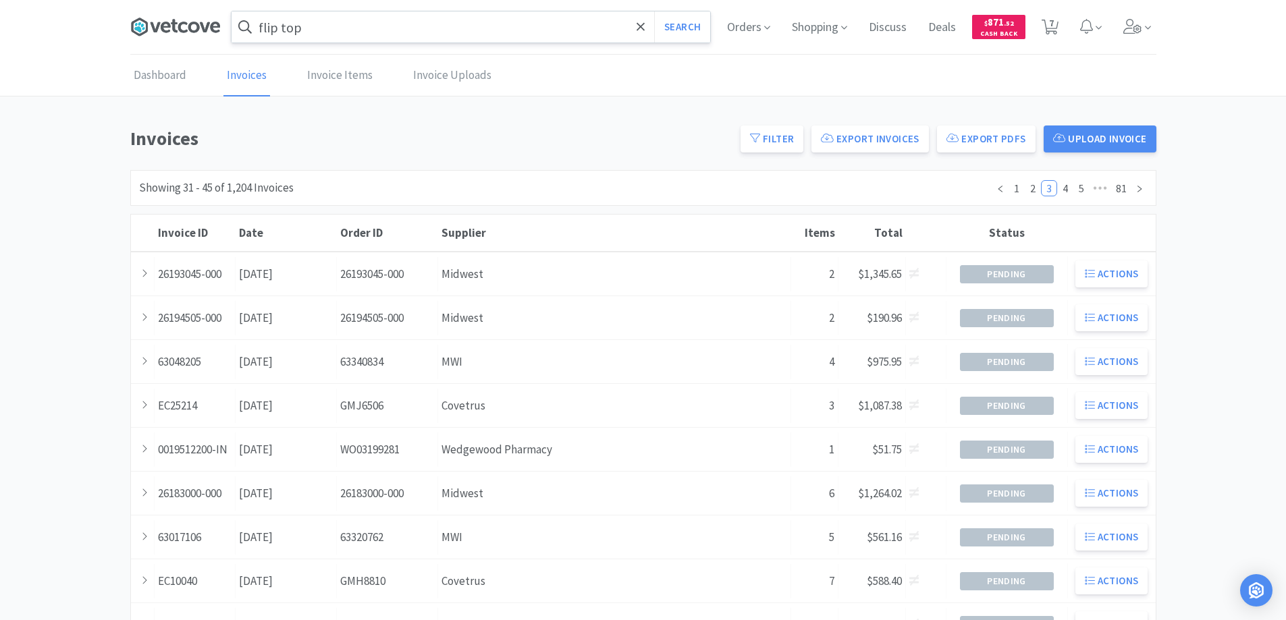
click at [175, 26] on icon at bounding box center [175, 27] width 90 height 20
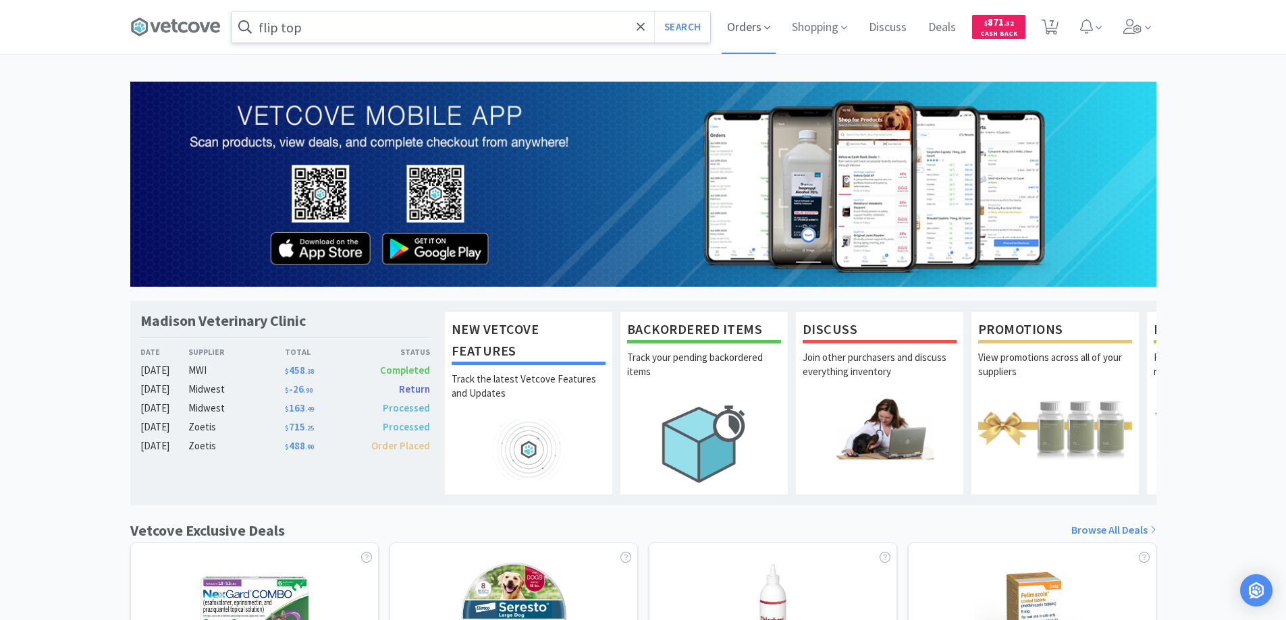
click at [744, 26] on span "Orders" at bounding box center [748, 27] width 54 height 54
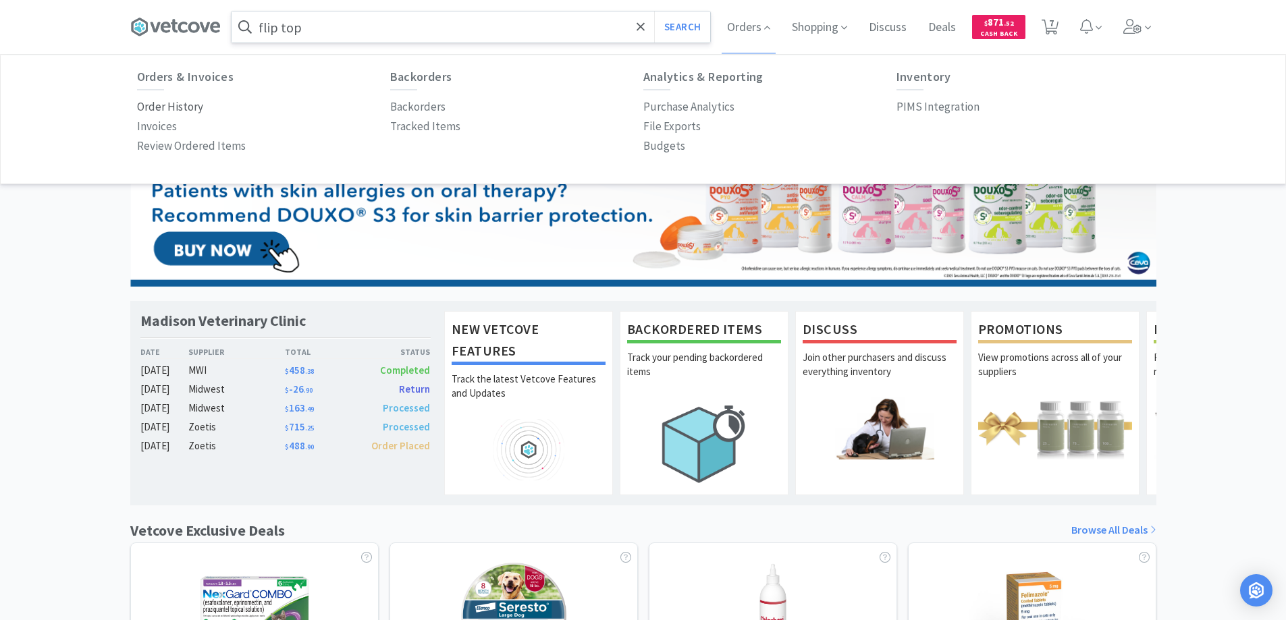
click at [184, 104] on p "Order History" at bounding box center [170, 107] width 66 height 18
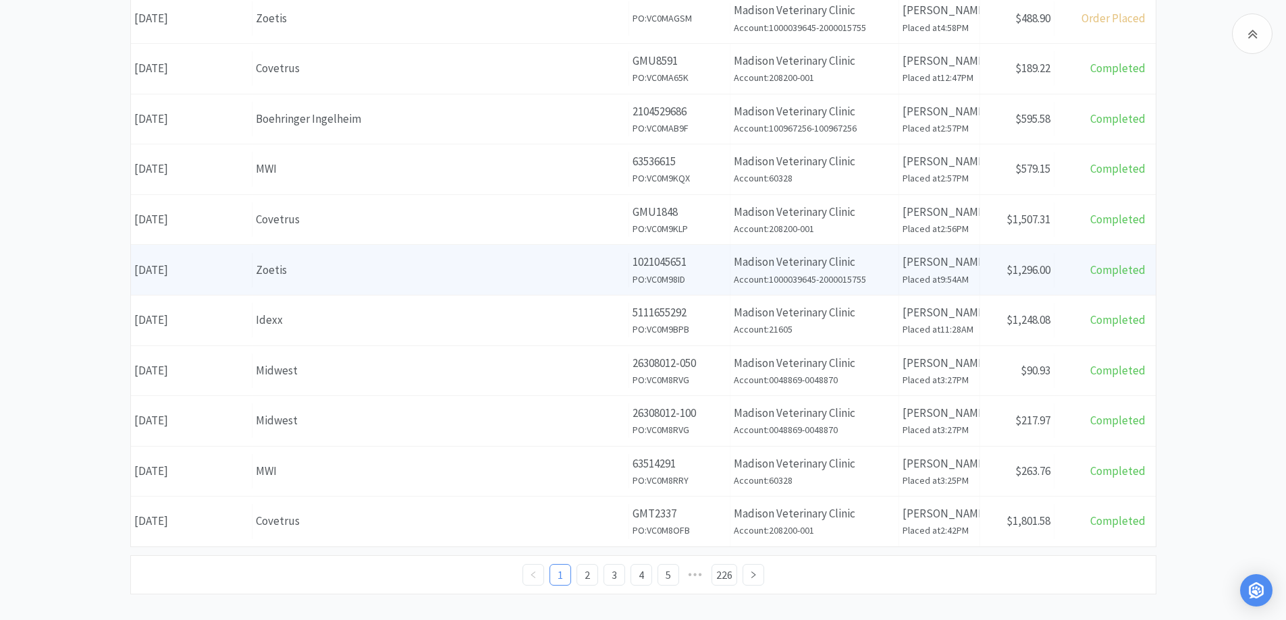
scroll to position [475, 0]
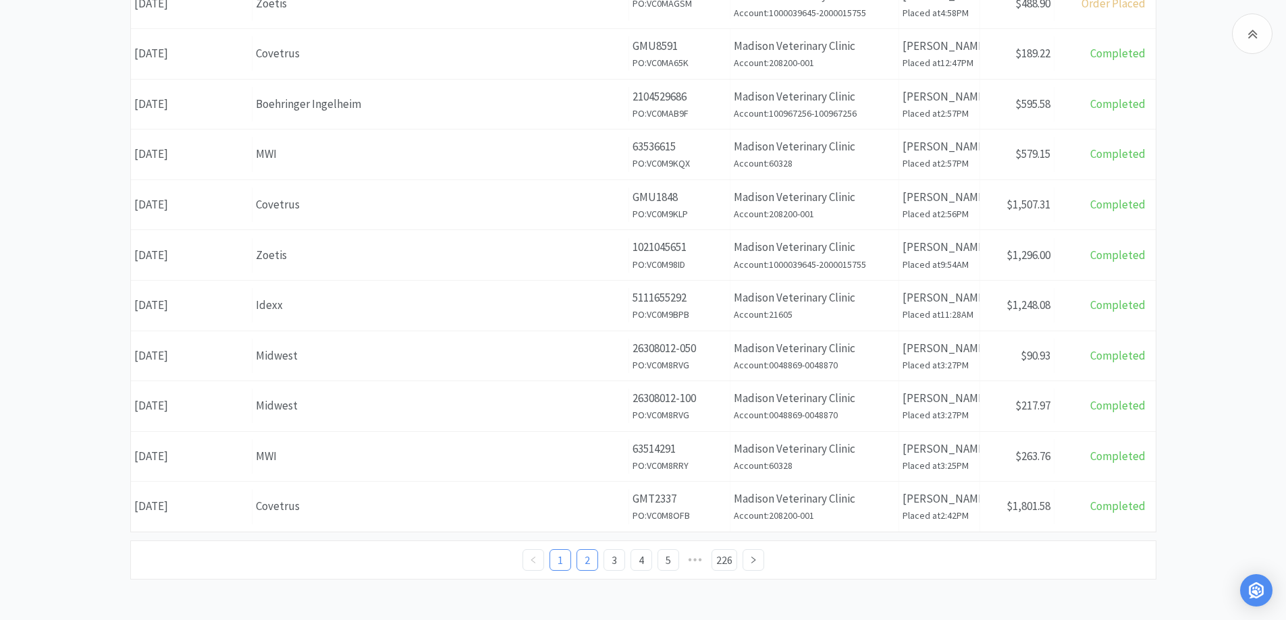
click at [588, 559] on link "2" at bounding box center [587, 560] width 20 height 20
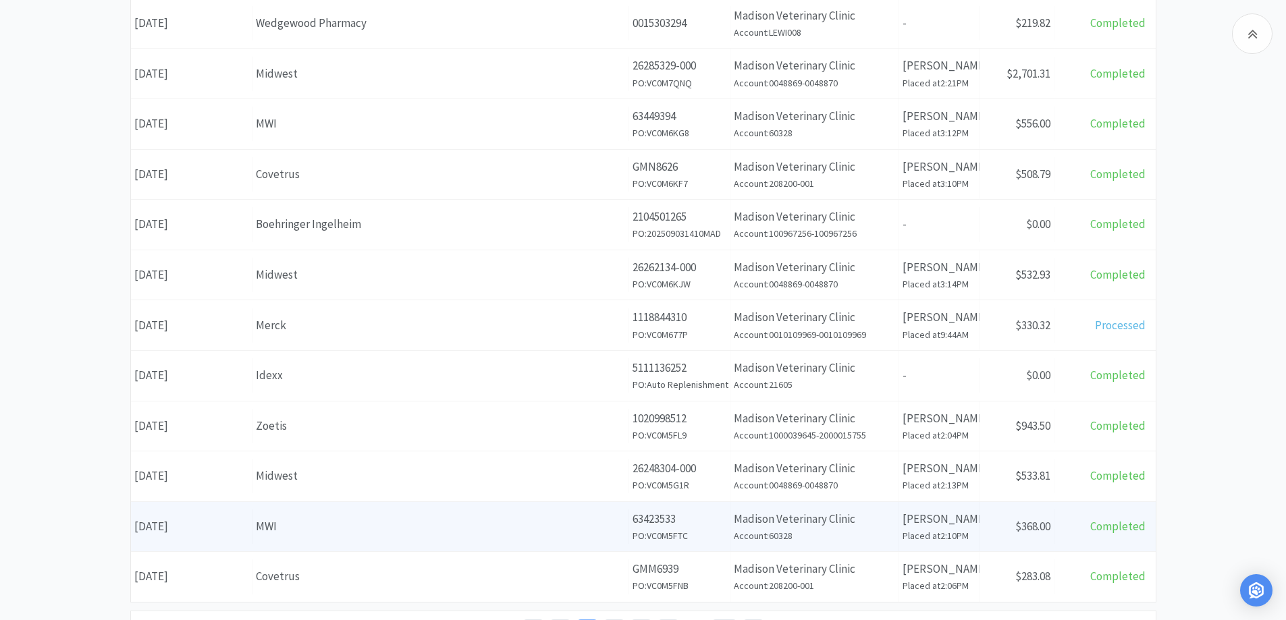
scroll to position [475, 0]
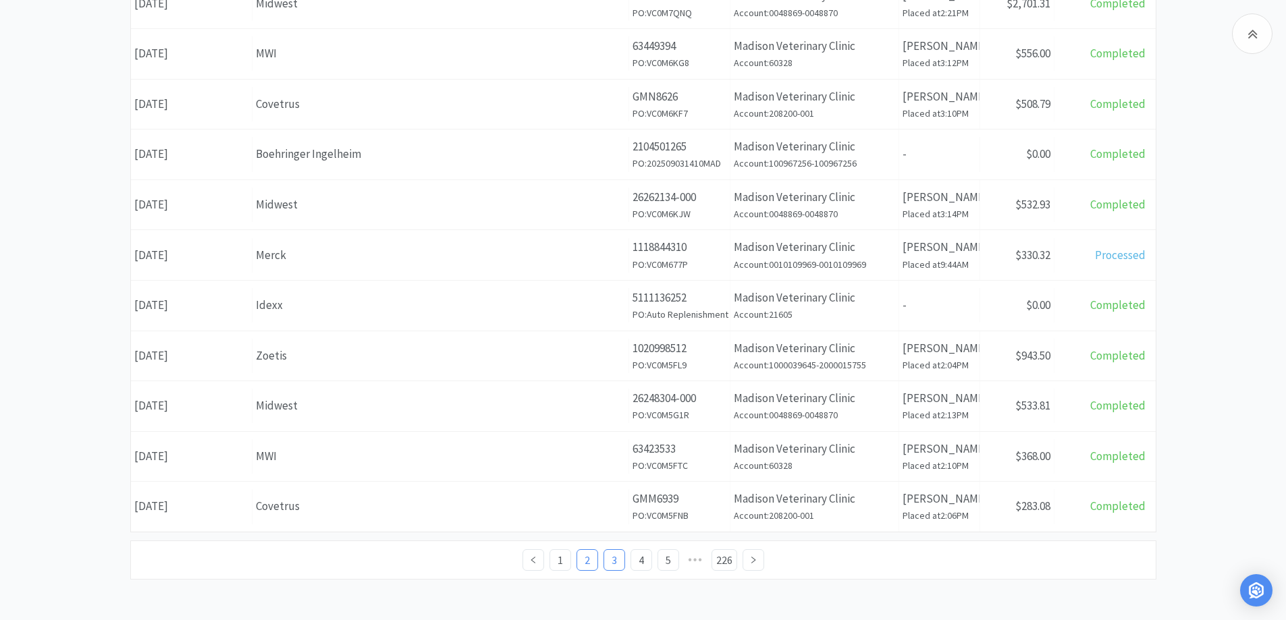
click at [615, 559] on link "3" at bounding box center [614, 560] width 20 height 20
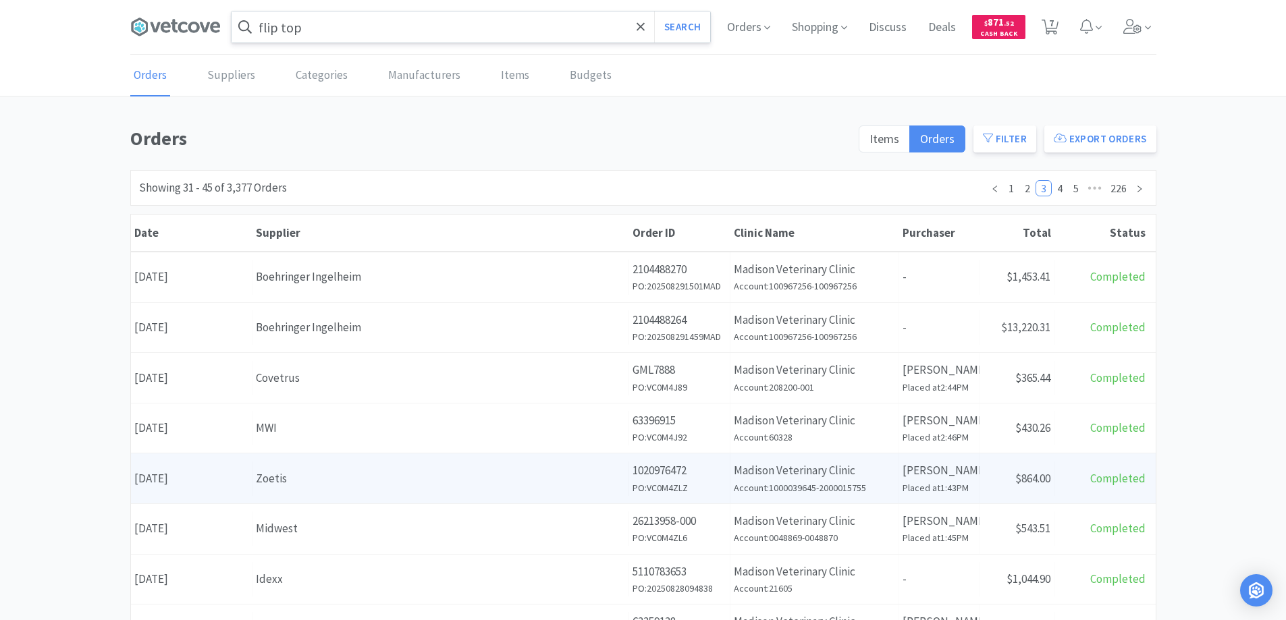
click at [356, 480] on div "Zoetis" at bounding box center [440, 479] width 369 height 18
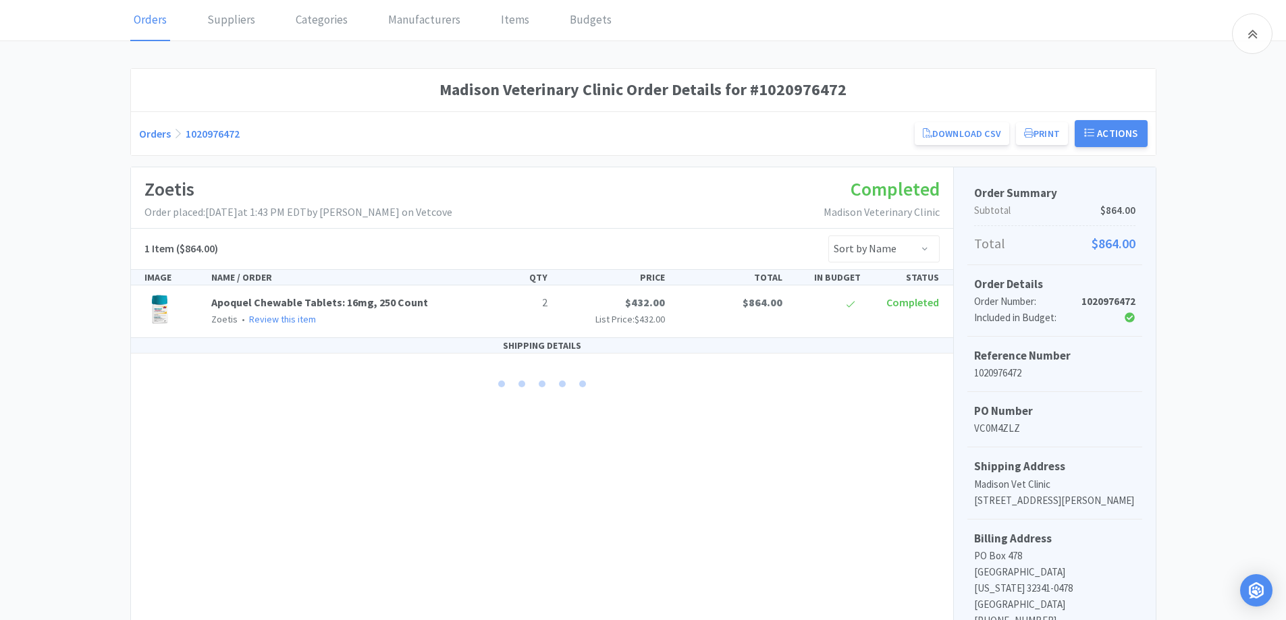
scroll to position [49, 0]
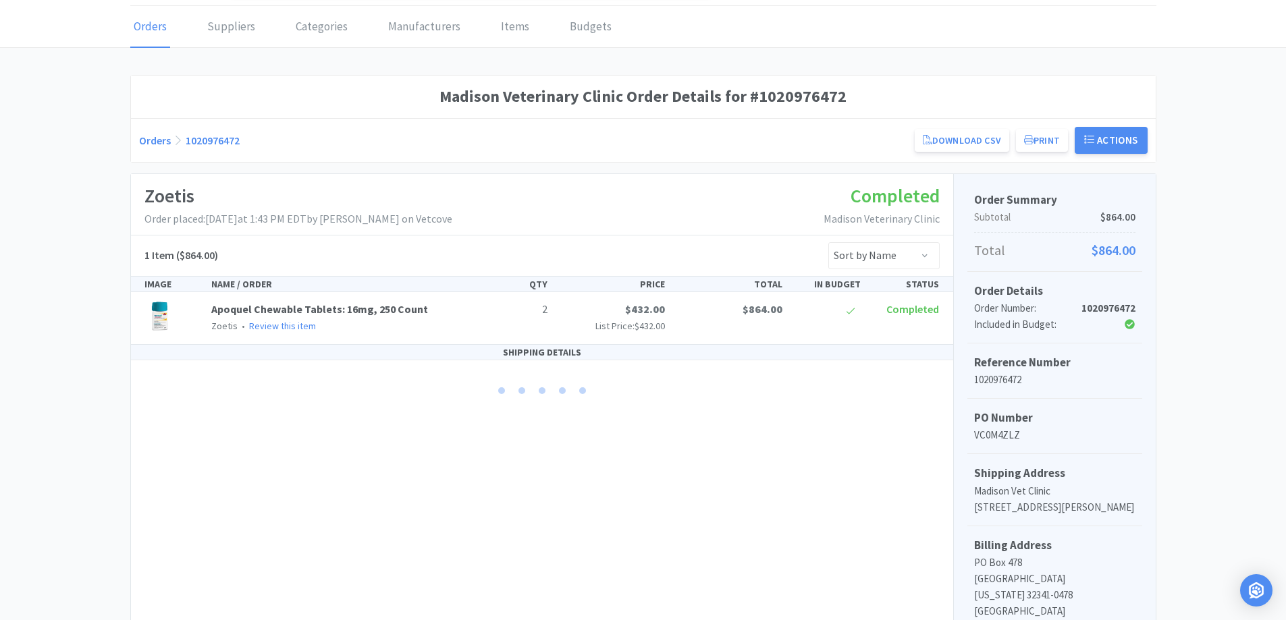
click at [155, 138] on link "Orders" at bounding box center [155, 140] width 32 height 13
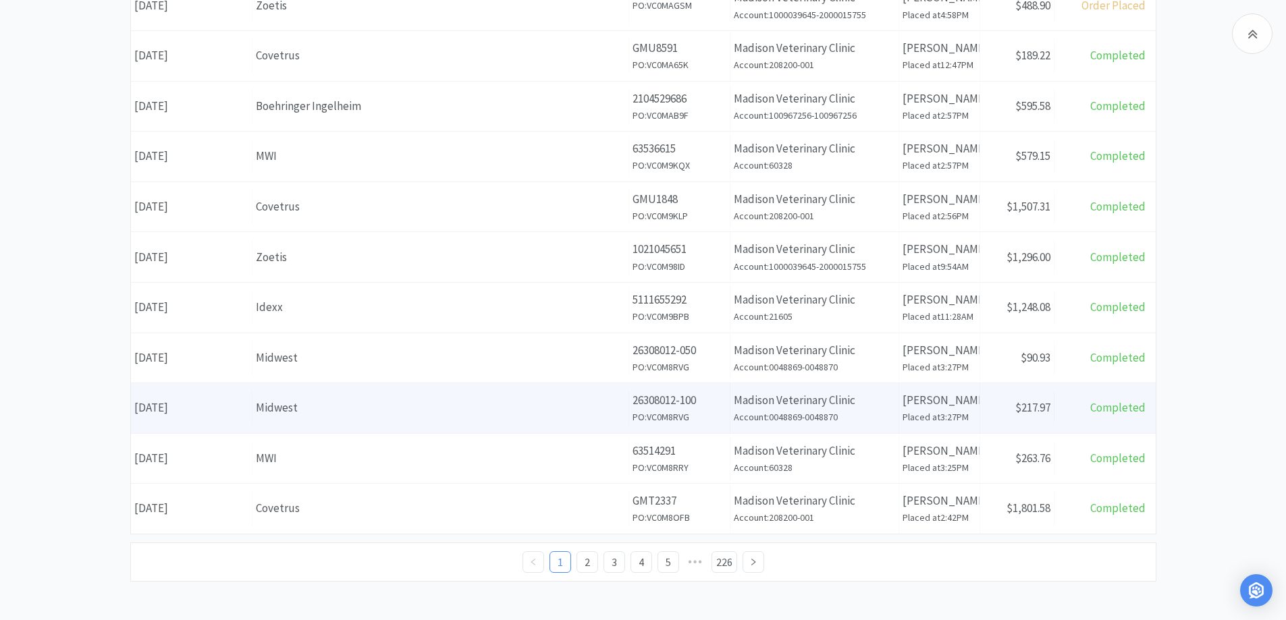
scroll to position [475, 0]
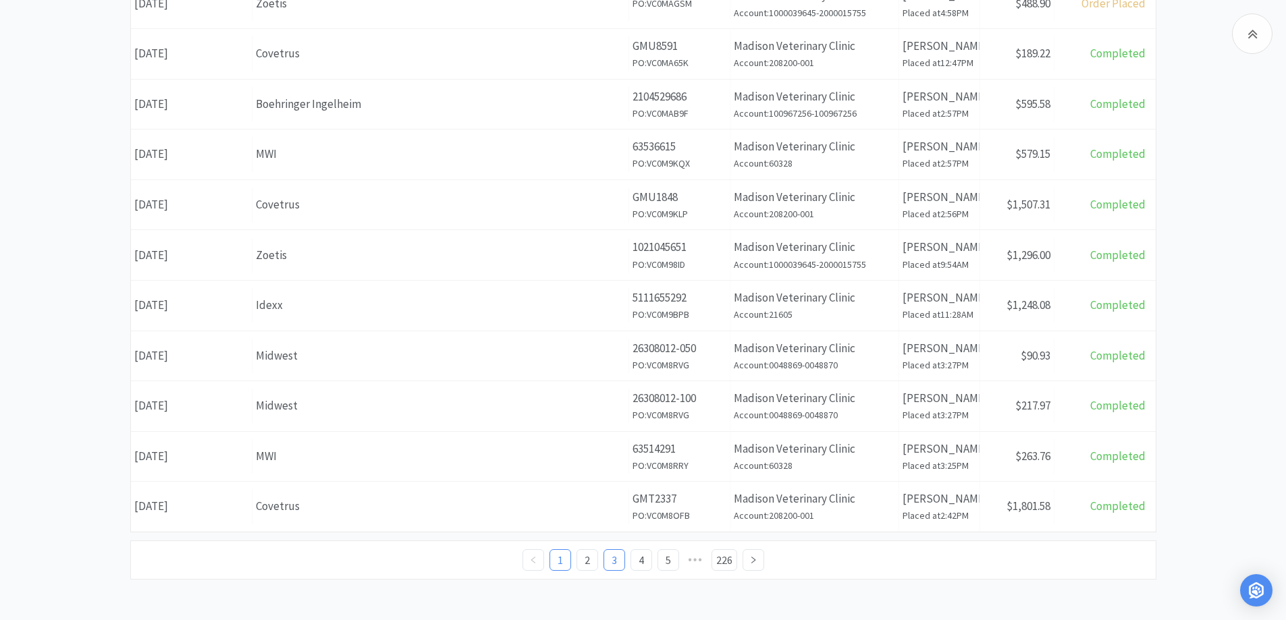
click at [613, 561] on link "3" at bounding box center [614, 560] width 20 height 20
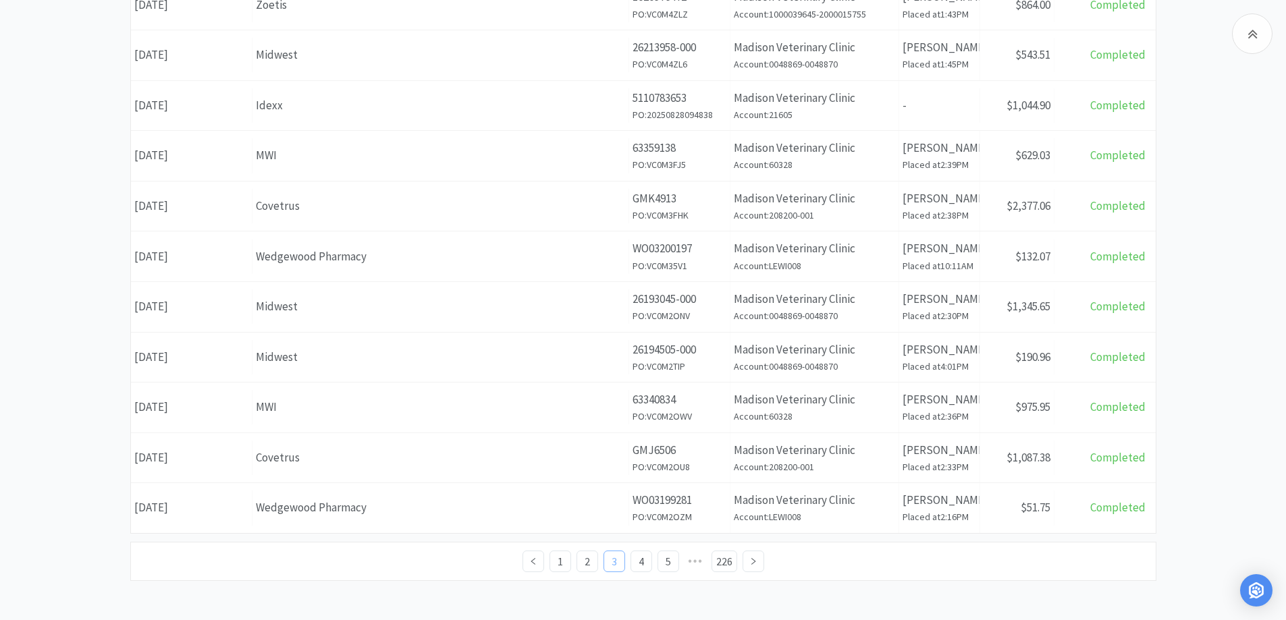
scroll to position [475, 0]
click at [639, 555] on link "4" at bounding box center [641, 560] width 20 height 20
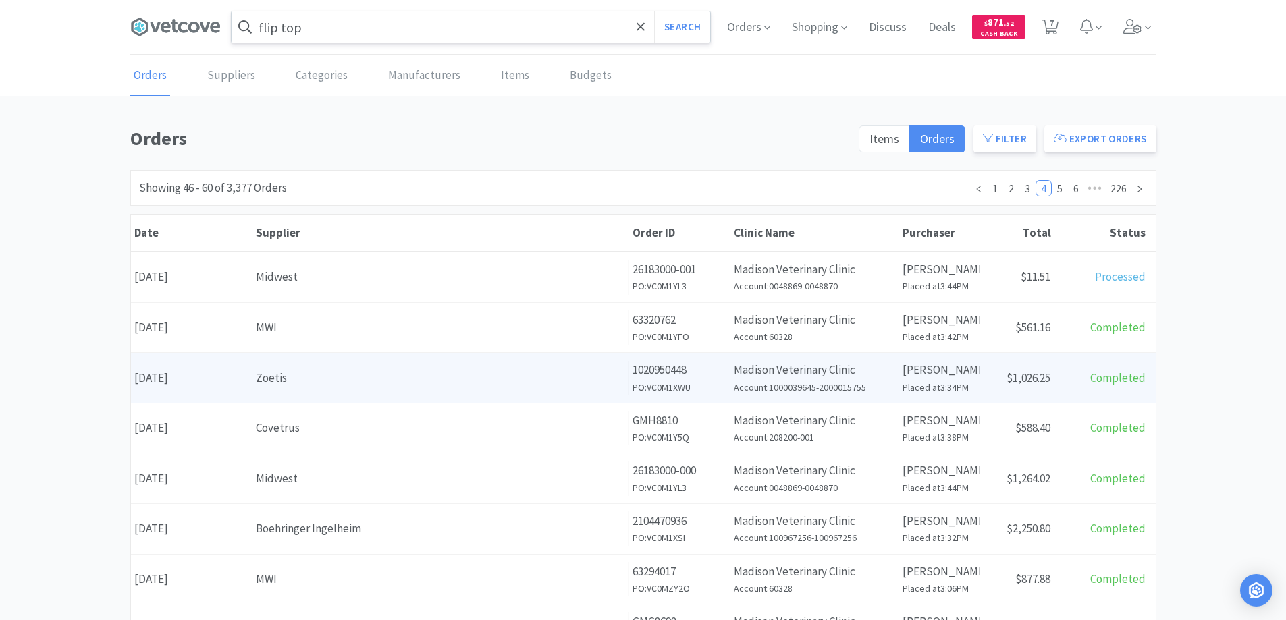
click at [520, 383] on div "Zoetis" at bounding box center [440, 378] width 369 height 18
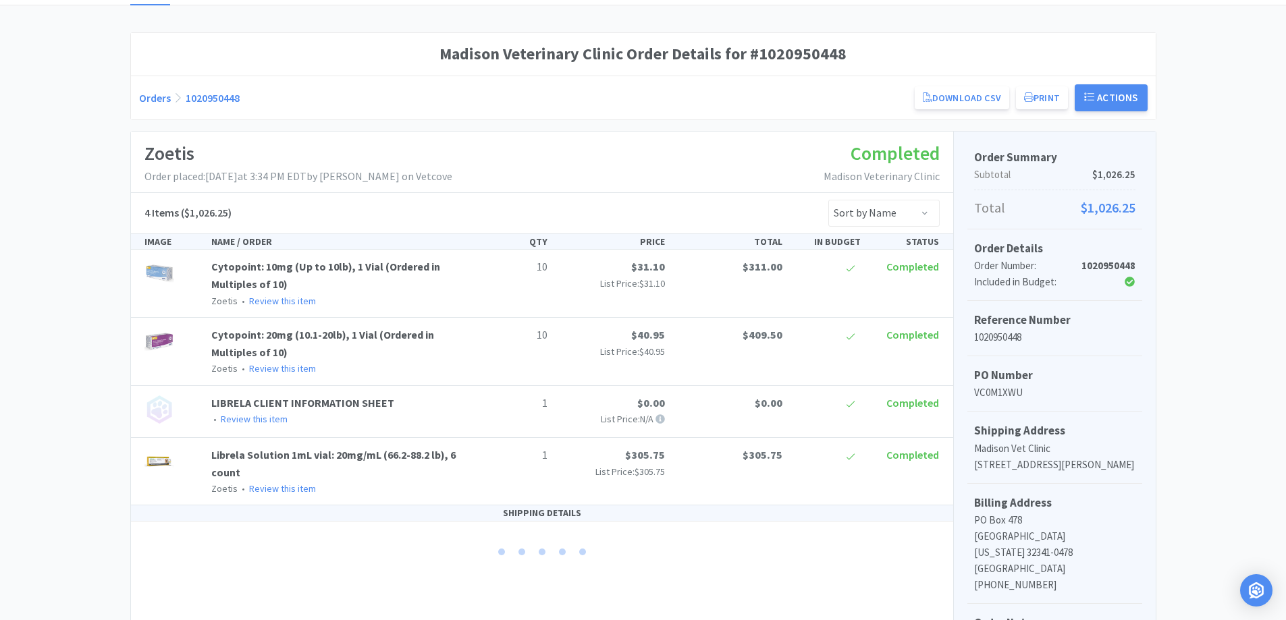
scroll to position [67, 0]
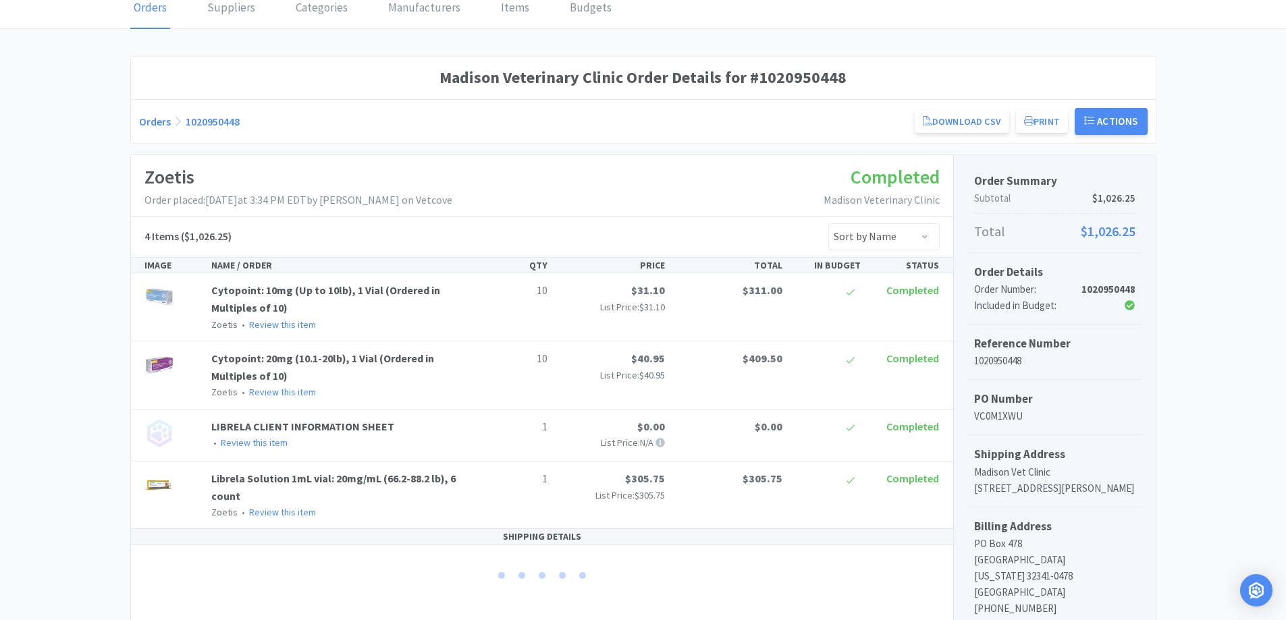
click at [157, 119] on link "Orders" at bounding box center [155, 121] width 32 height 13
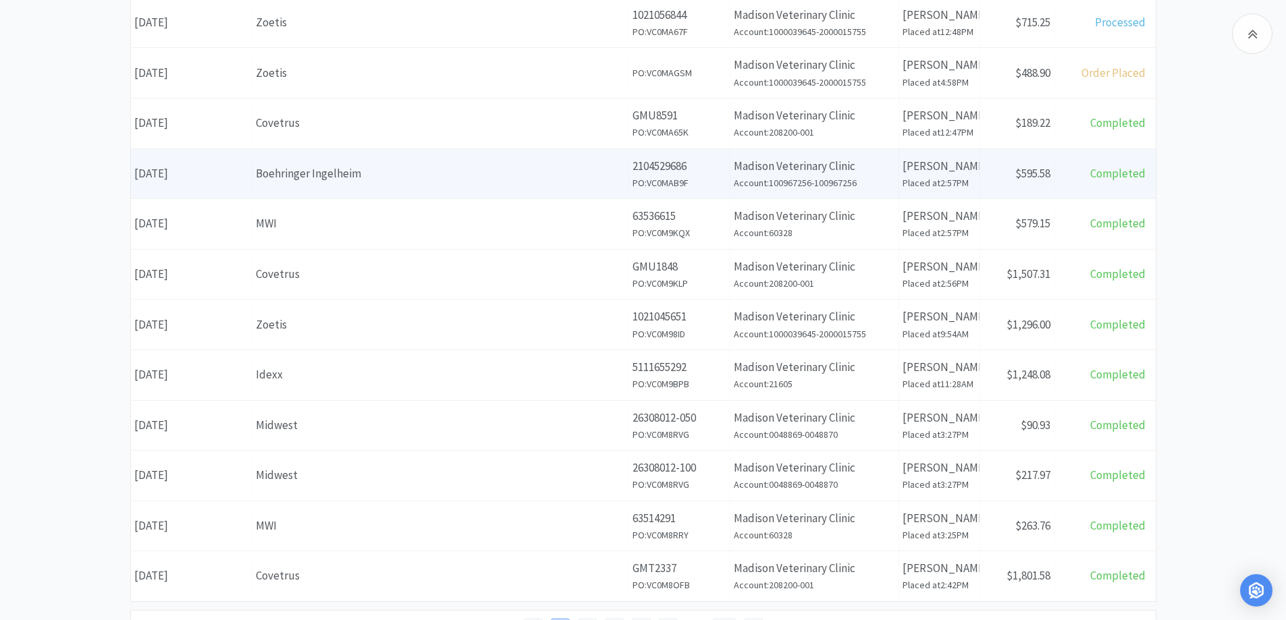
scroll to position [475, 0]
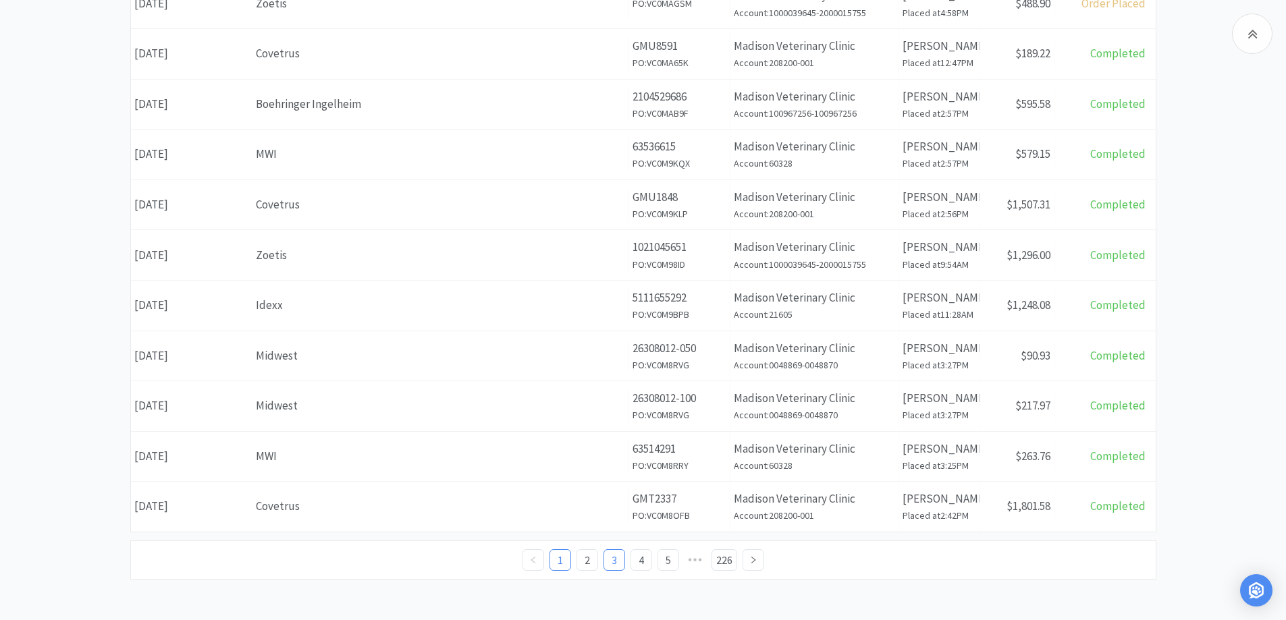
click at [612, 558] on link "3" at bounding box center [614, 560] width 20 height 20
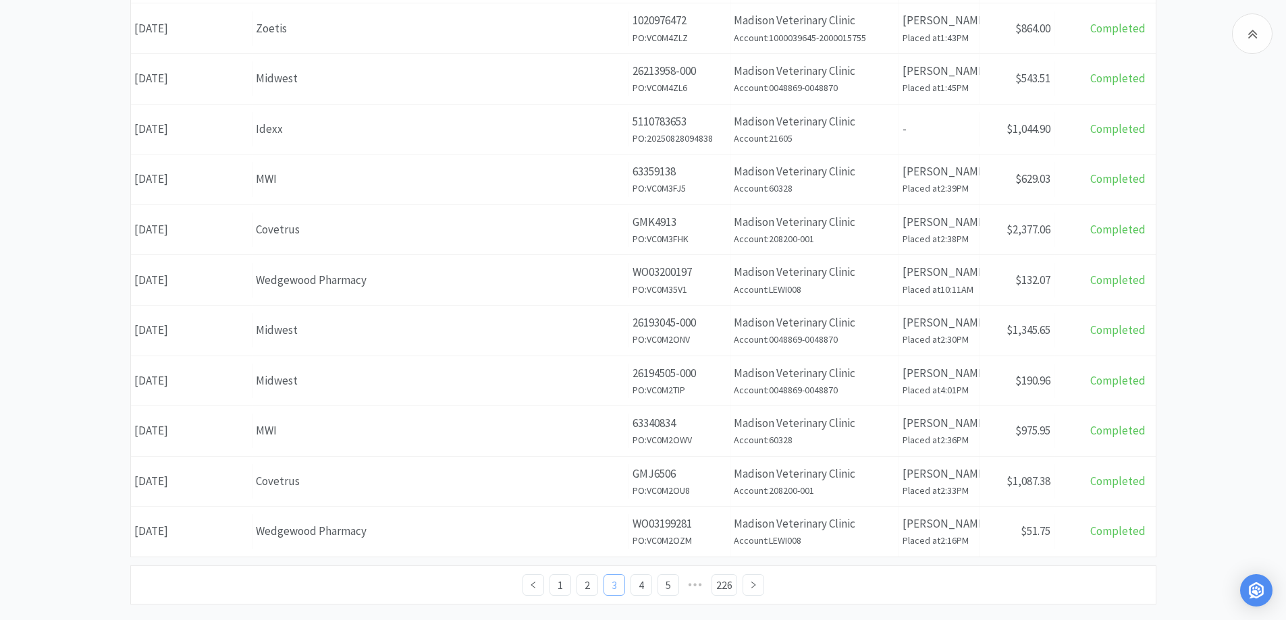
scroll to position [475, 0]
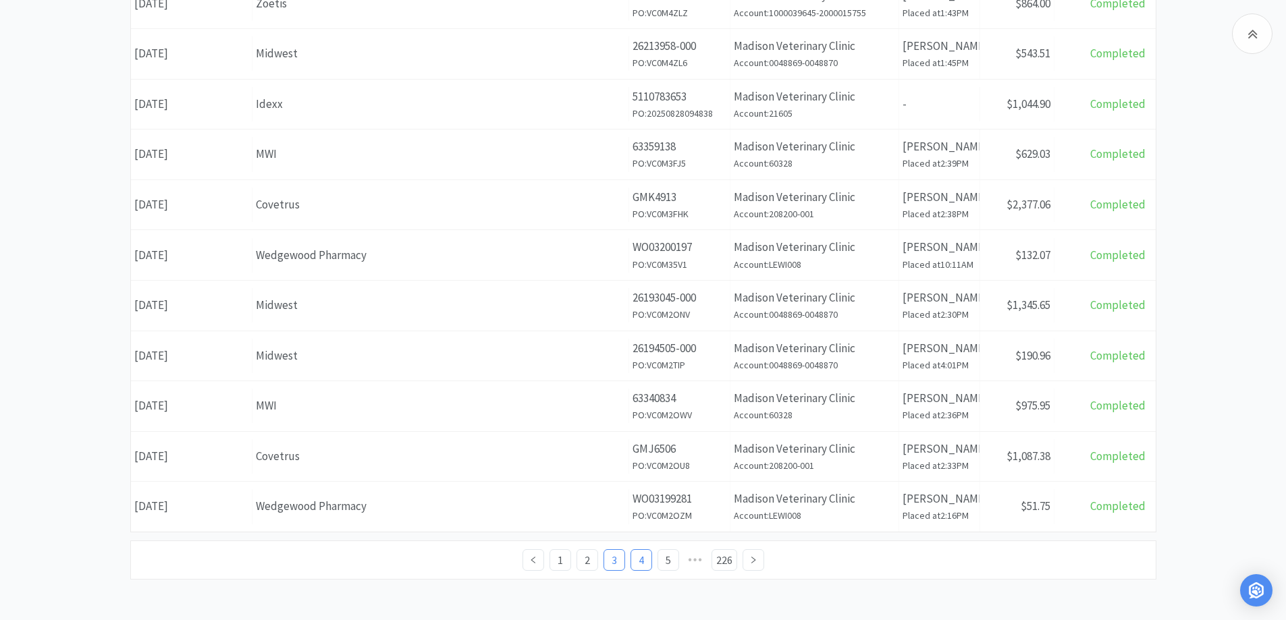
click at [638, 555] on link "4" at bounding box center [641, 560] width 20 height 20
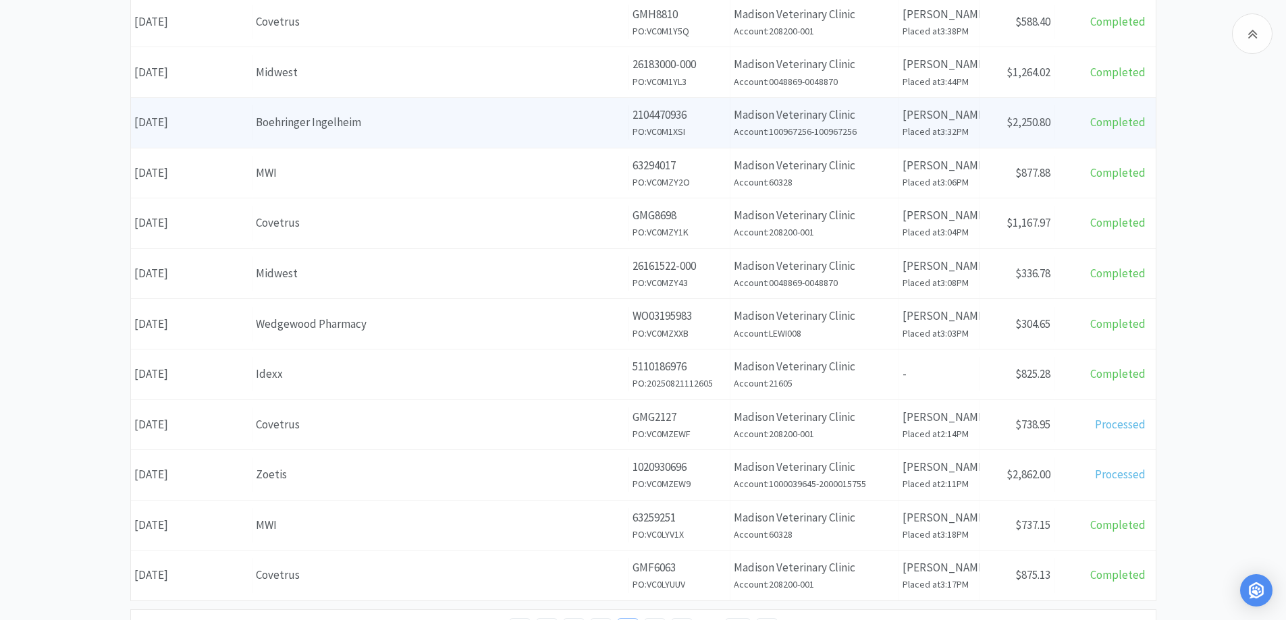
scroll to position [475, 0]
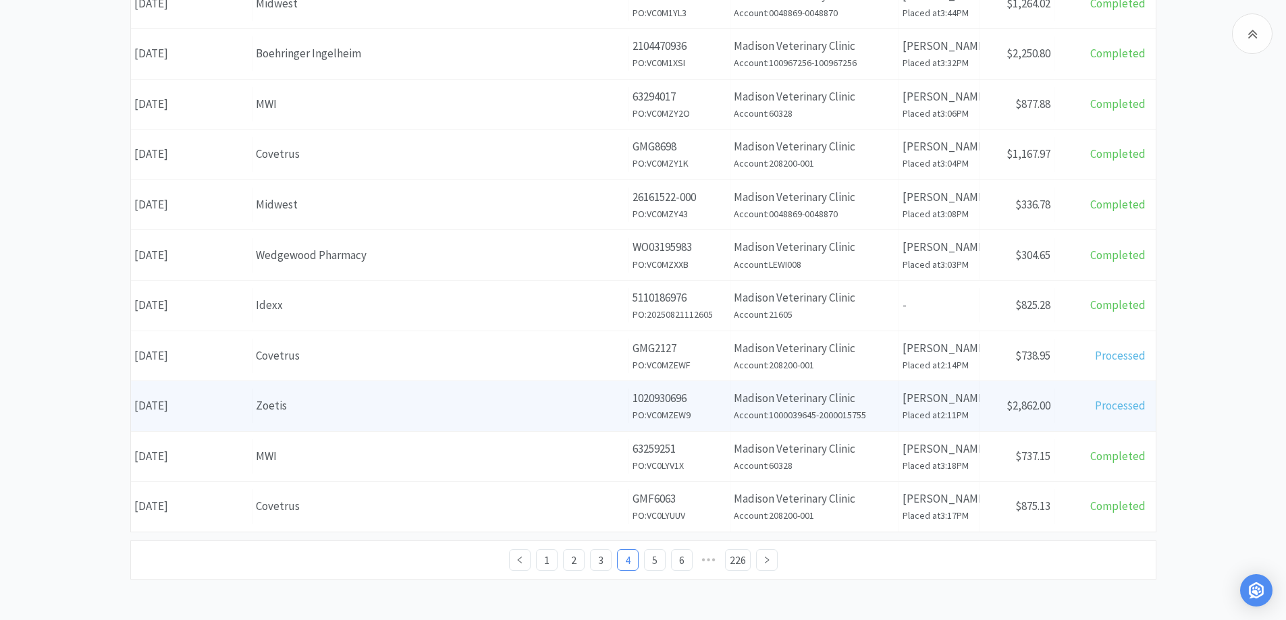
click at [472, 411] on div "Zoetis" at bounding box center [440, 406] width 369 height 18
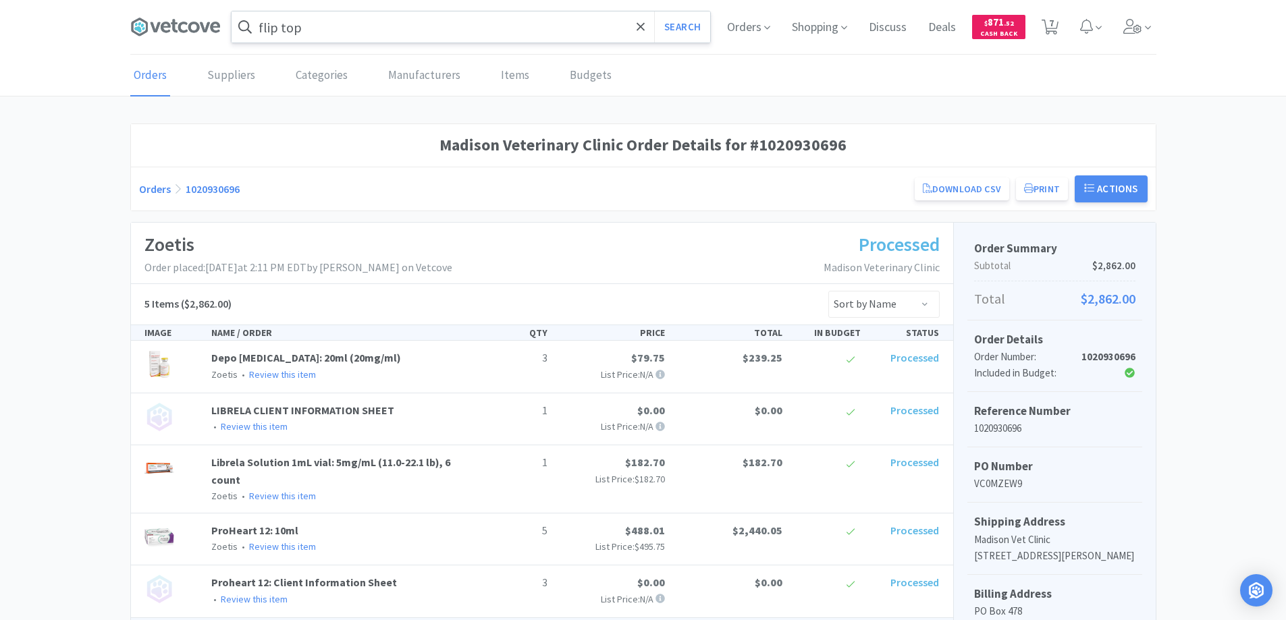
click at [146, 190] on link "Orders" at bounding box center [155, 188] width 32 height 13
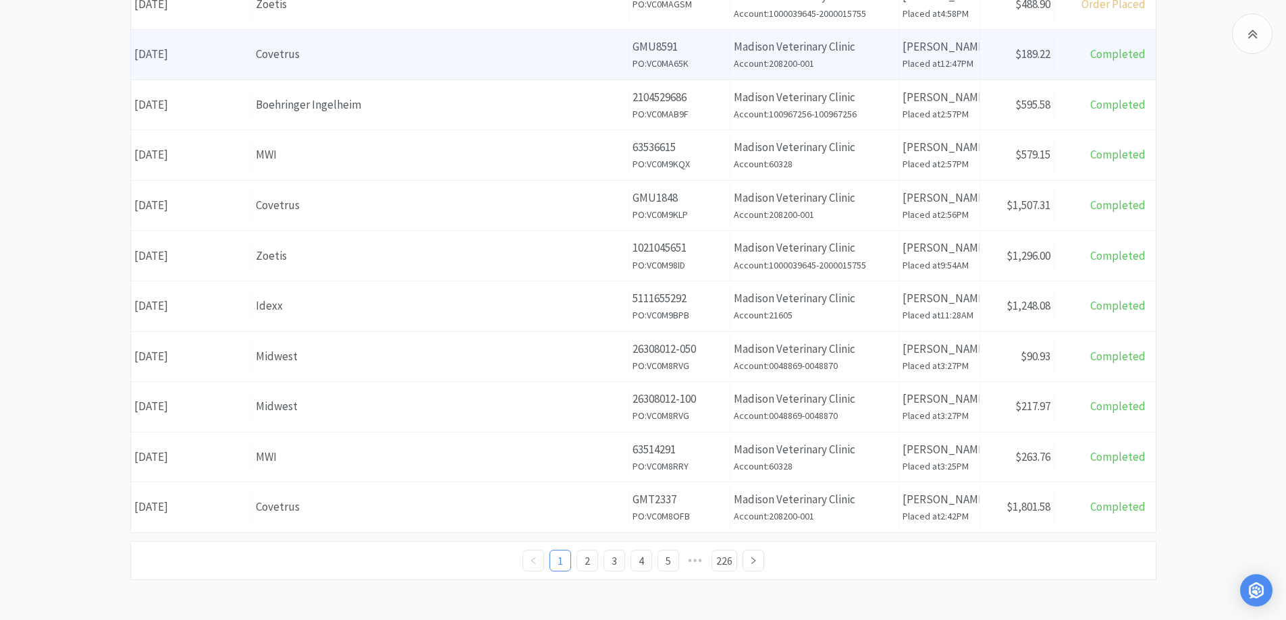
scroll to position [475, 0]
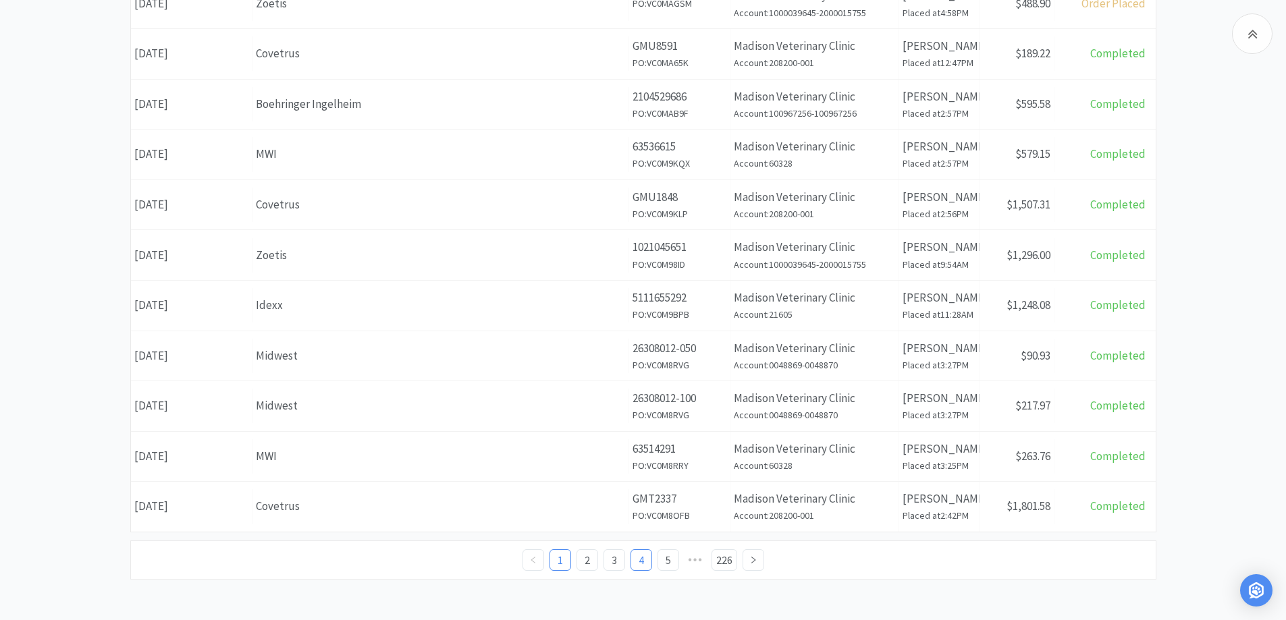
click at [643, 561] on link "4" at bounding box center [641, 560] width 20 height 20
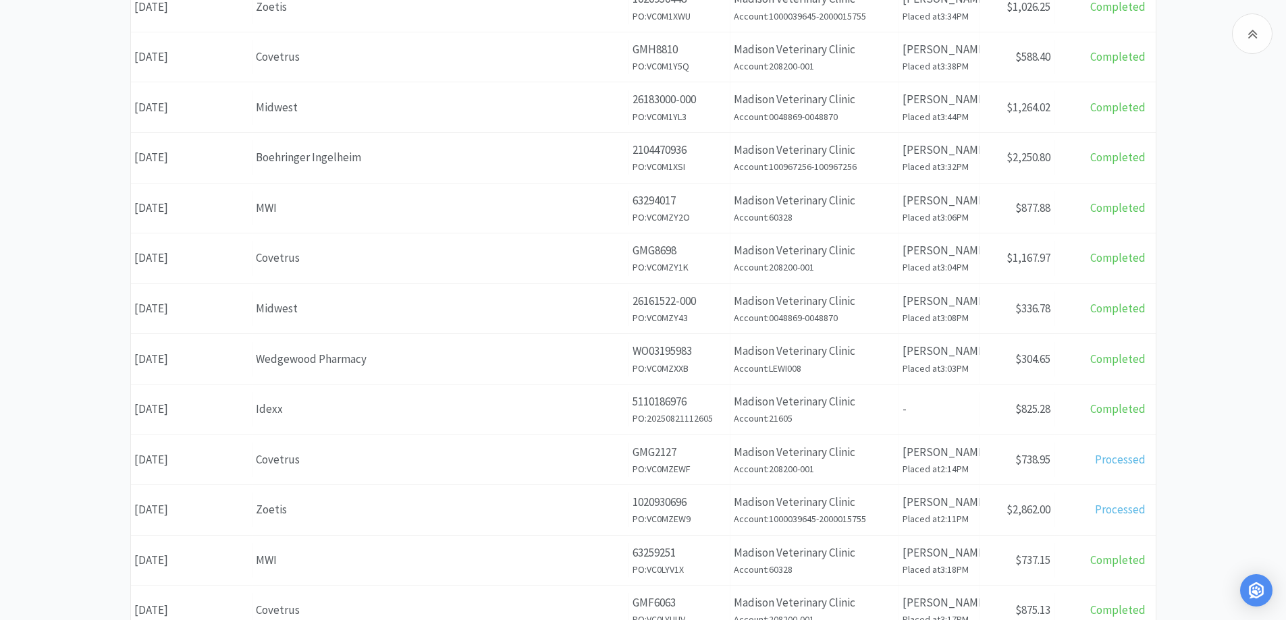
scroll to position [472, 0]
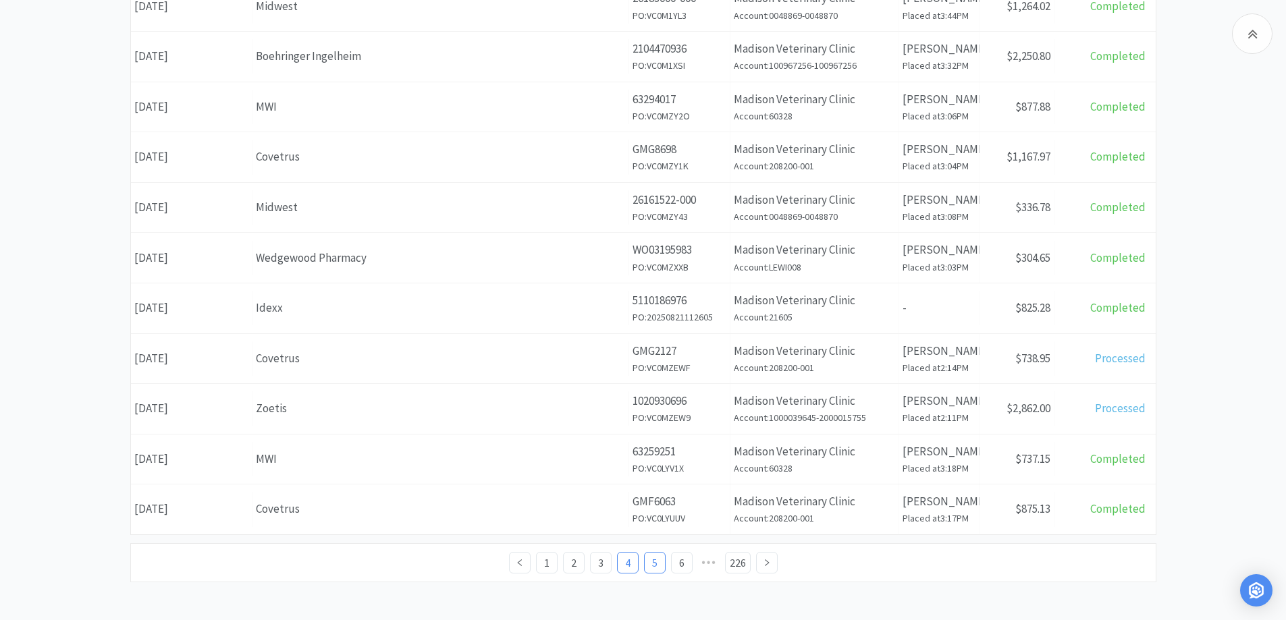
click at [654, 561] on link "5" at bounding box center [654, 563] width 20 height 20
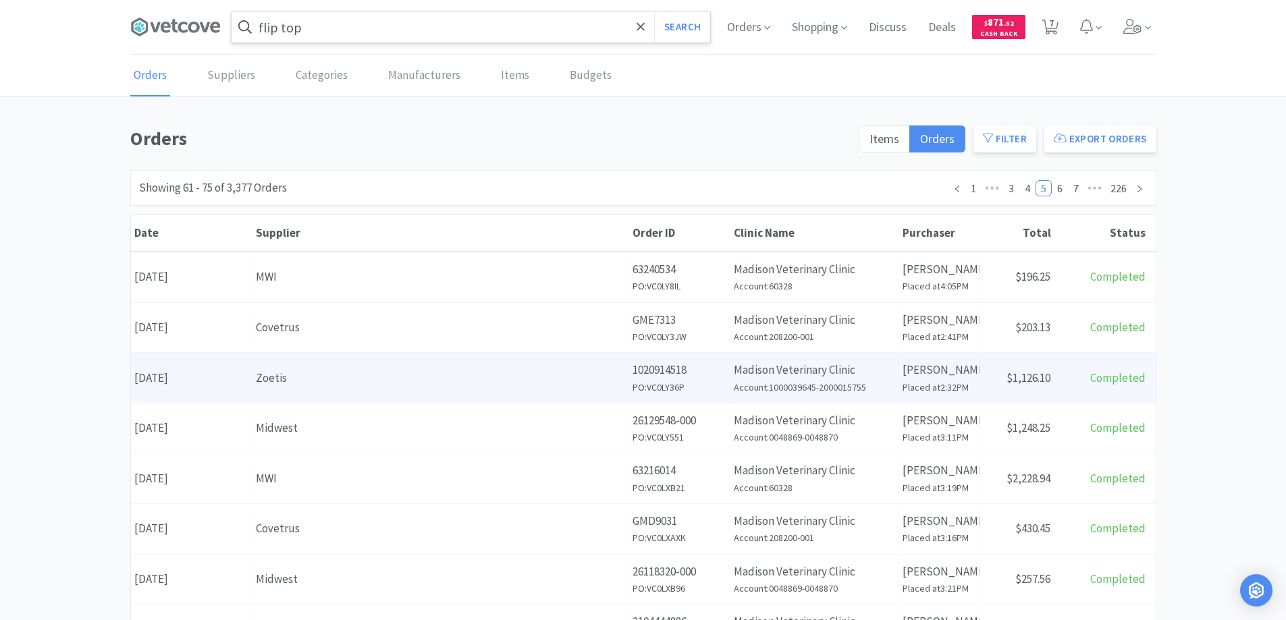
click at [454, 381] on div "Zoetis" at bounding box center [440, 378] width 369 height 18
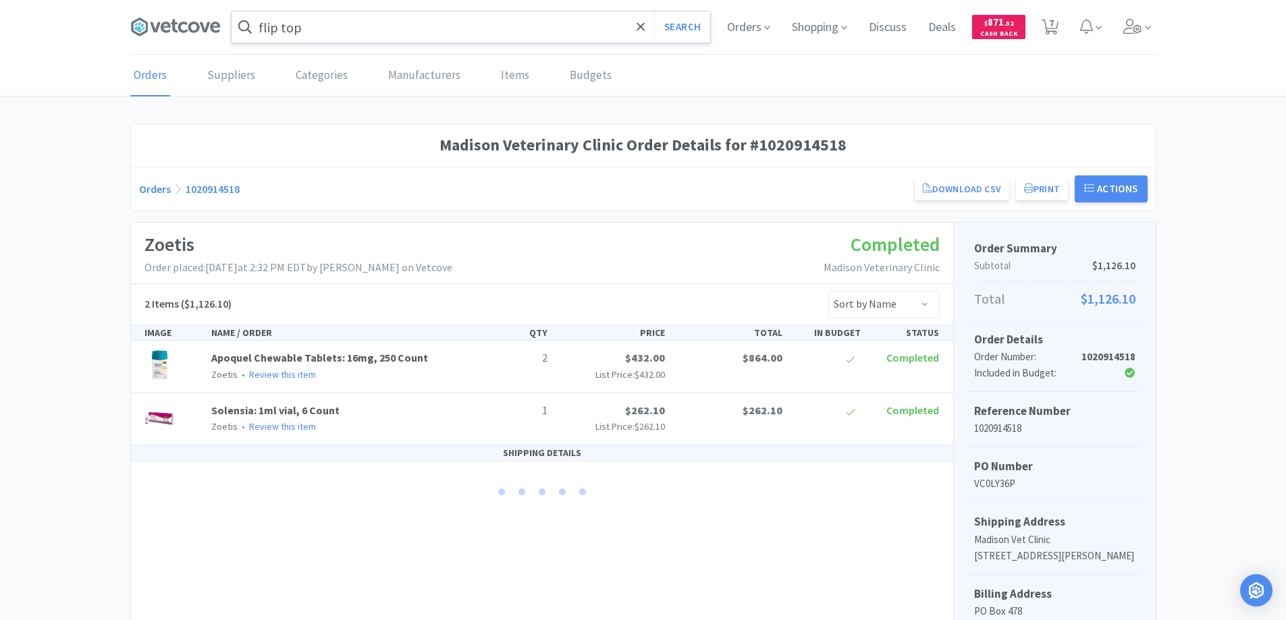
click at [151, 72] on link "Orders" at bounding box center [150, 75] width 40 height 41
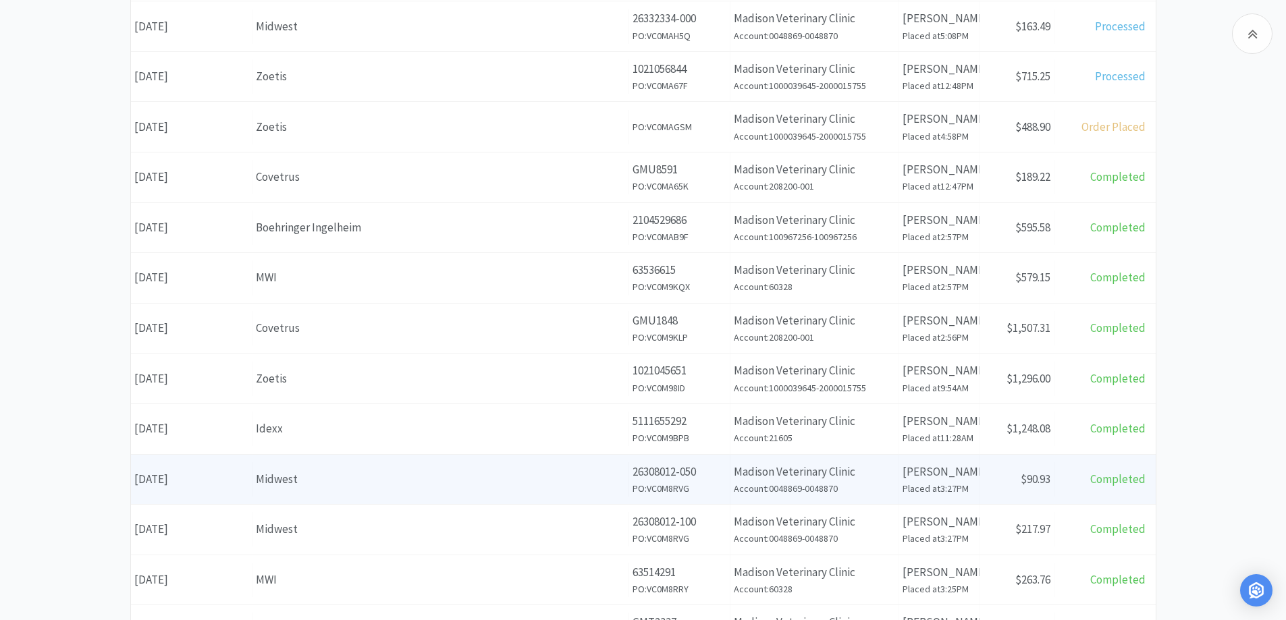
scroll to position [475, 0]
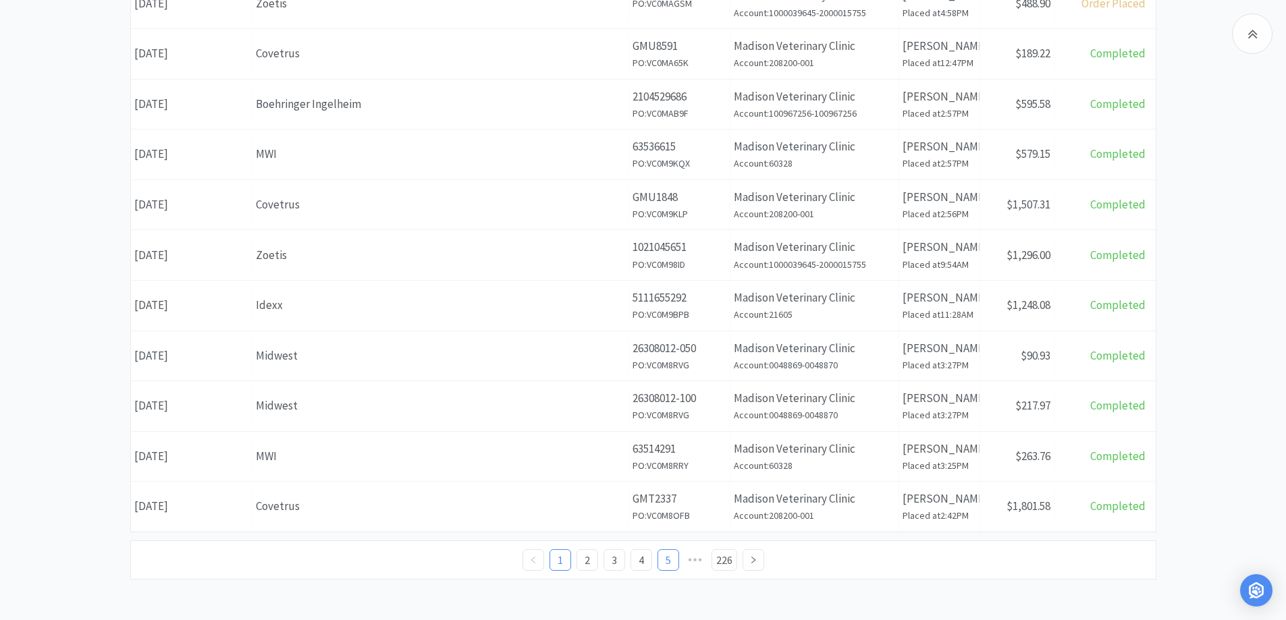
click at [663, 562] on link "5" at bounding box center [668, 560] width 20 height 20
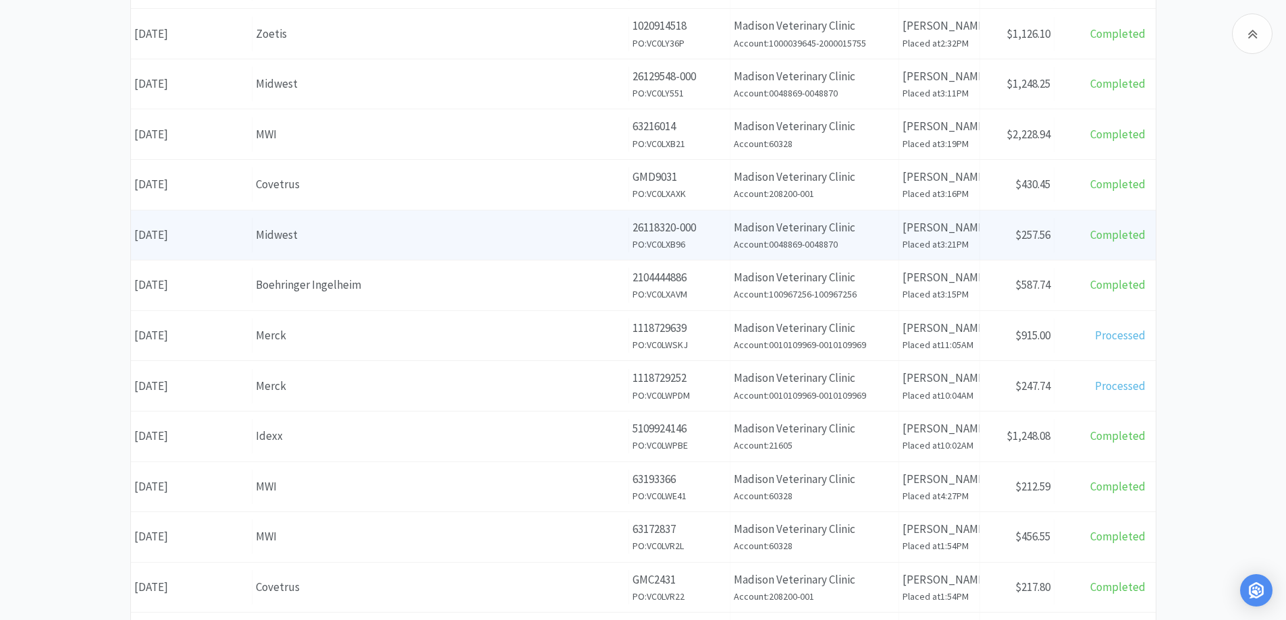
scroll to position [472, 0]
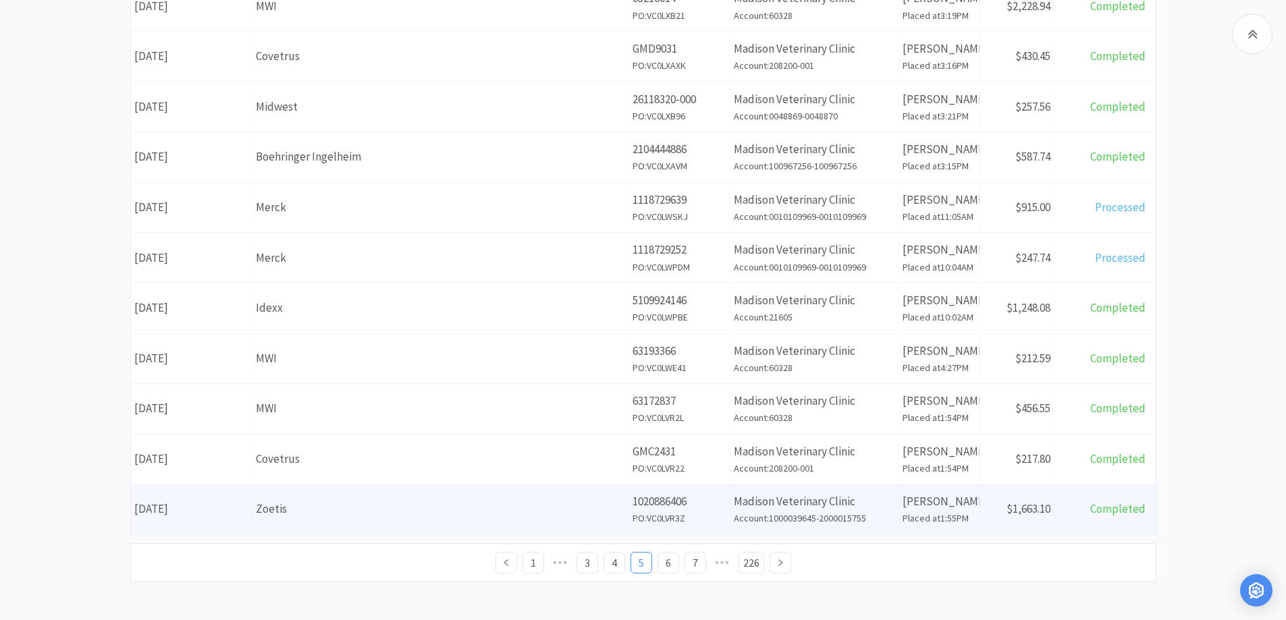
click at [401, 515] on div "Zoetis" at bounding box center [440, 509] width 369 height 18
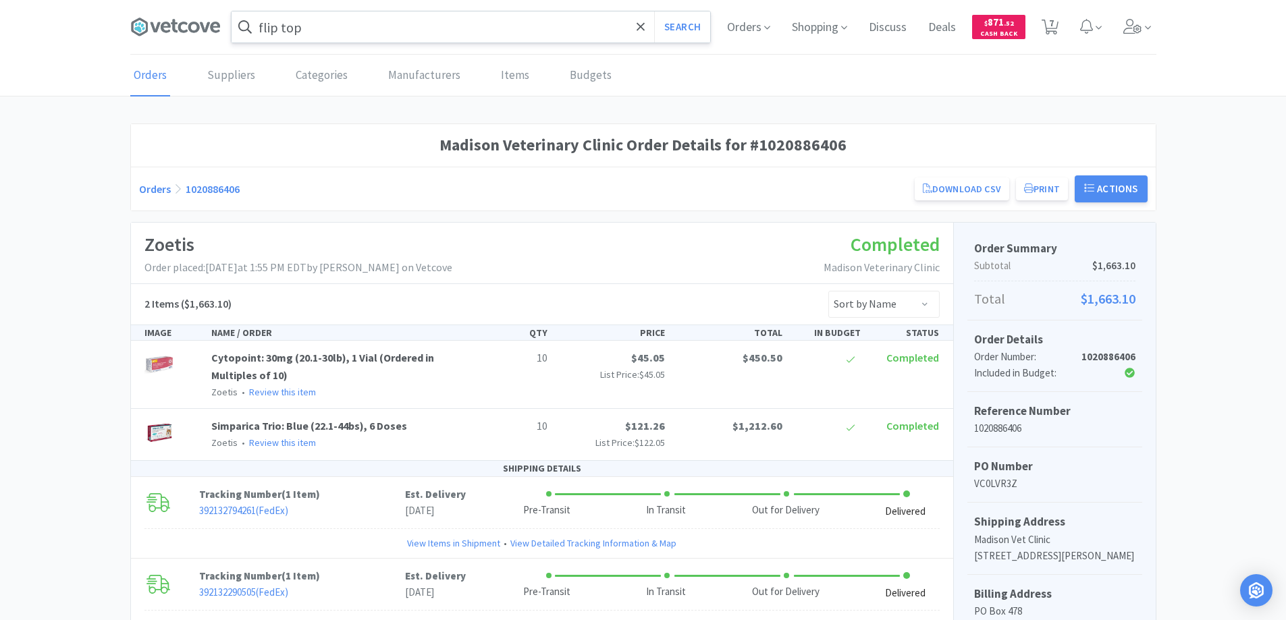
click at [149, 192] on link "Orders" at bounding box center [155, 188] width 32 height 13
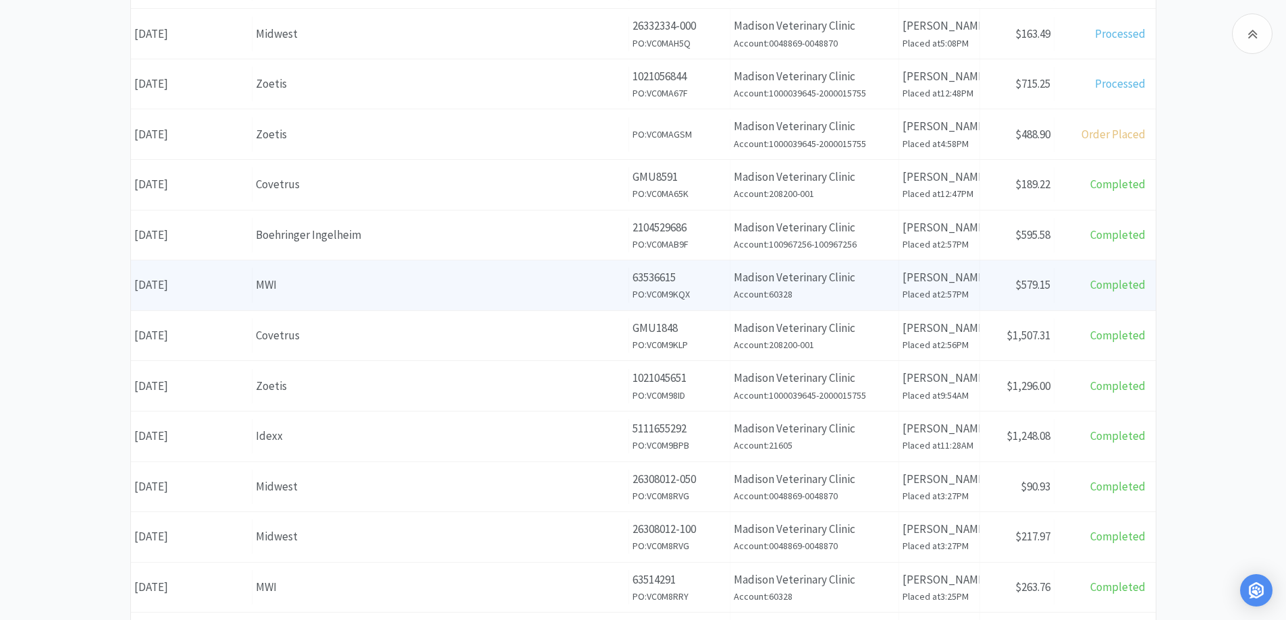
scroll to position [475, 0]
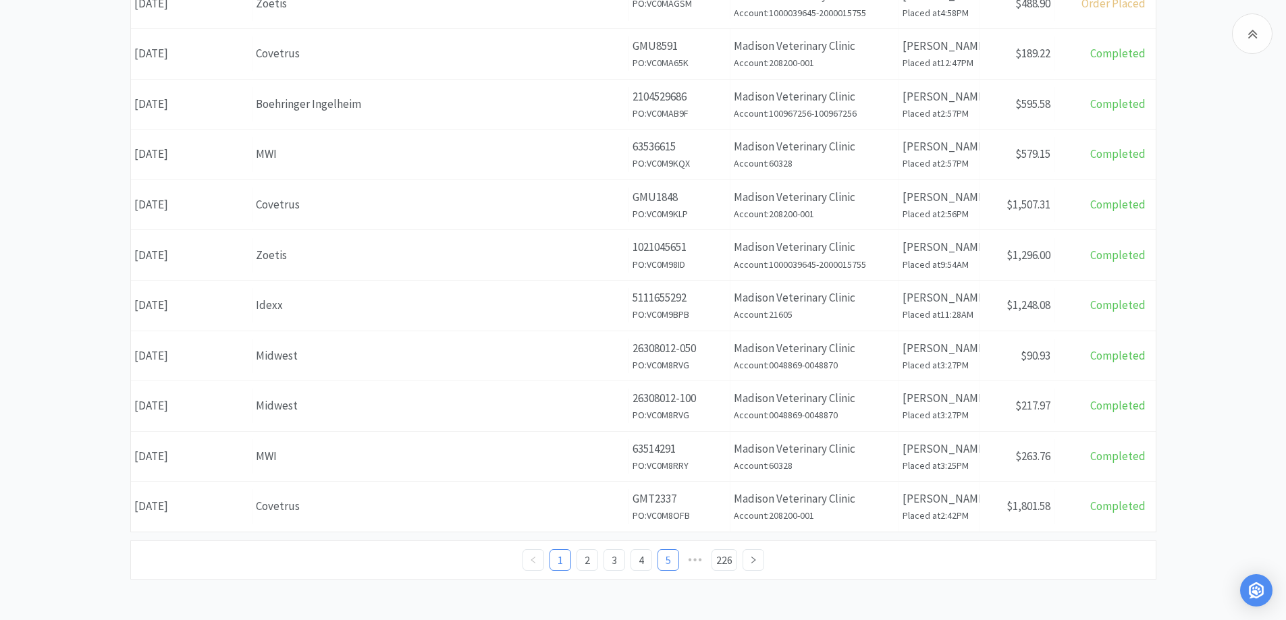
click at [670, 559] on link "5" at bounding box center [668, 560] width 20 height 20
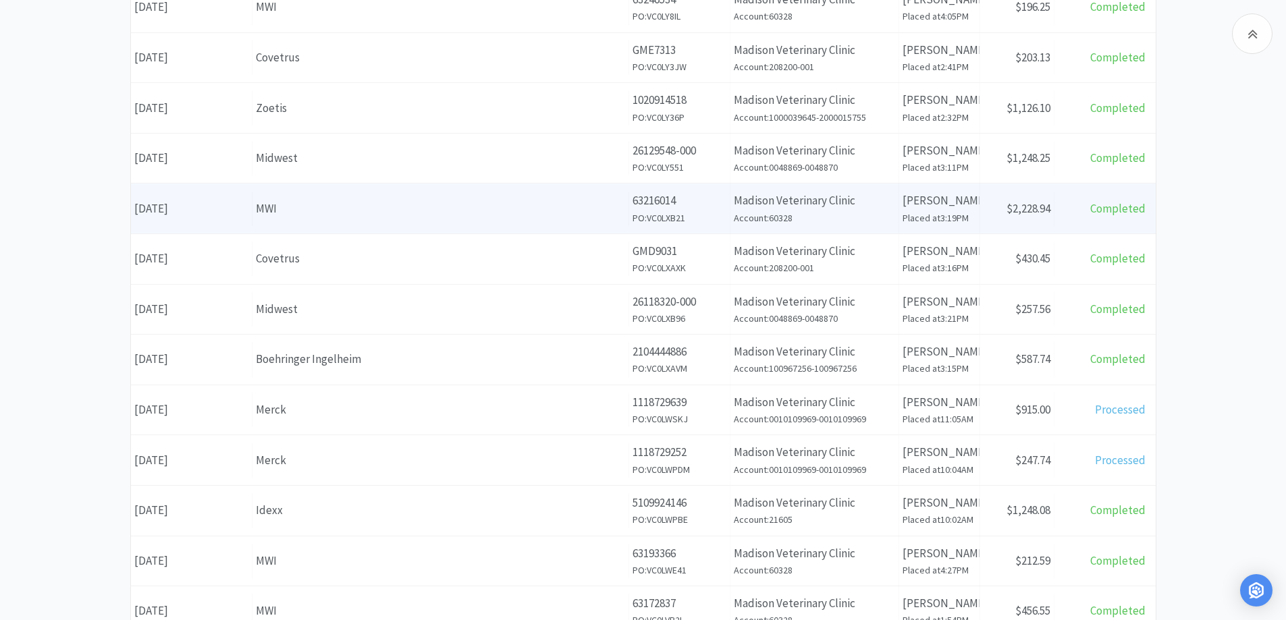
scroll to position [475, 0]
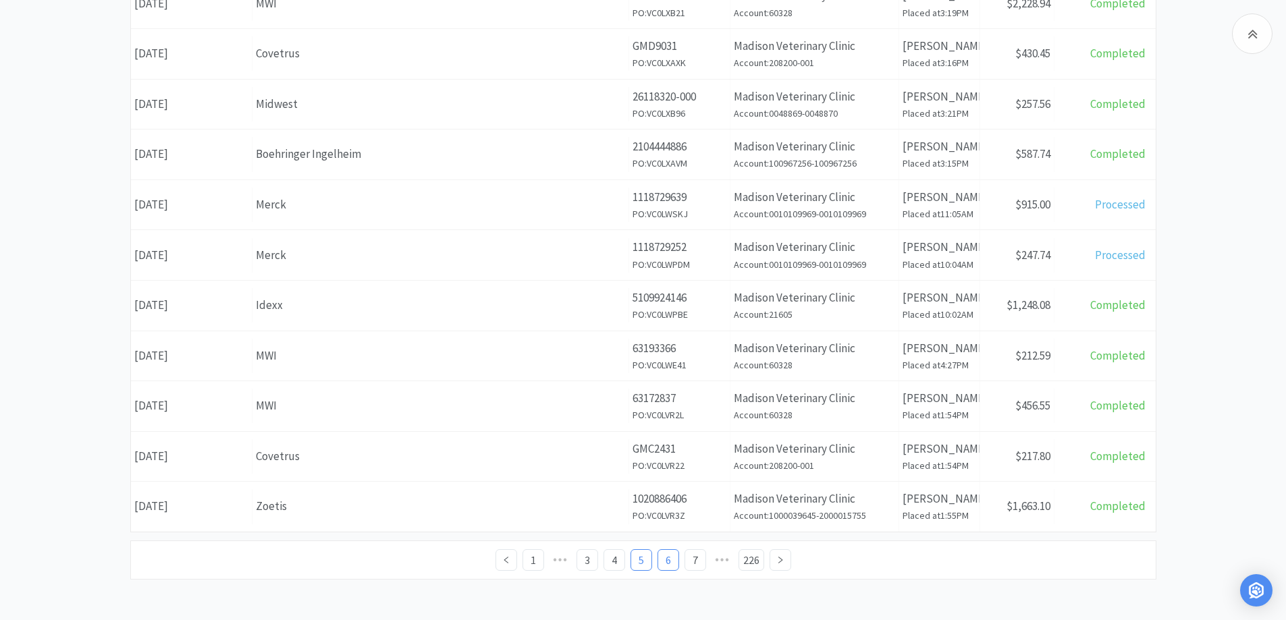
click at [672, 561] on link "6" at bounding box center [668, 560] width 20 height 20
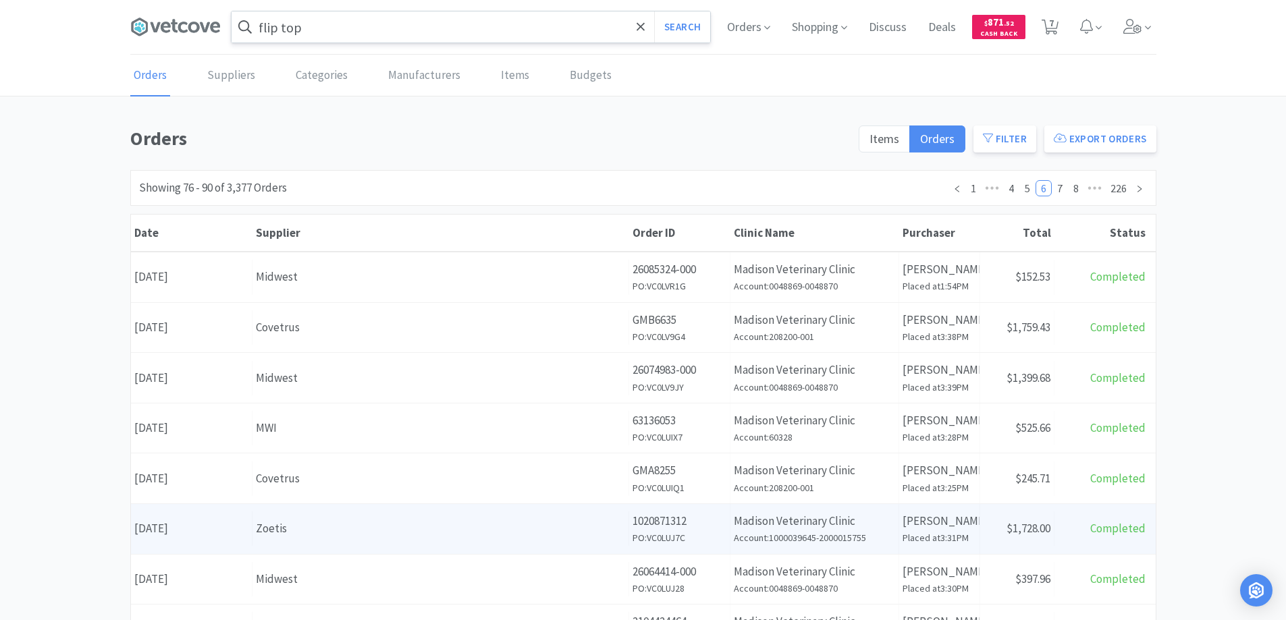
click at [414, 529] on div "Zoetis" at bounding box center [440, 529] width 369 height 18
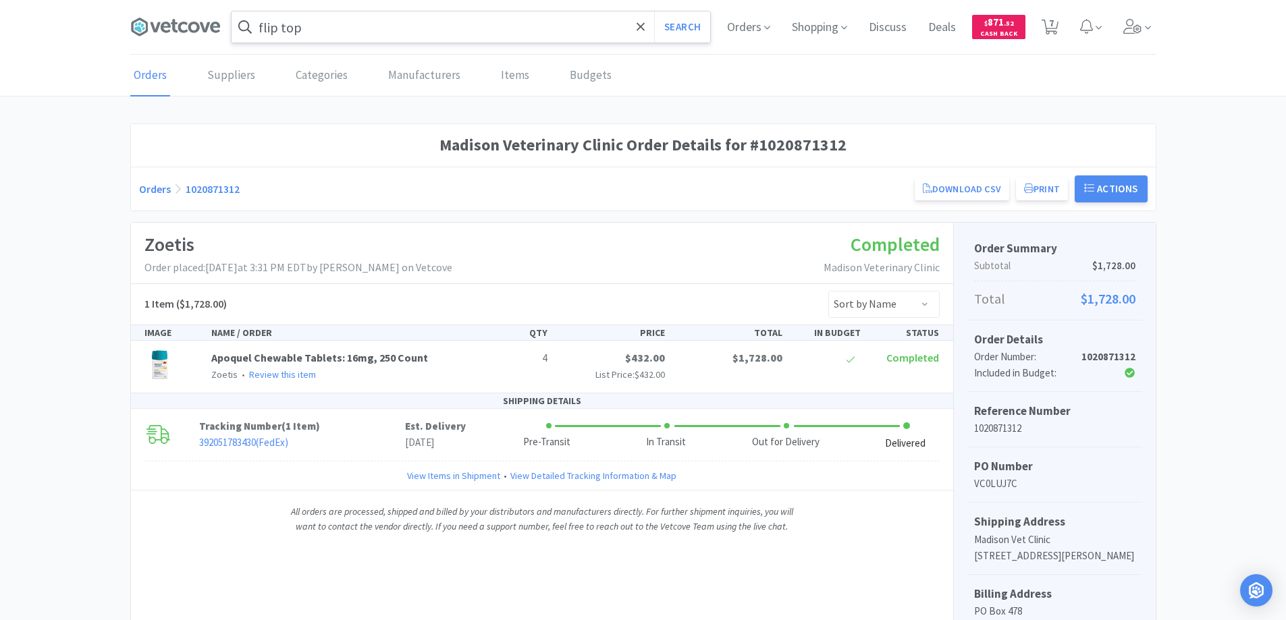
click at [153, 187] on link "Orders" at bounding box center [155, 188] width 32 height 13
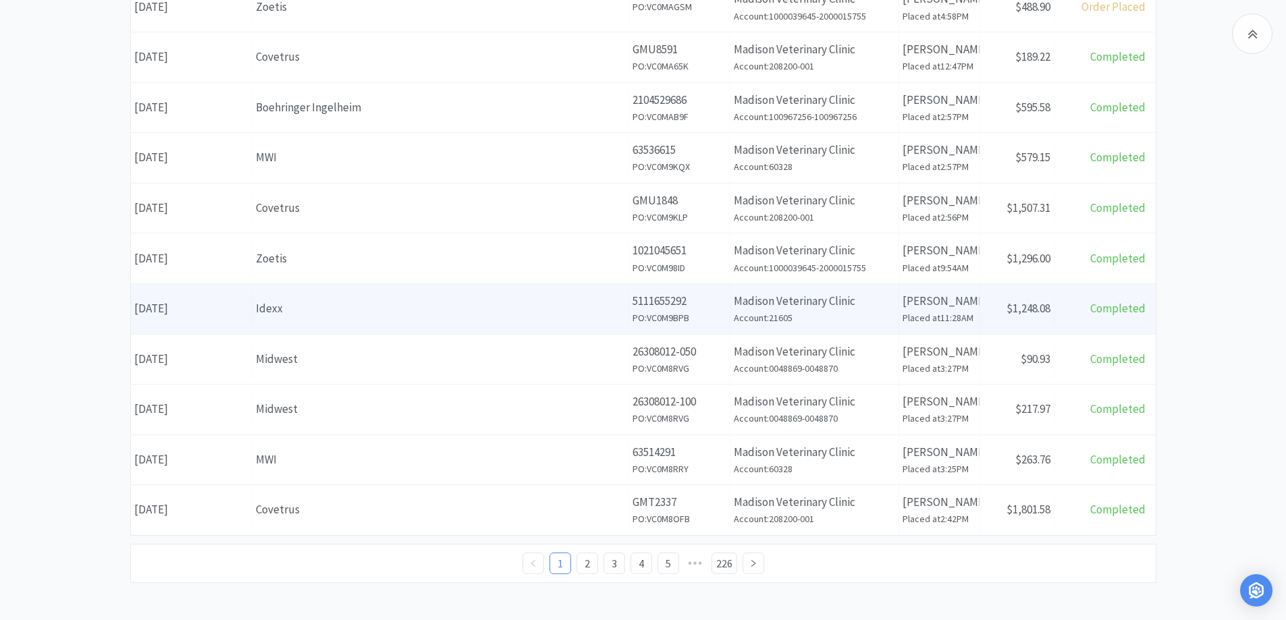
scroll to position [472, 0]
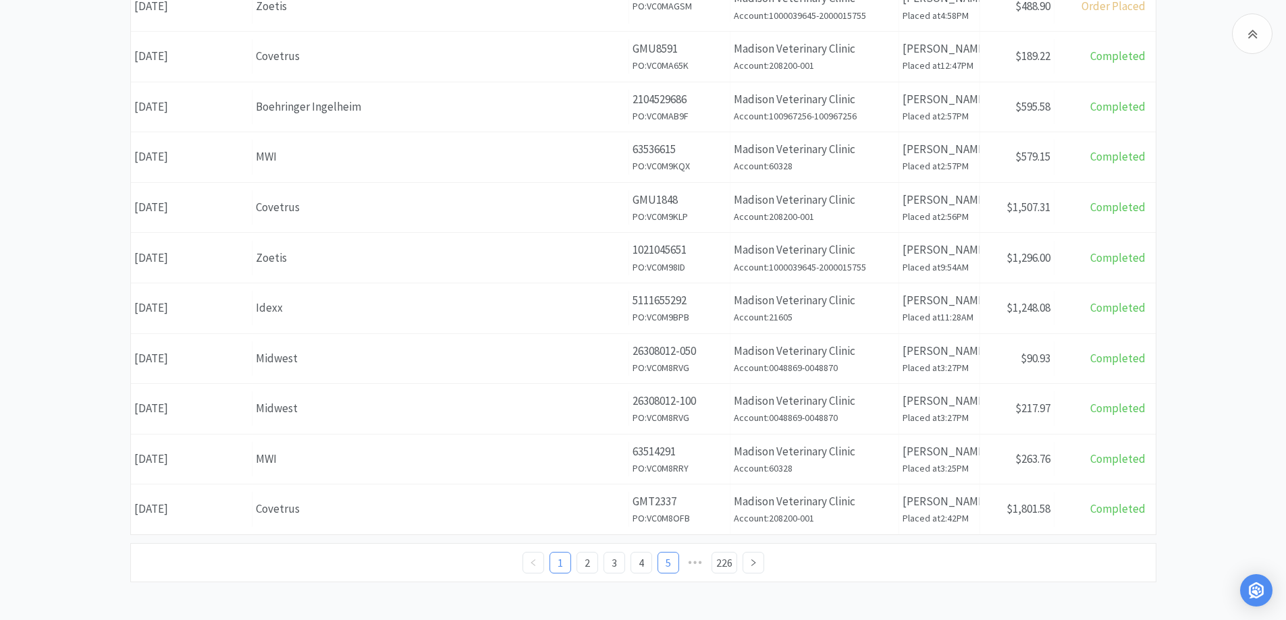
click at [664, 559] on link "5" at bounding box center [668, 563] width 20 height 20
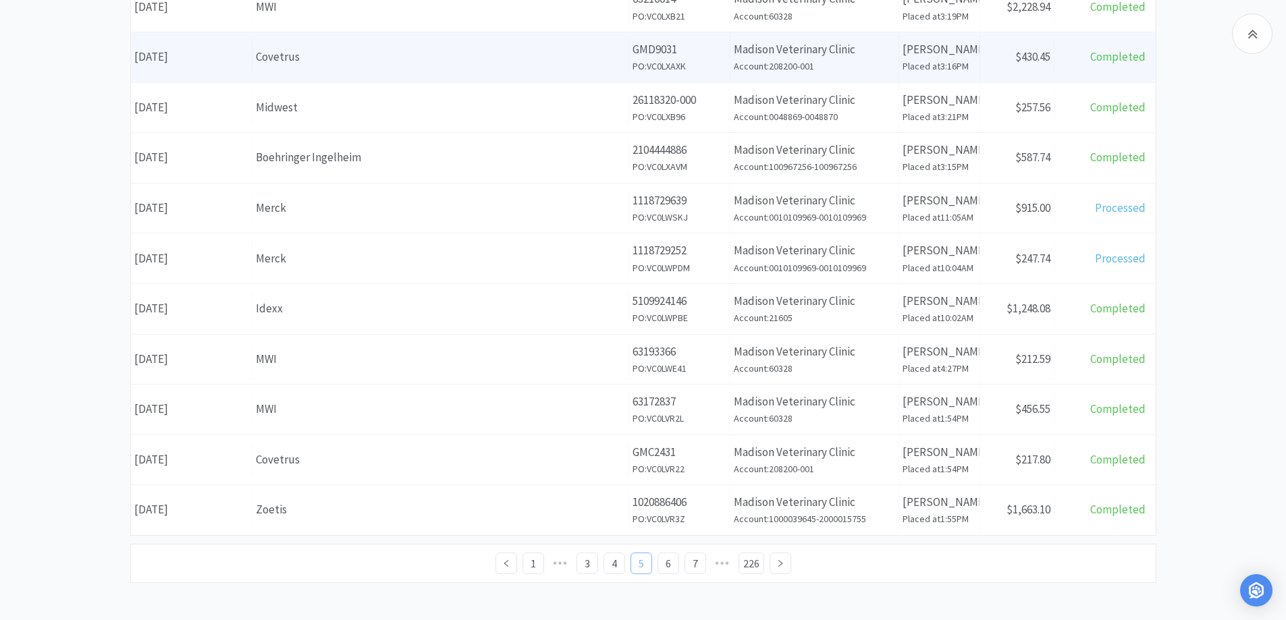
scroll to position [475, 0]
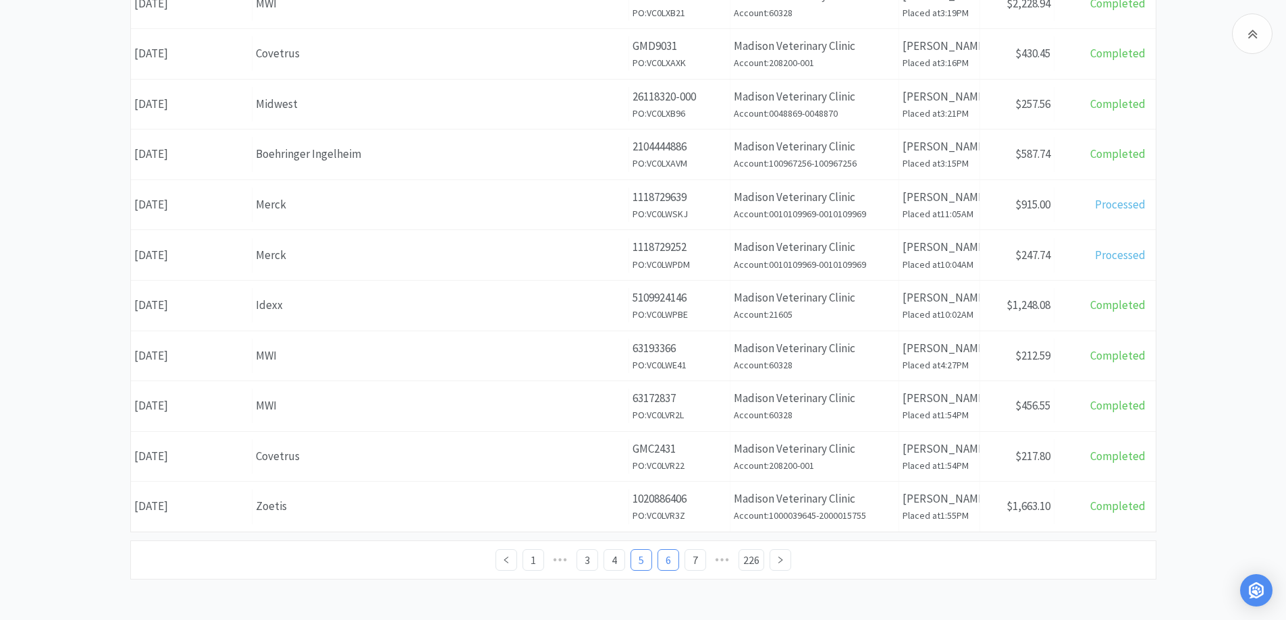
click at [665, 559] on link "6" at bounding box center [668, 560] width 20 height 20
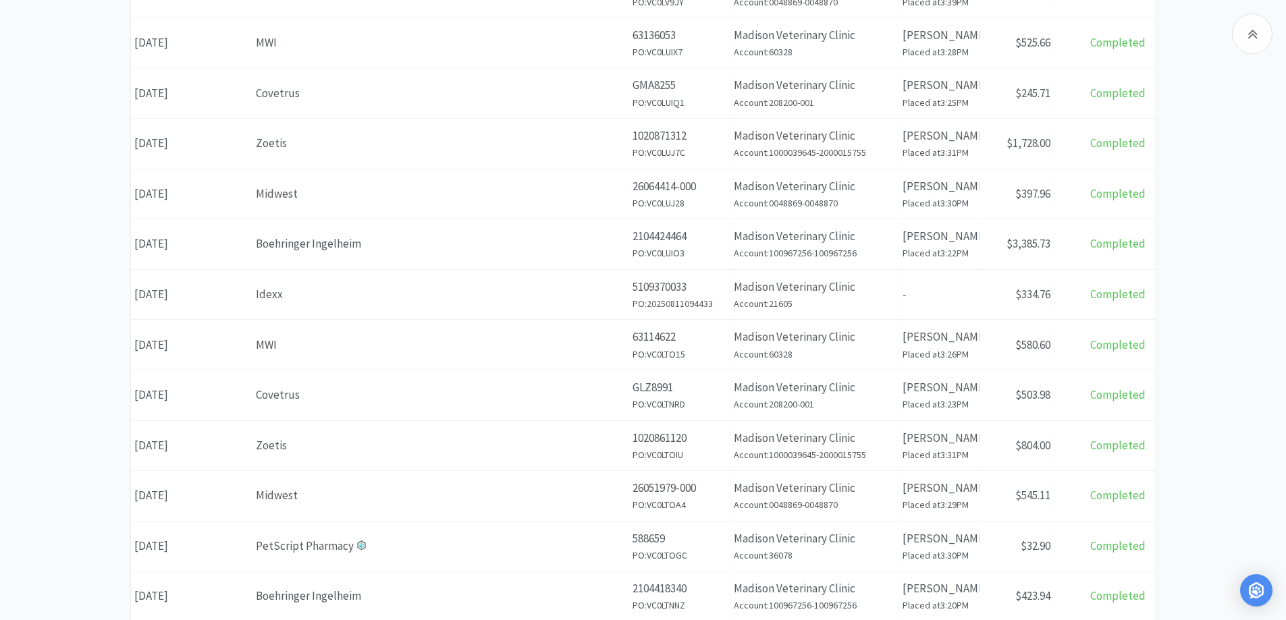
scroll to position [405, 0]
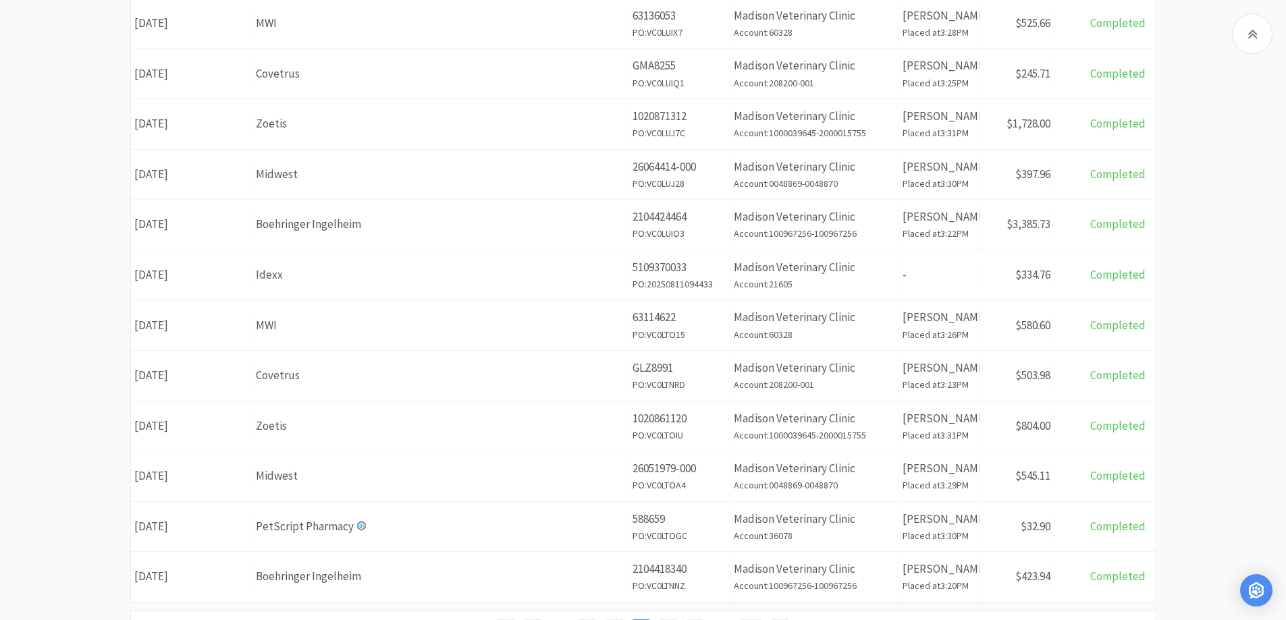
click at [489, 427] on div "Zoetis" at bounding box center [440, 426] width 369 height 18
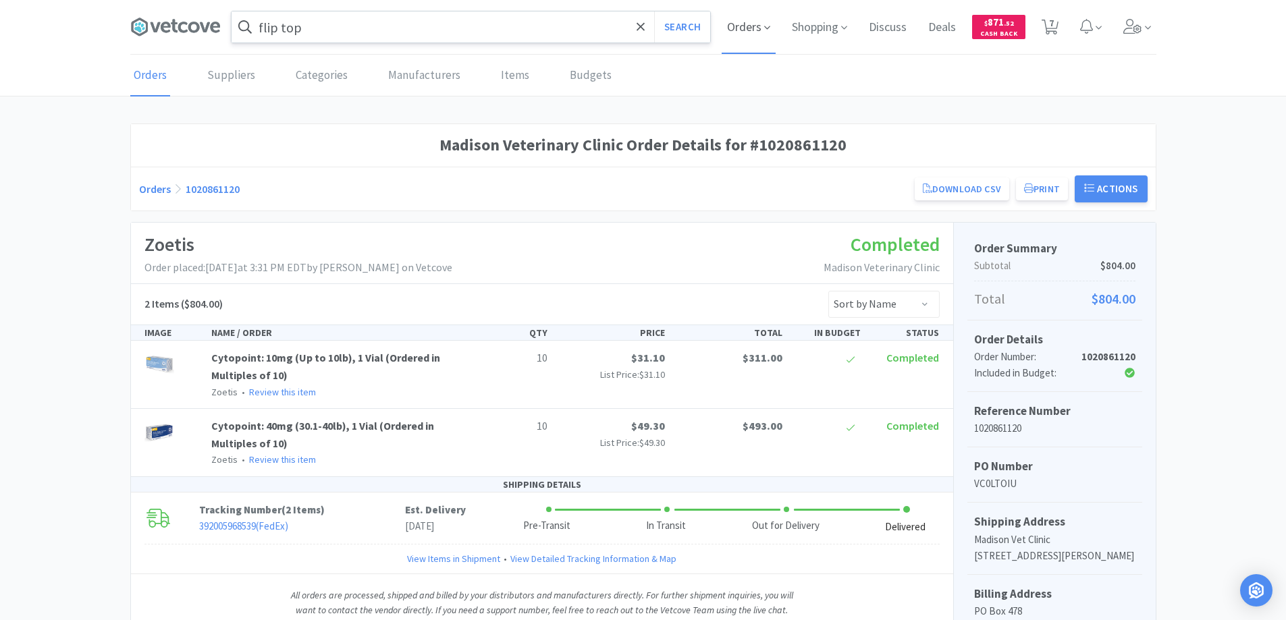
click at [740, 24] on span "Orders" at bounding box center [748, 27] width 54 height 54
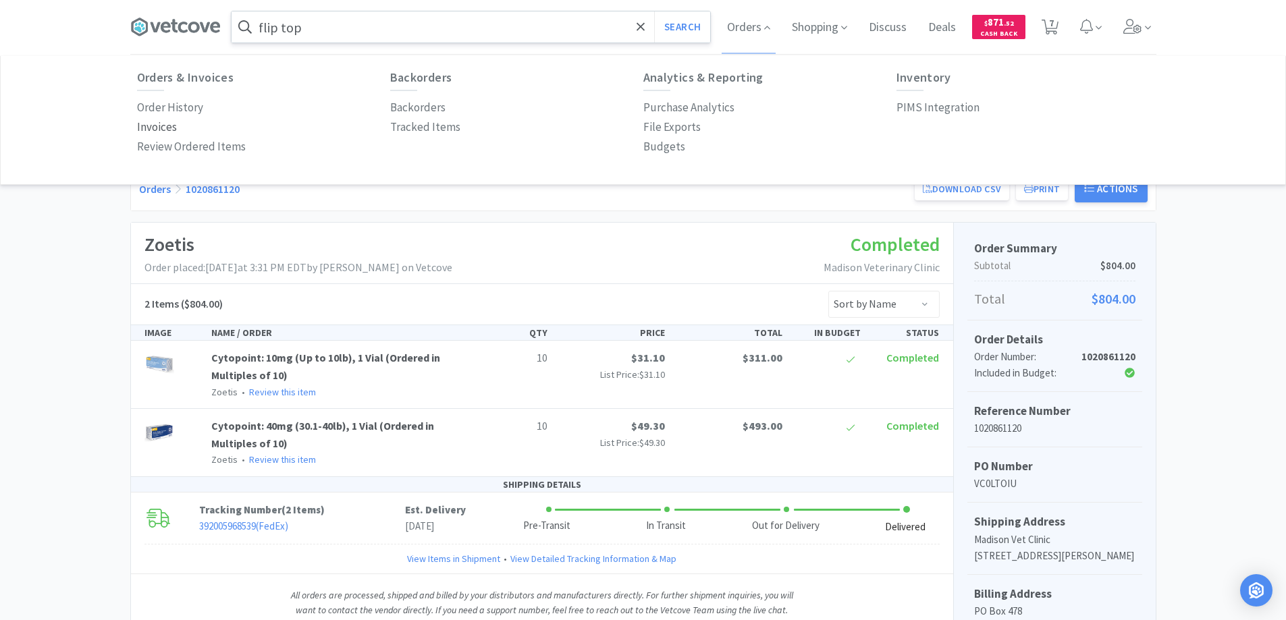
click at [154, 123] on p "Invoices" at bounding box center [157, 127] width 40 height 18
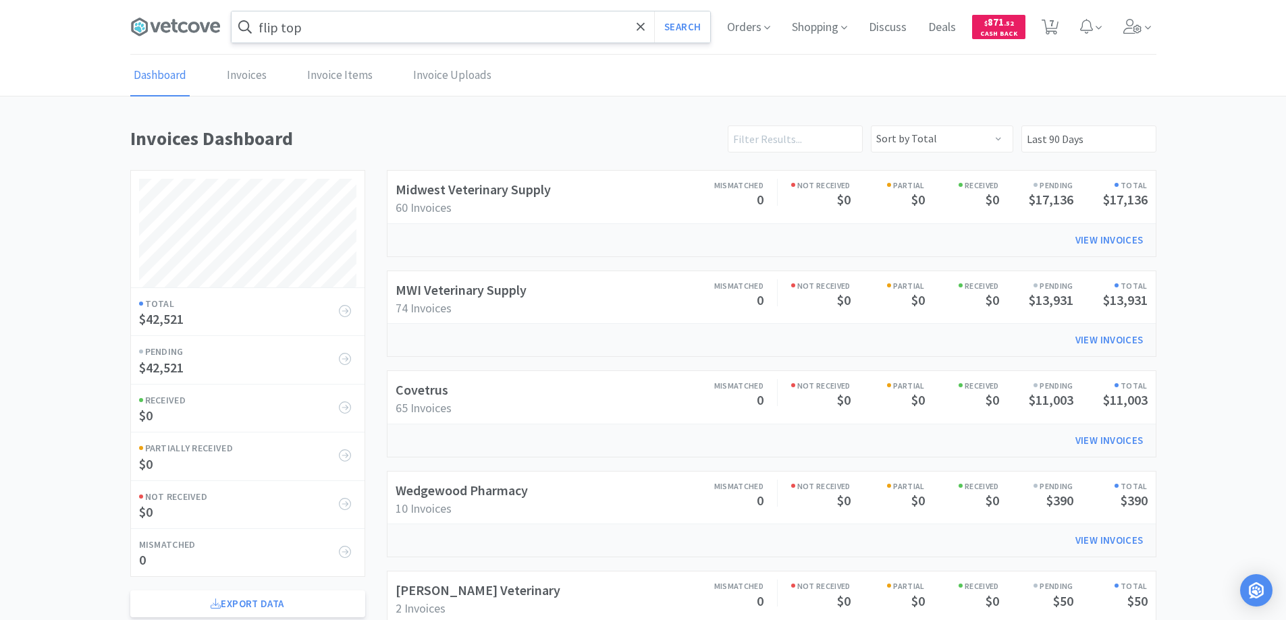
scroll to position [649, 1026]
click at [247, 74] on link "Invoices" at bounding box center [246, 75] width 47 height 41
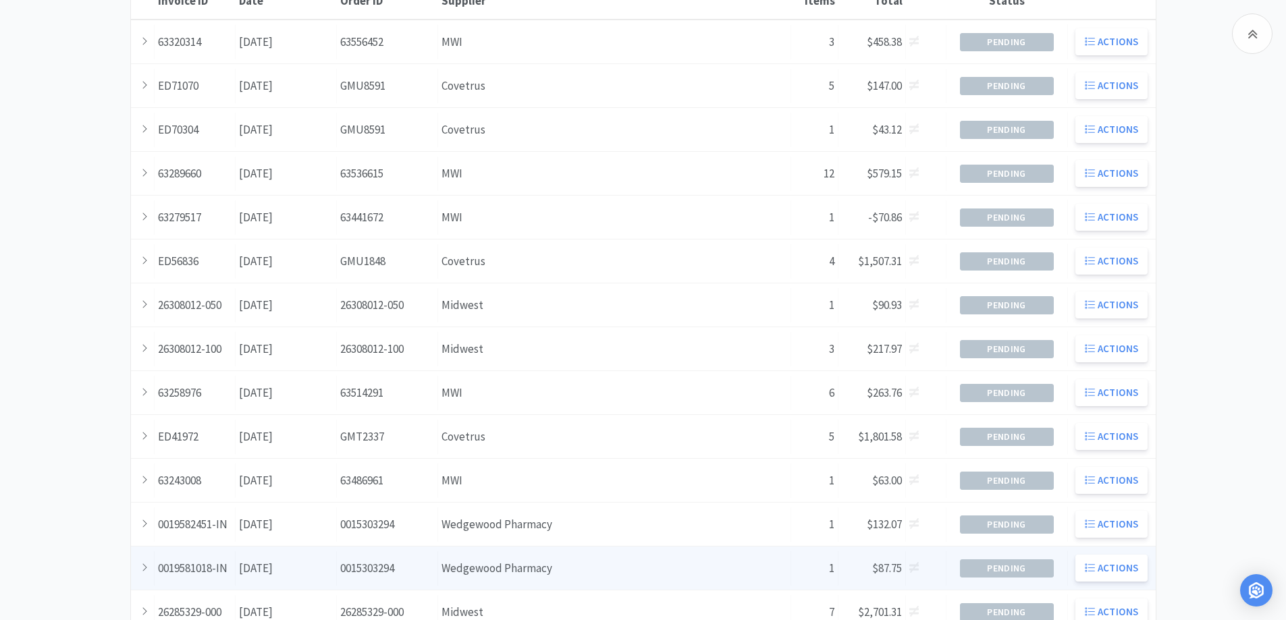
scroll to position [367, 0]
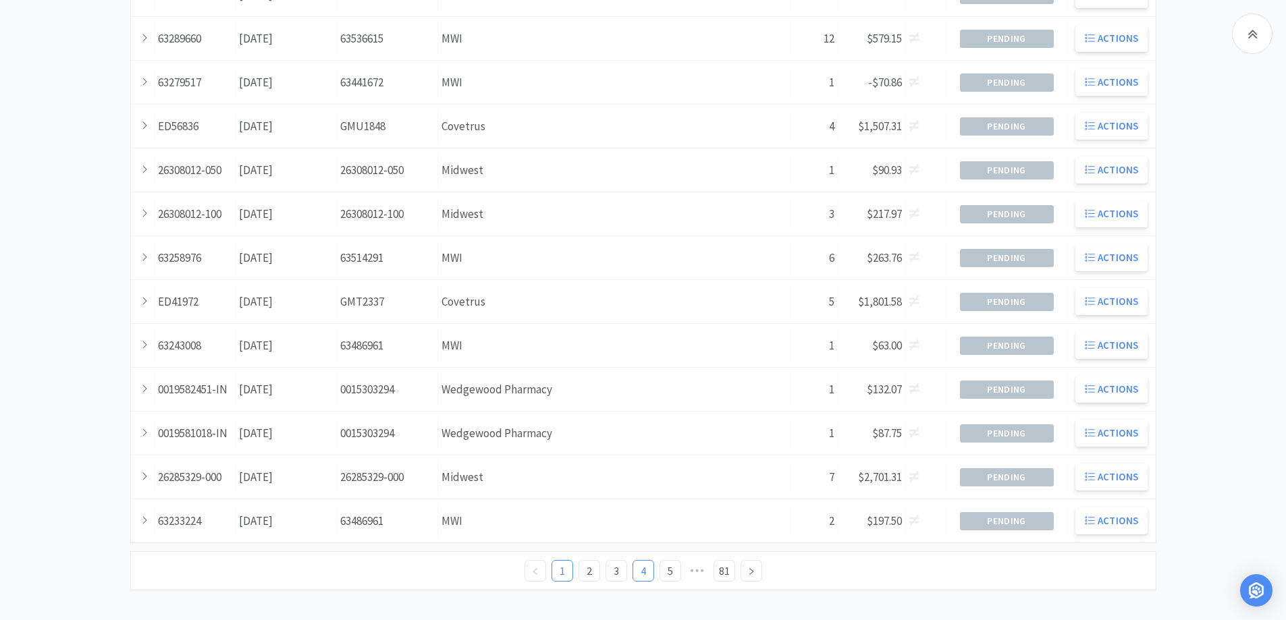
click at [639, 570] on link "4" at bounding box center [643, 571] width 20 height 20
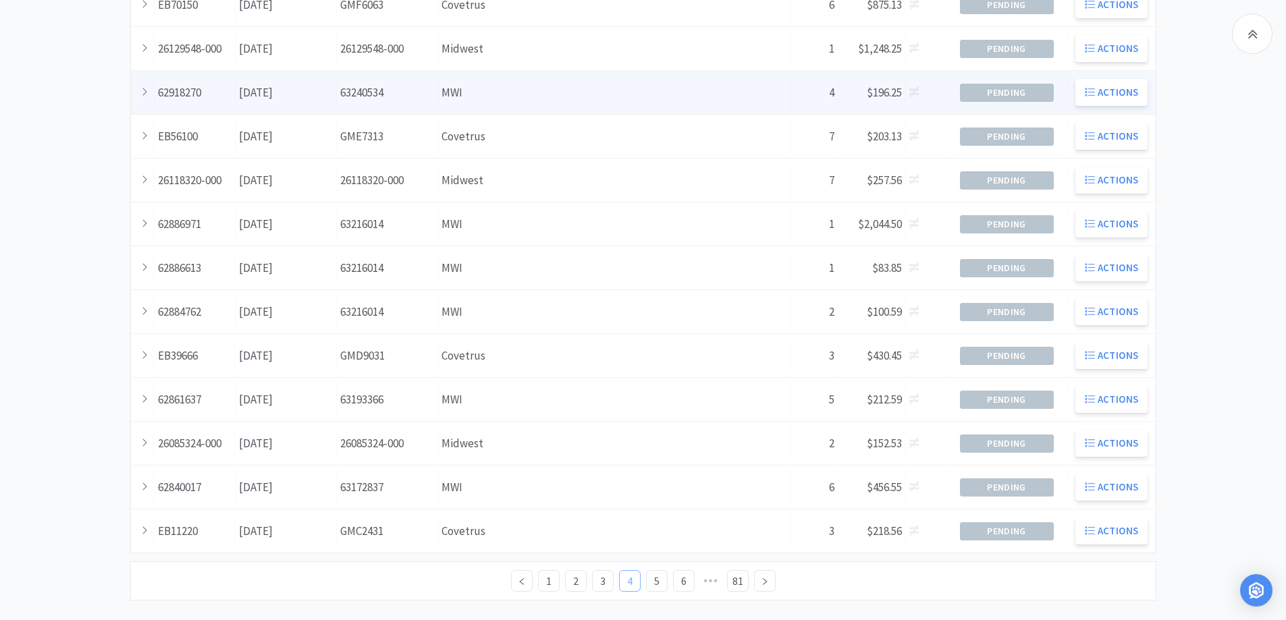
scroll to position [367, 0]
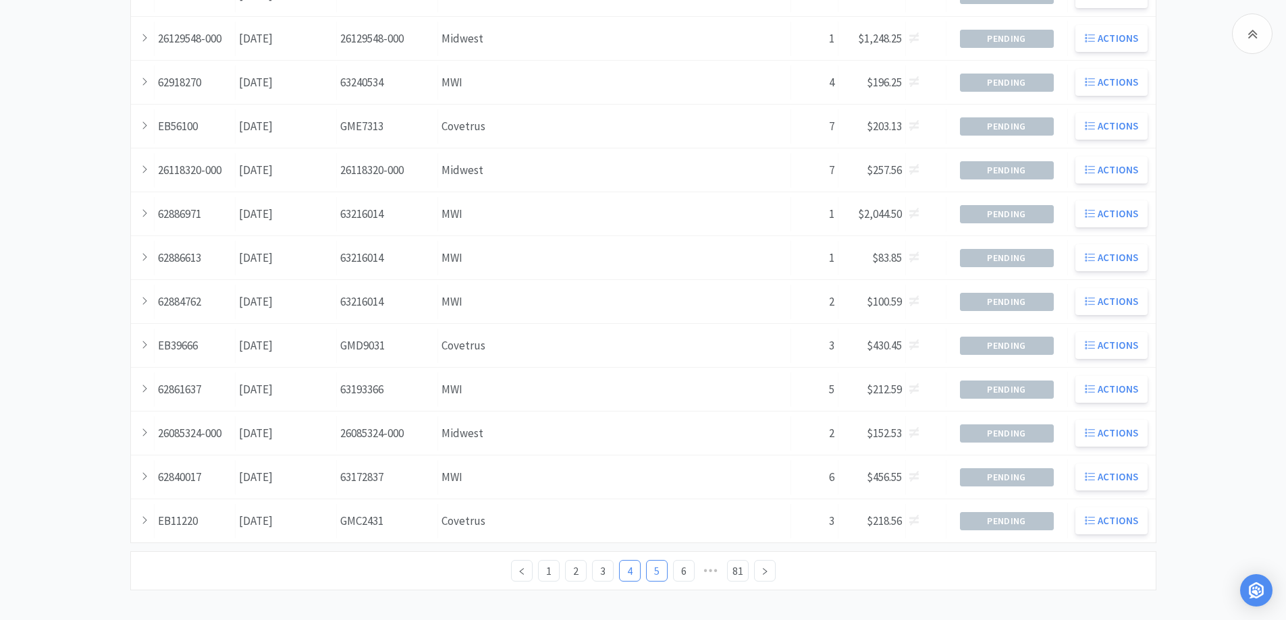
click at [653, 570] on link "5" at bounding box center [657, 571] width 20 height 20
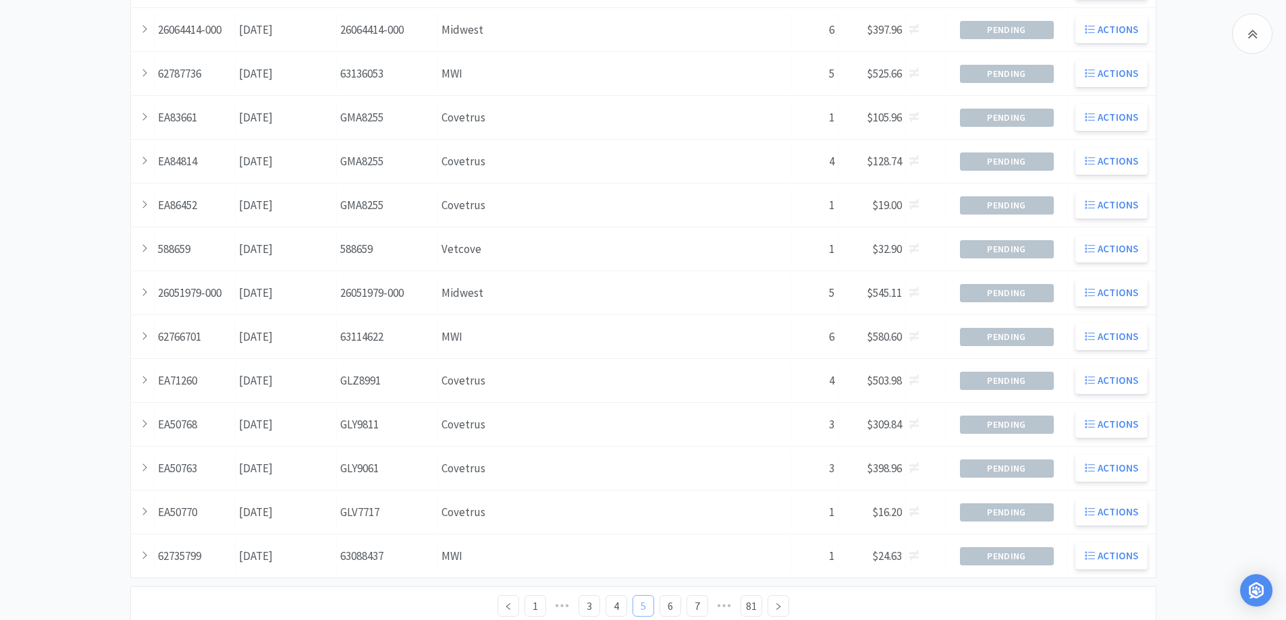
scroll to position [367, 0]
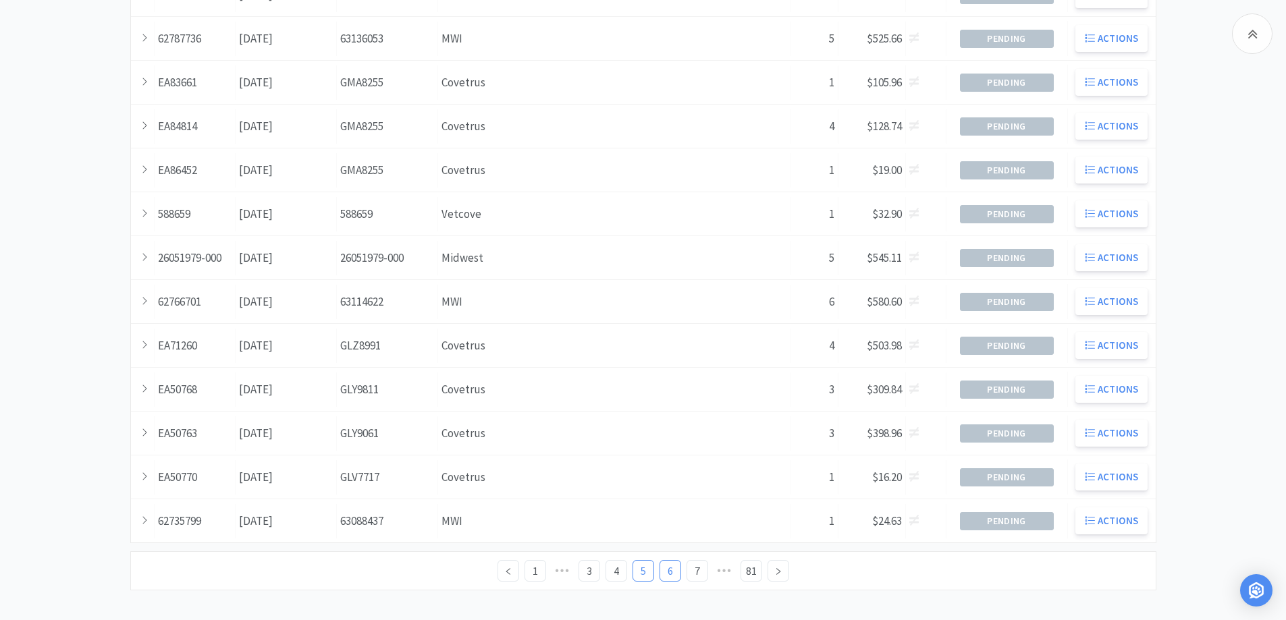
click at [671, 570] on link "6" at bounding box center [670, 571] width 20 height 20
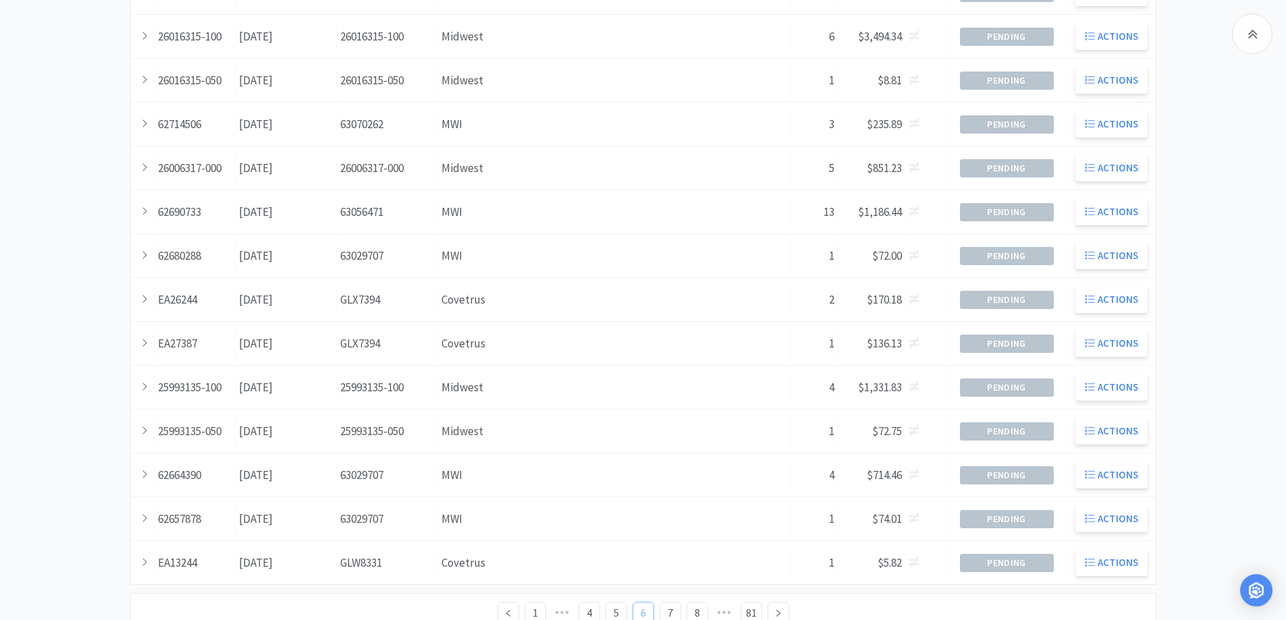
scroll to position [367, 0]
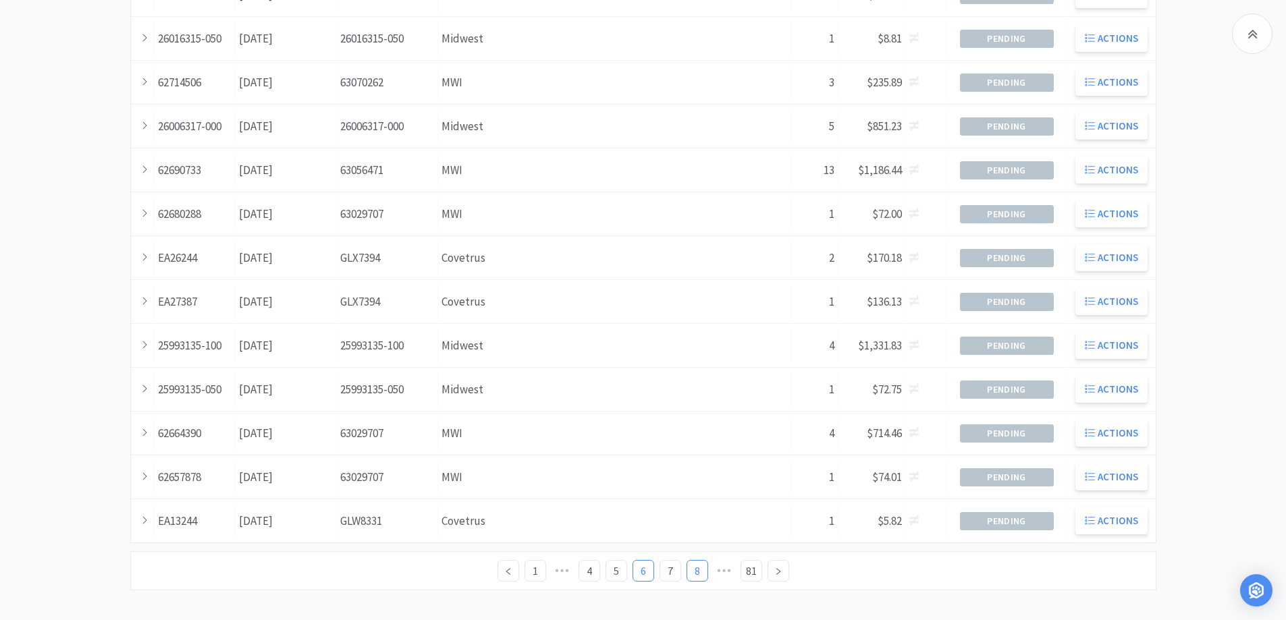
click at [696, 570] on link "8" at bounding box center [697, 571] width 20 height 20
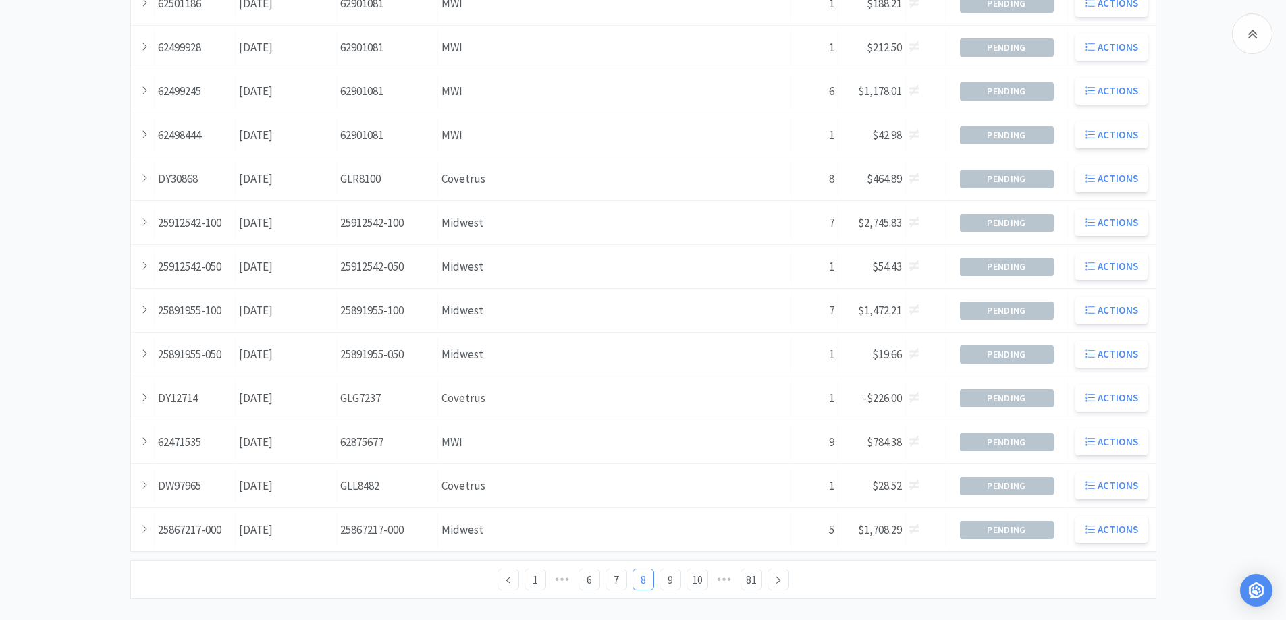
scroll to position [367, 0]
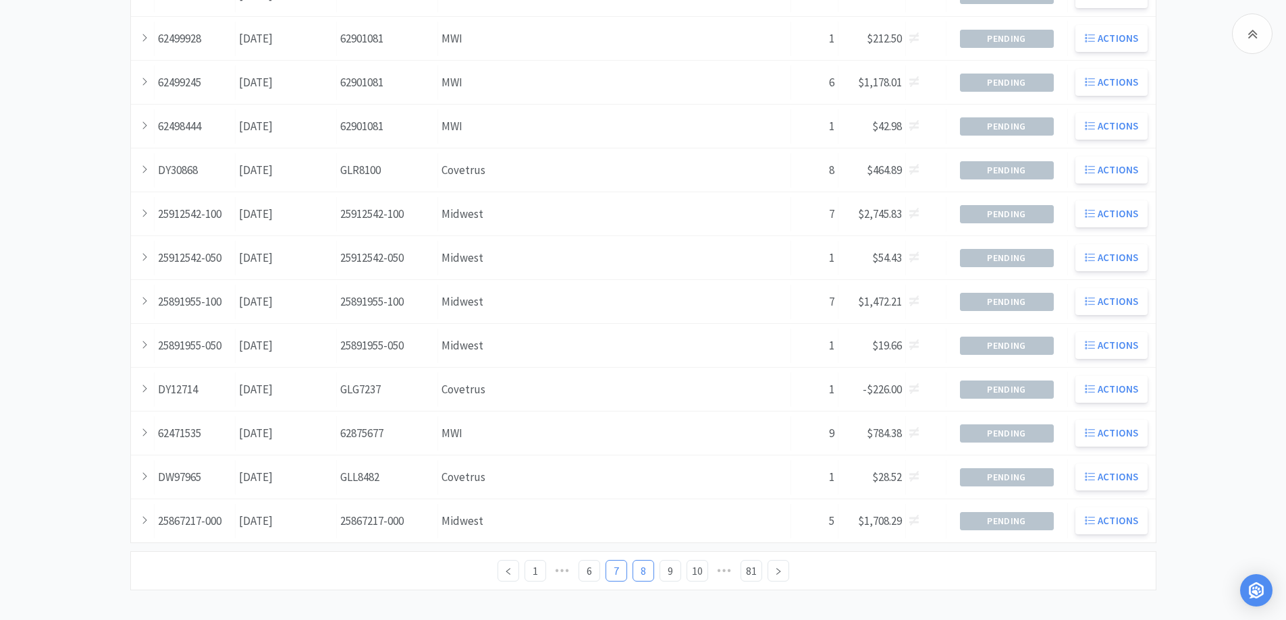
click at [614, 571] on link "7" at bounding box center [616, 571] width 20 height 20
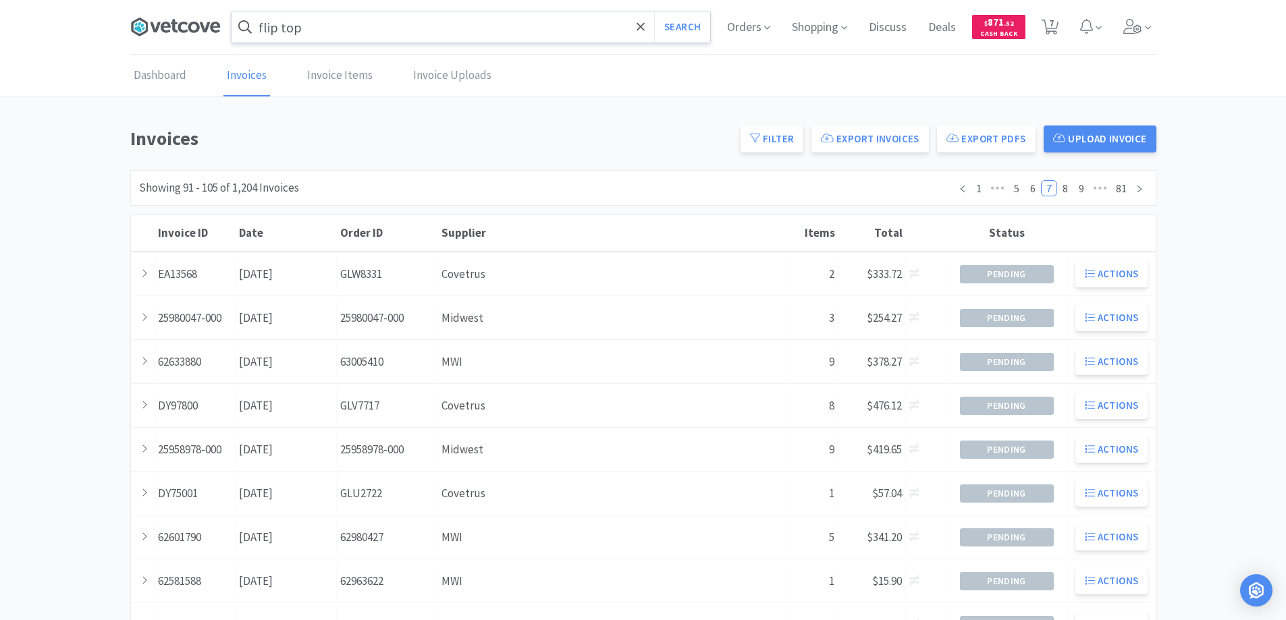
click at [177, 28] on icon at bounding box center [175, 27] width 90 height 20
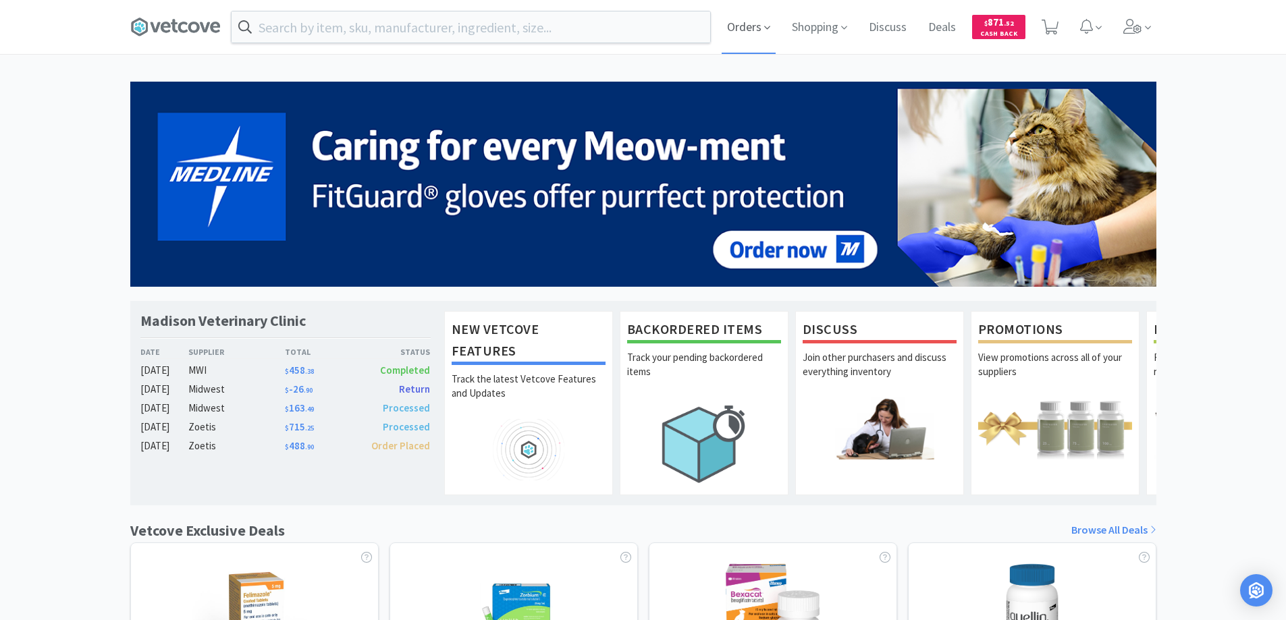
click at [746, 26] on span "Orders" at bounding box center [748, 27] width 54 height 54
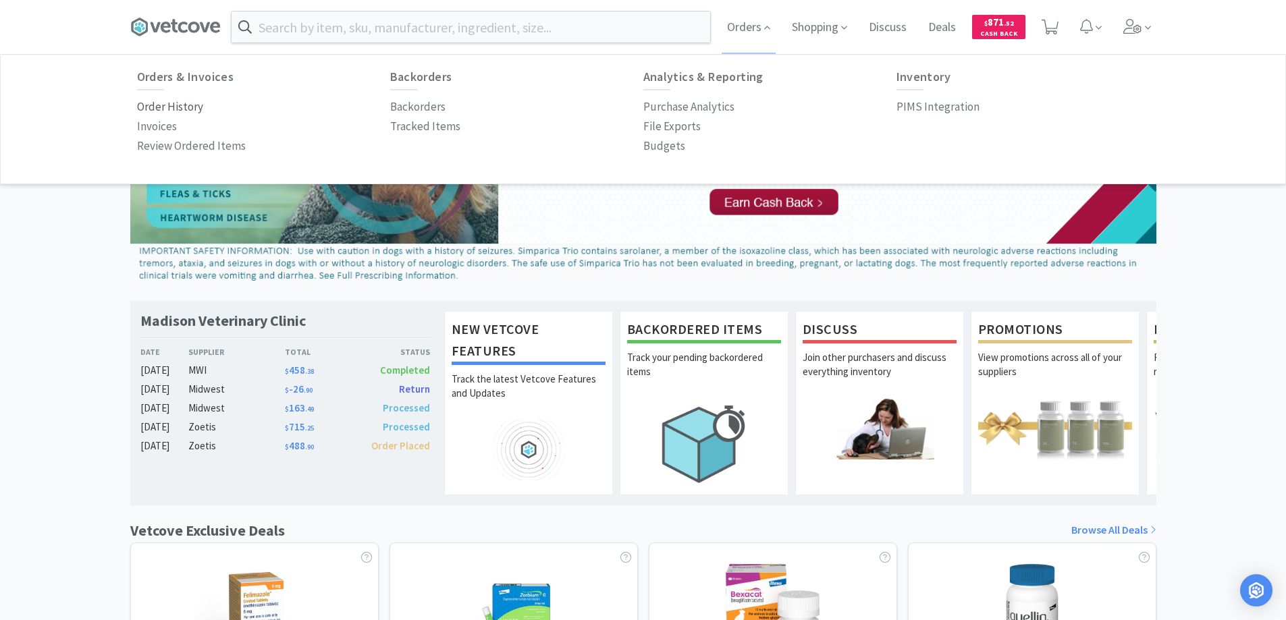
click at [180, 108] on p "Order History" at bounding box center [170, 107] width 66 height 18
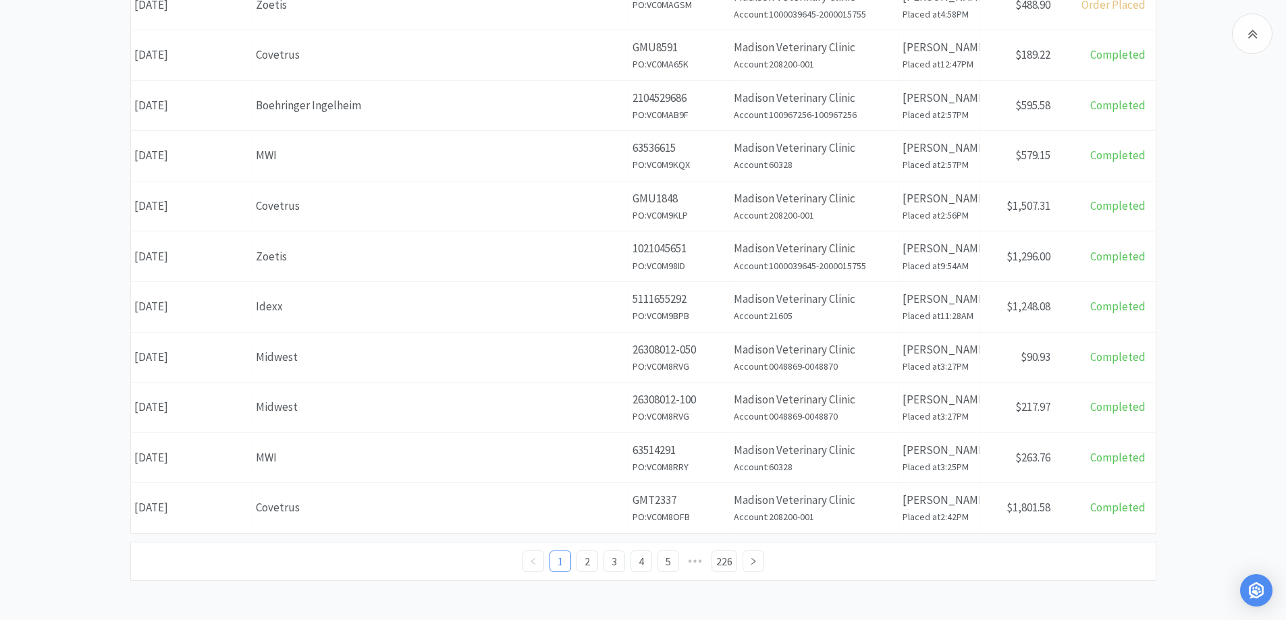
scroll to position [475, 0]
click at [615, 556] on link "3" at bounding box center [614, 560] width 20 height 20
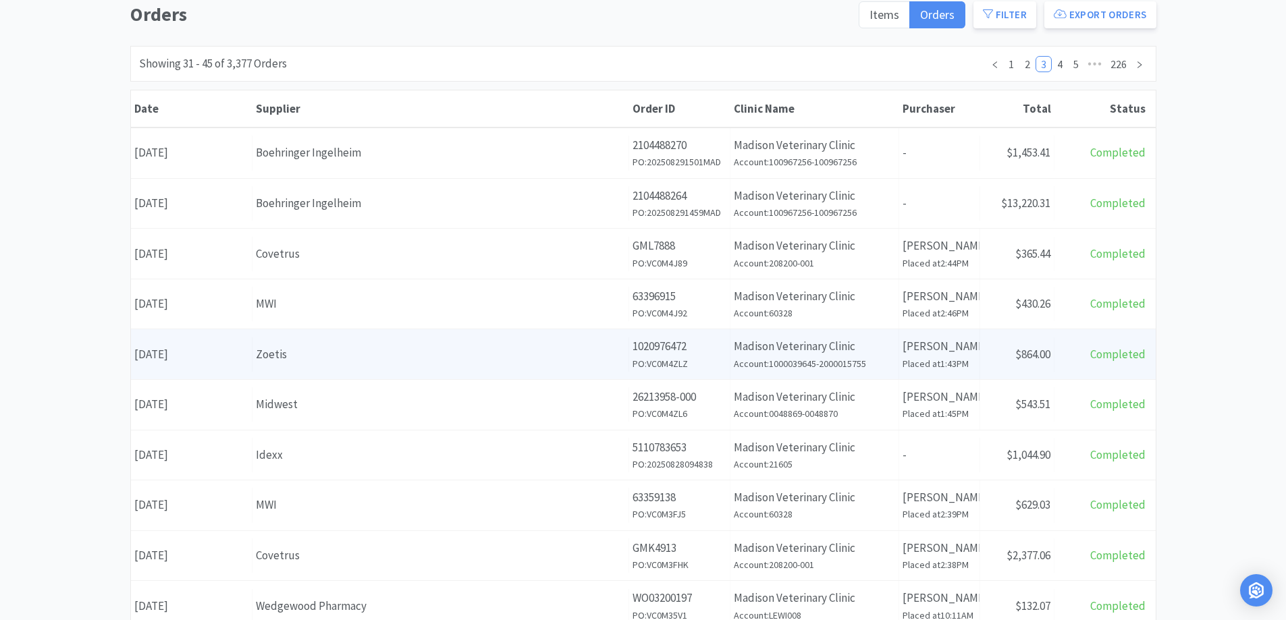
scroll to position [135, 0]
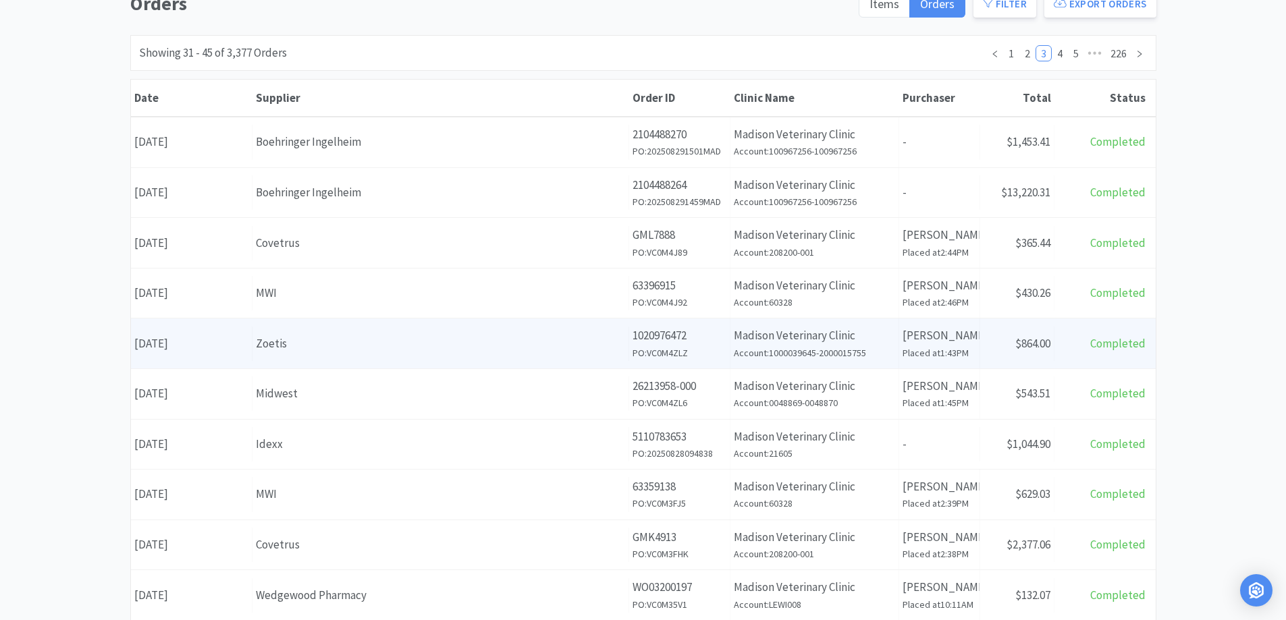
click at [344, 330] on div "Supplier Zoetis" at bounding box center [440, 344] width 377 height 34
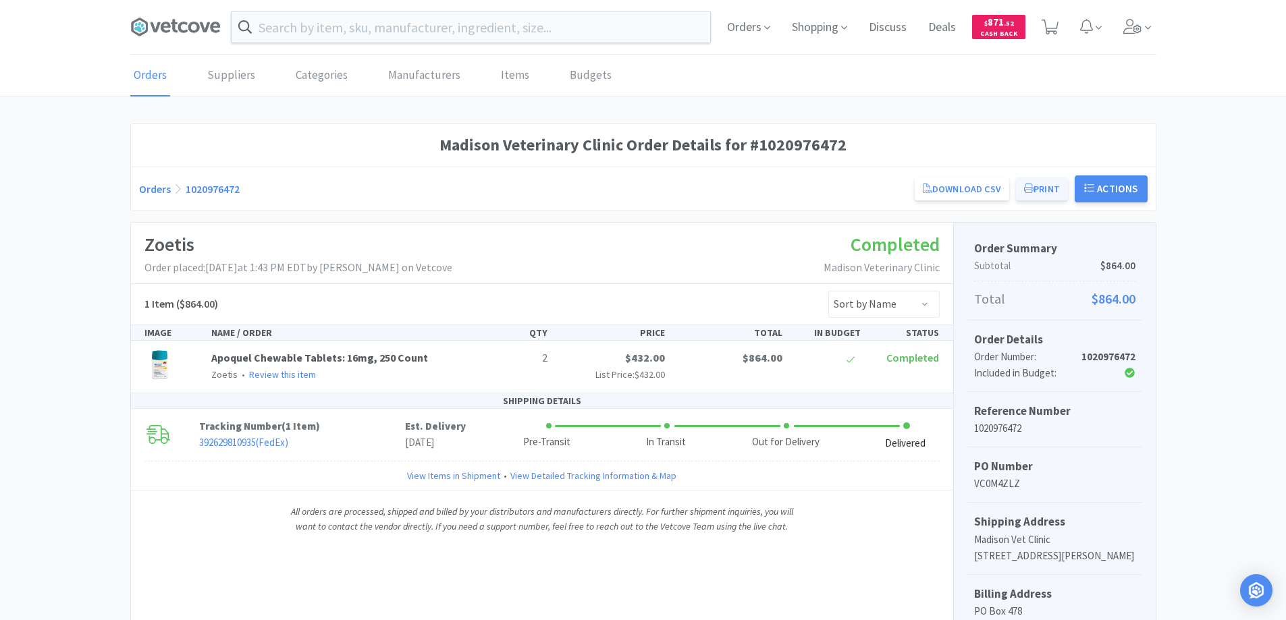
click at [1039, 190] on button "Print" at bounding box center [1042, 188] width 52 height 23
click at [953, 187] on link "Download CSV" at bounding box center [961, 188] width 94 height 23
click at [1117, 188] on button "Actions" at bounding box center [1110, 188] width 73 height 27
click at [1200, 288] on div "Madison Veterinary Clinic Order Details for #1020976472 Orders 1020976472 Downl…" at bounding box center [643, 518] width 1286 height 791
click at [151, 188] on link "Orders" at bounding box center [155, 188] width 32 height 13
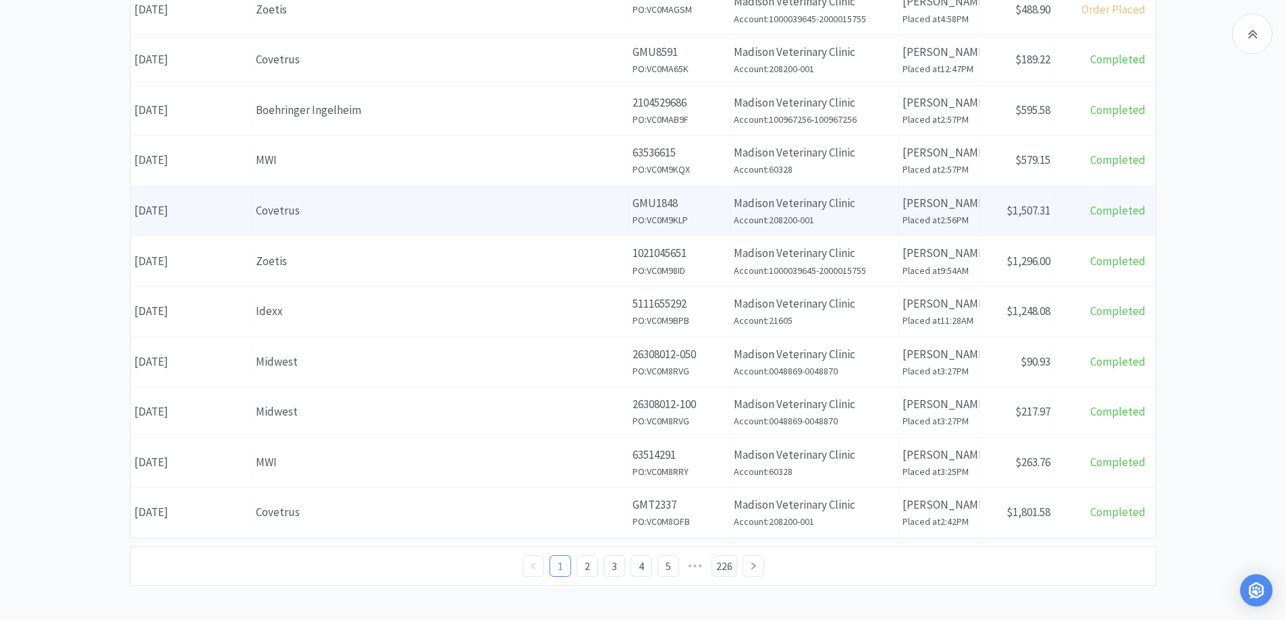
scroll to position [475, 0]
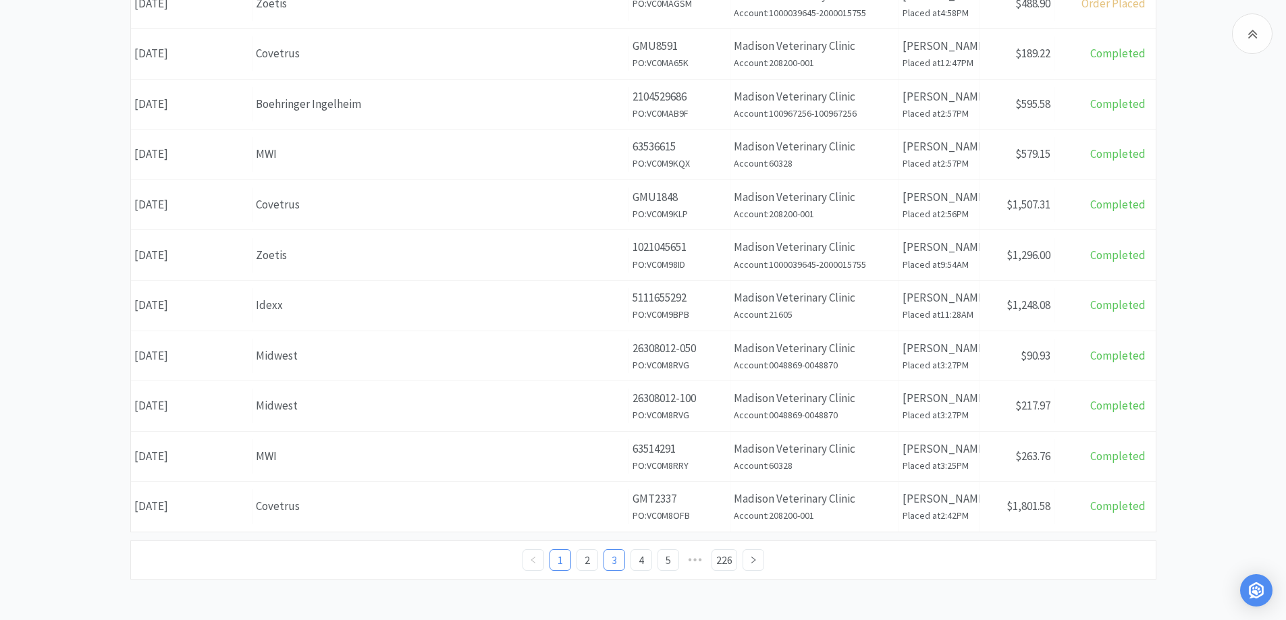
click at [613, 558] on link "3" at bounding box center [614, 560] width 20 height 20
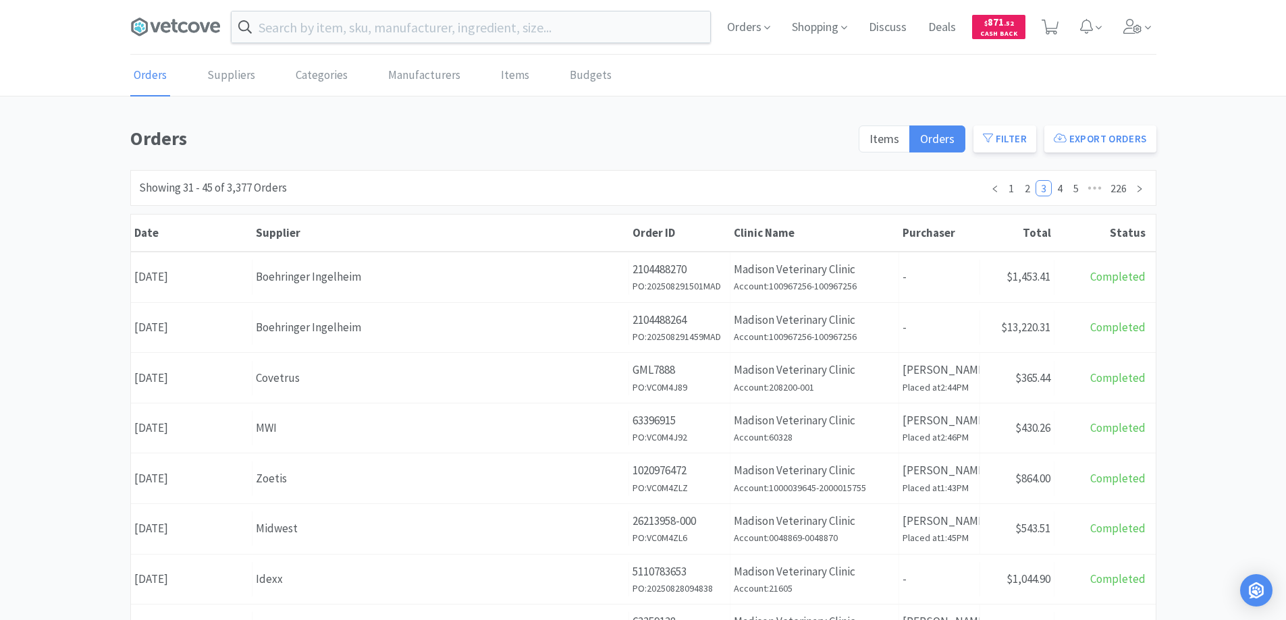
scroll to position [135, 0]
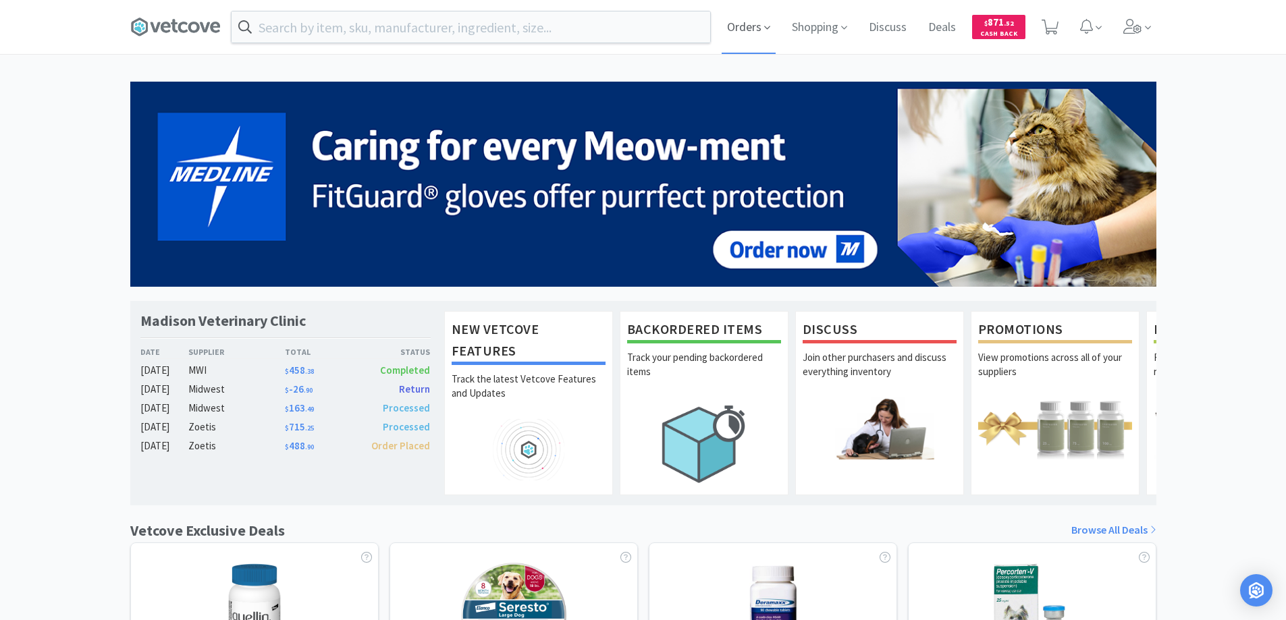
drag, startPoint x: 742, startPoint y: 25, endPoint x: 742, endPoint y: 32, distance: 6.8
click at [742, 26] on span "Orders" at bounding box center [748, 27] width 54 height 54
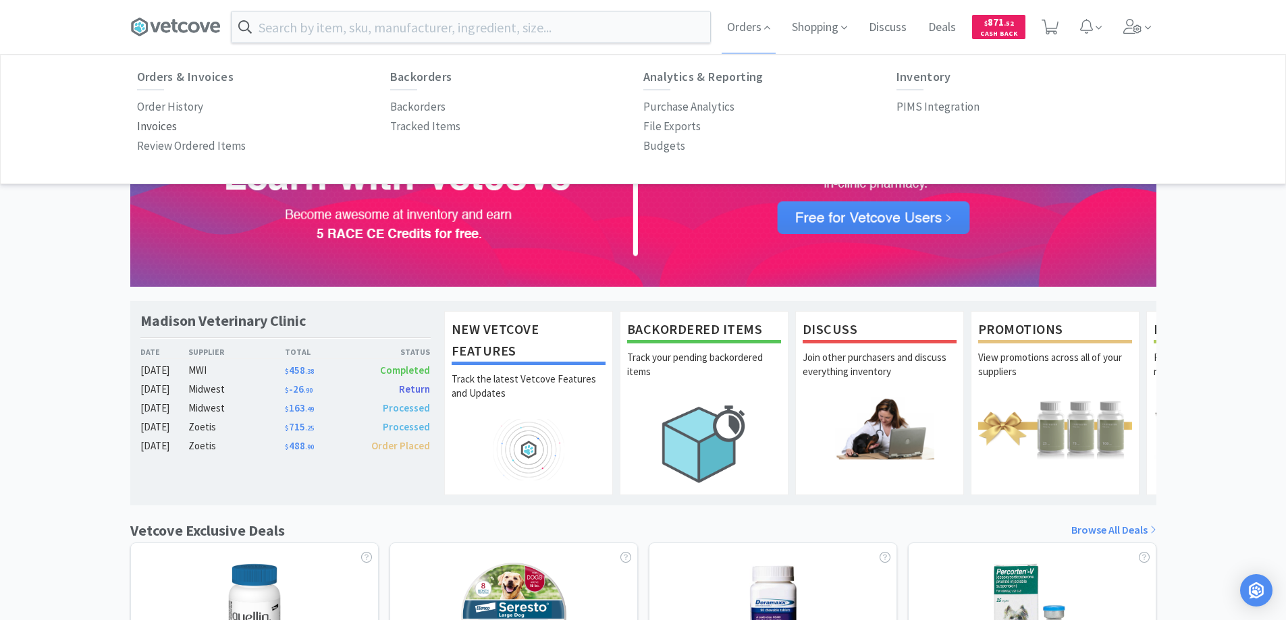
click at [155, 125] on p "Invoices" at bounding box center [157, 126] width 40 height 18
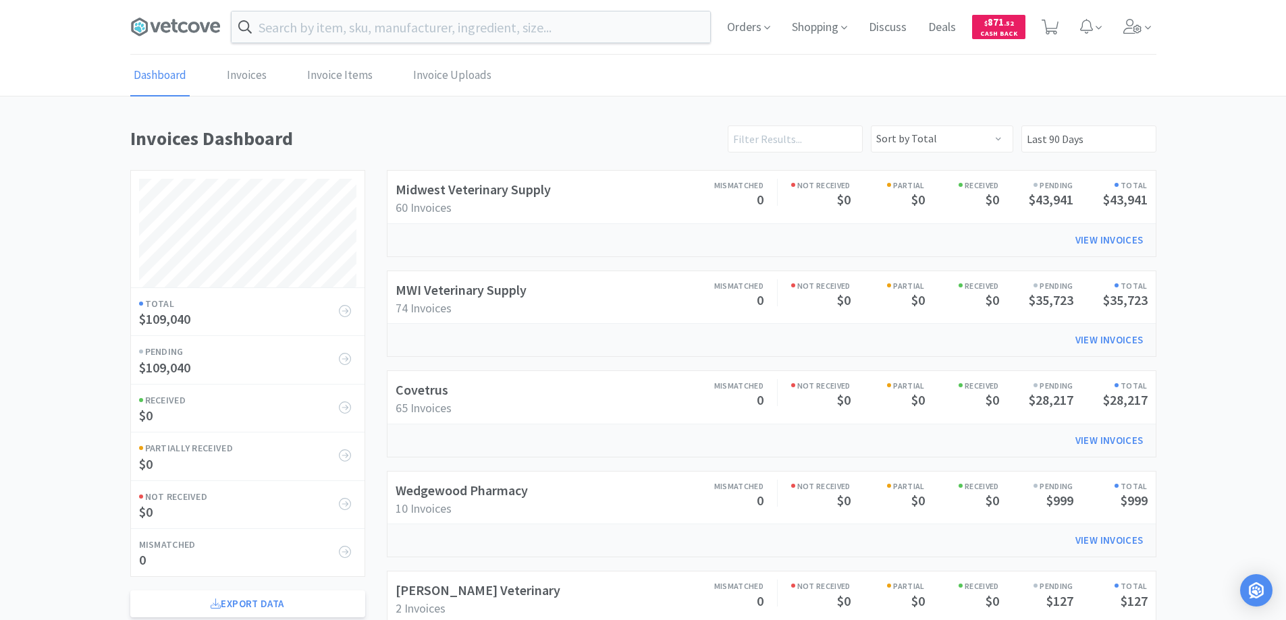
scroll to position [649, 1026]
click at [250, 79] on link "Invoices" at bounding box center [246, 75] width 47 height 41
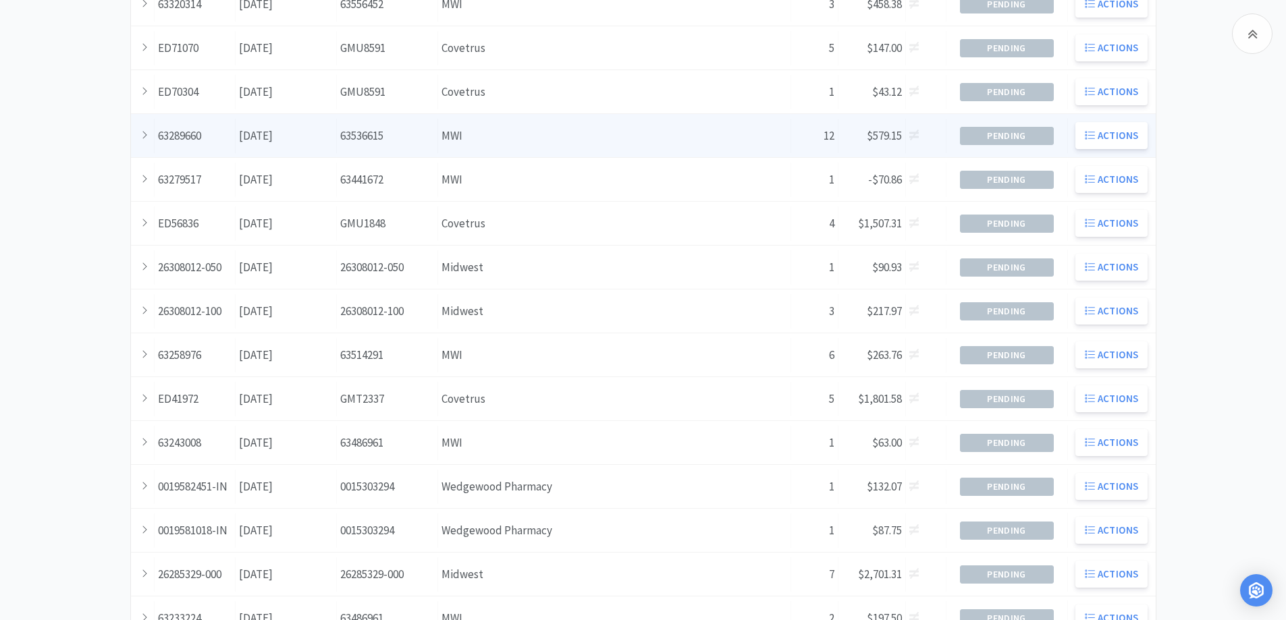
scroll to position [367, 0]
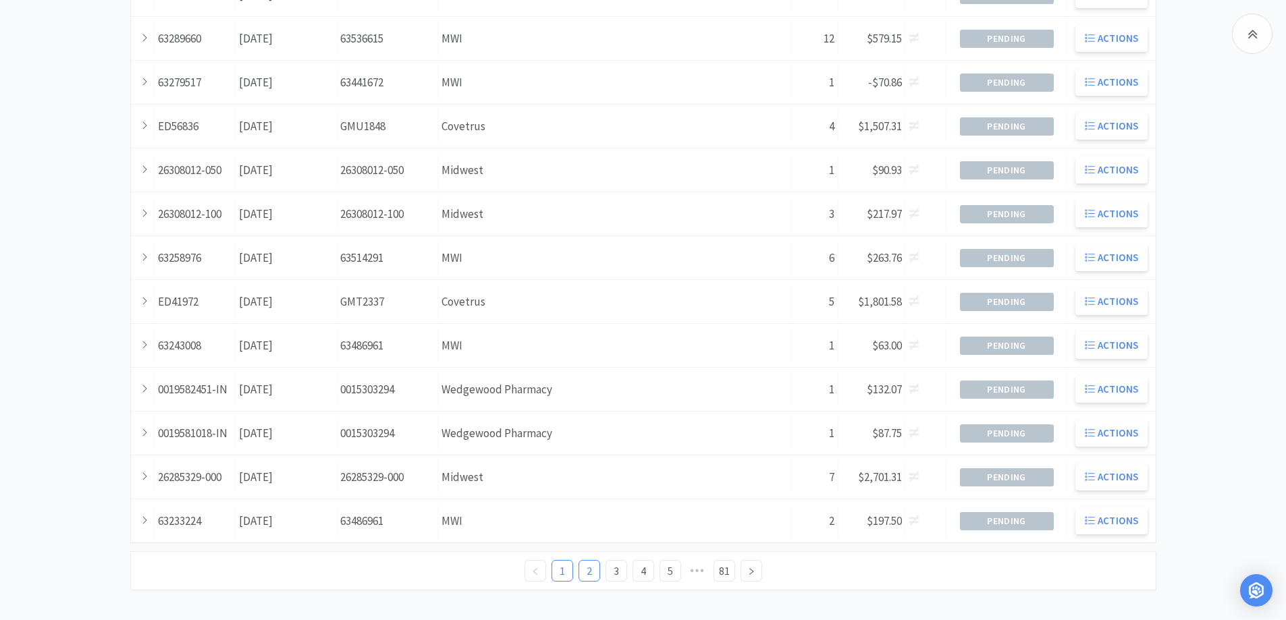
click at [589, 570] on link "2" at bounding box center [589, 571] width 20 height 20
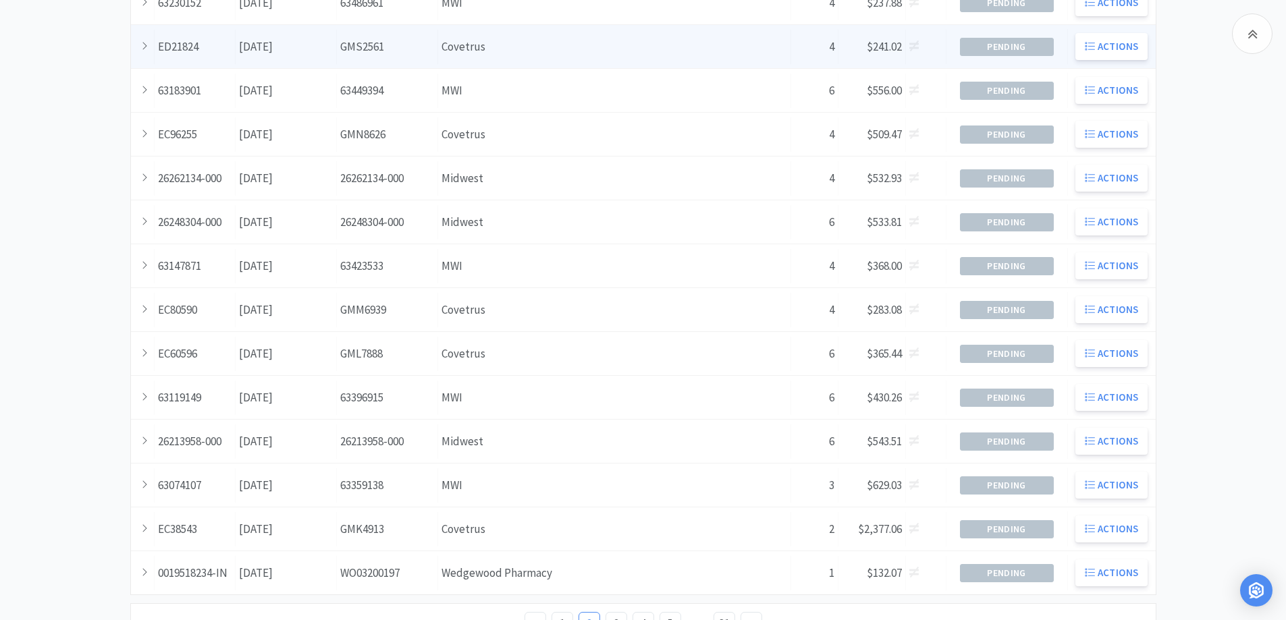
scroll to position [367, 0]
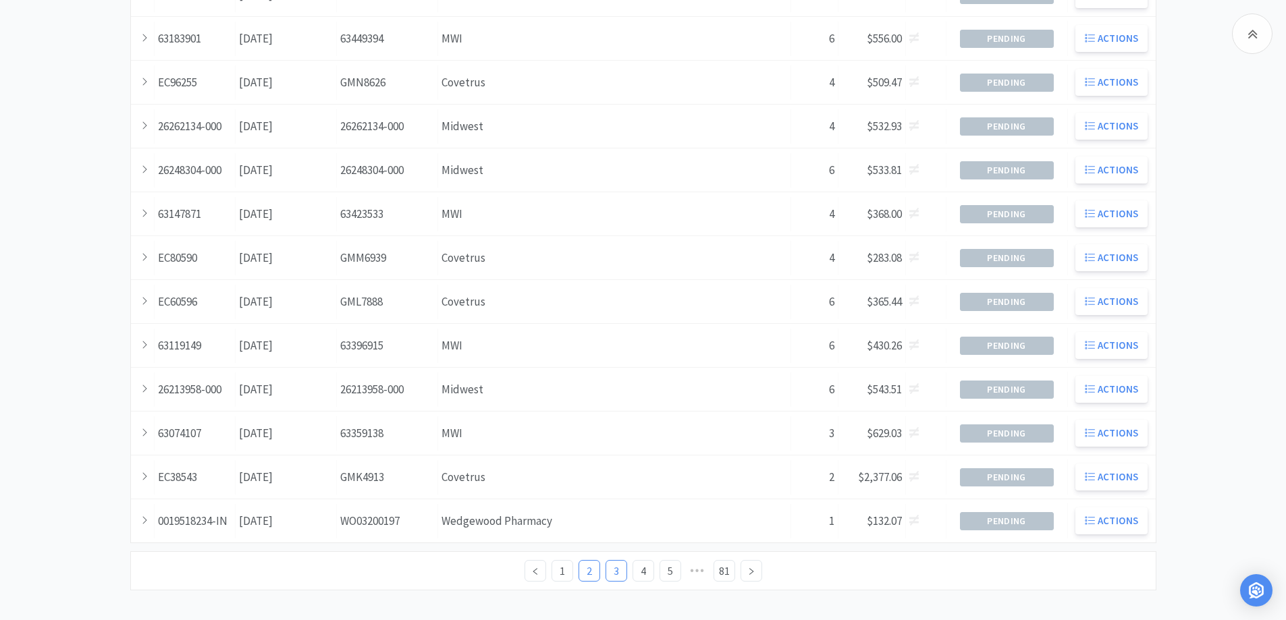
click at [611, 569] on link "3" at bounding box center [616, 571] width 20 height 20
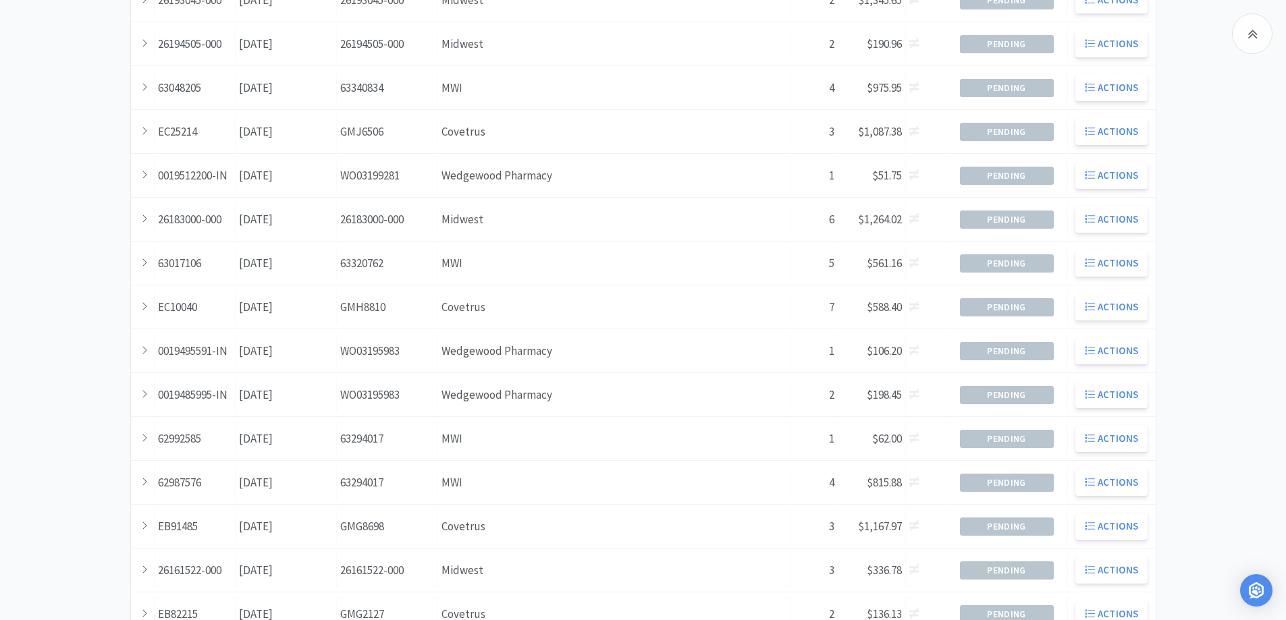
scroll to position [367, 0]
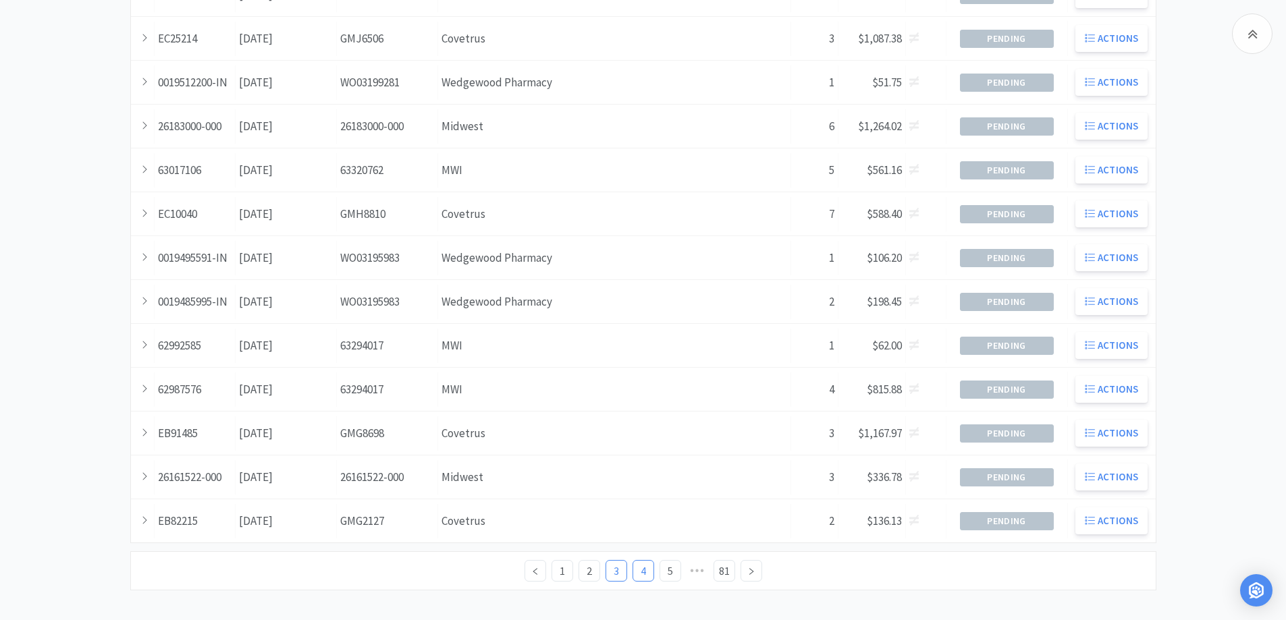
click at [646, 569] on link "4" at bounding box center [643, 571] width 20 height 20
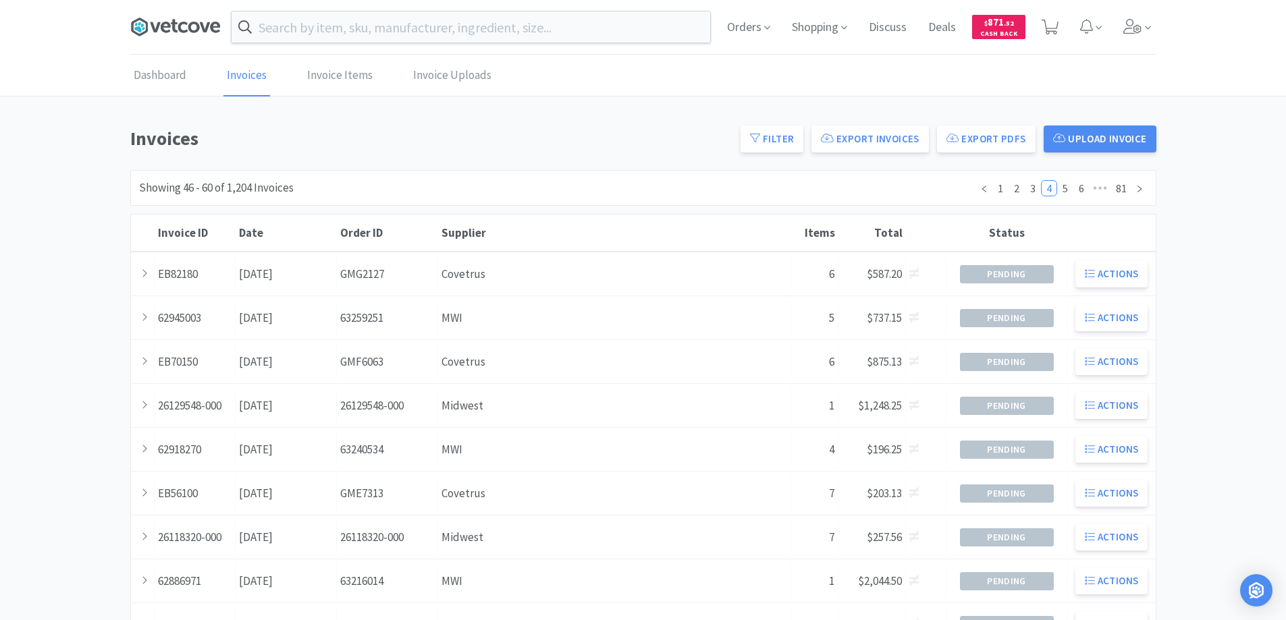
click at [172, 25] on icon at bounding box center [175, 27] width 90 height 20
